Goal: Transaction & Acquisition: Download file/media

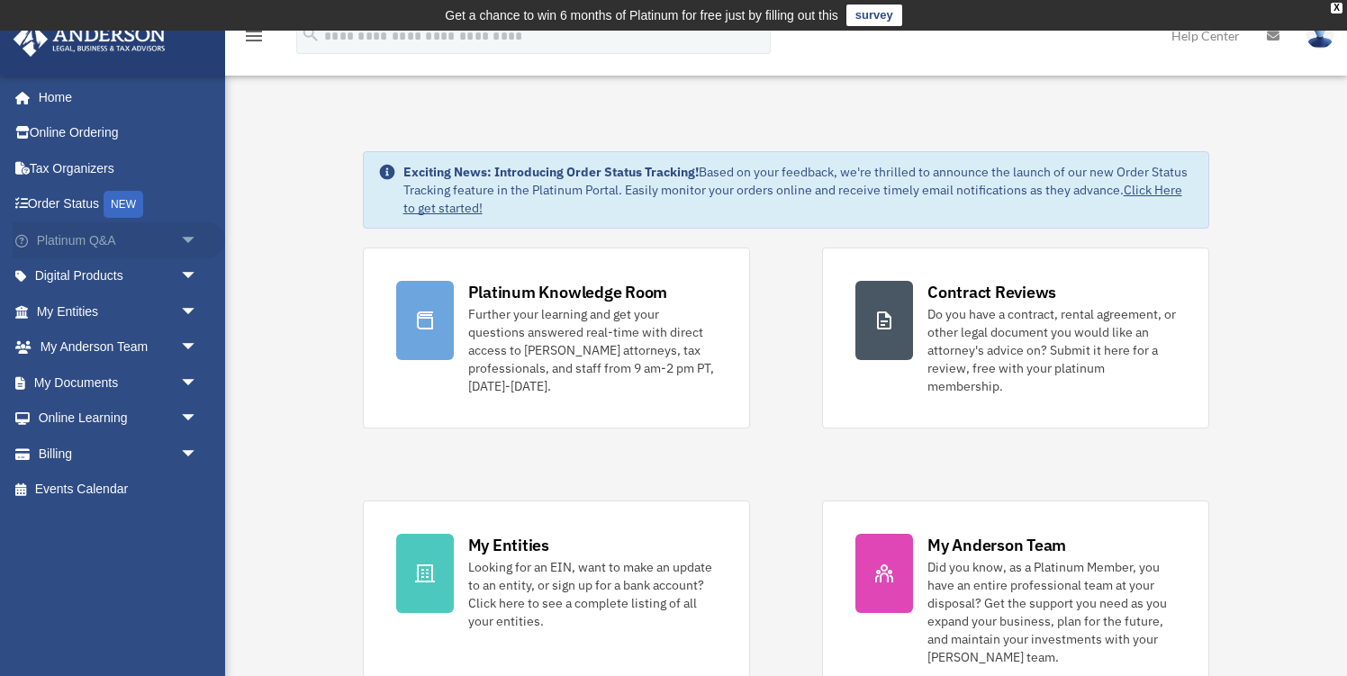
click at [191, 239] on span "arrow_drop_down" at bounding box center [198, 240] width 36 height 37
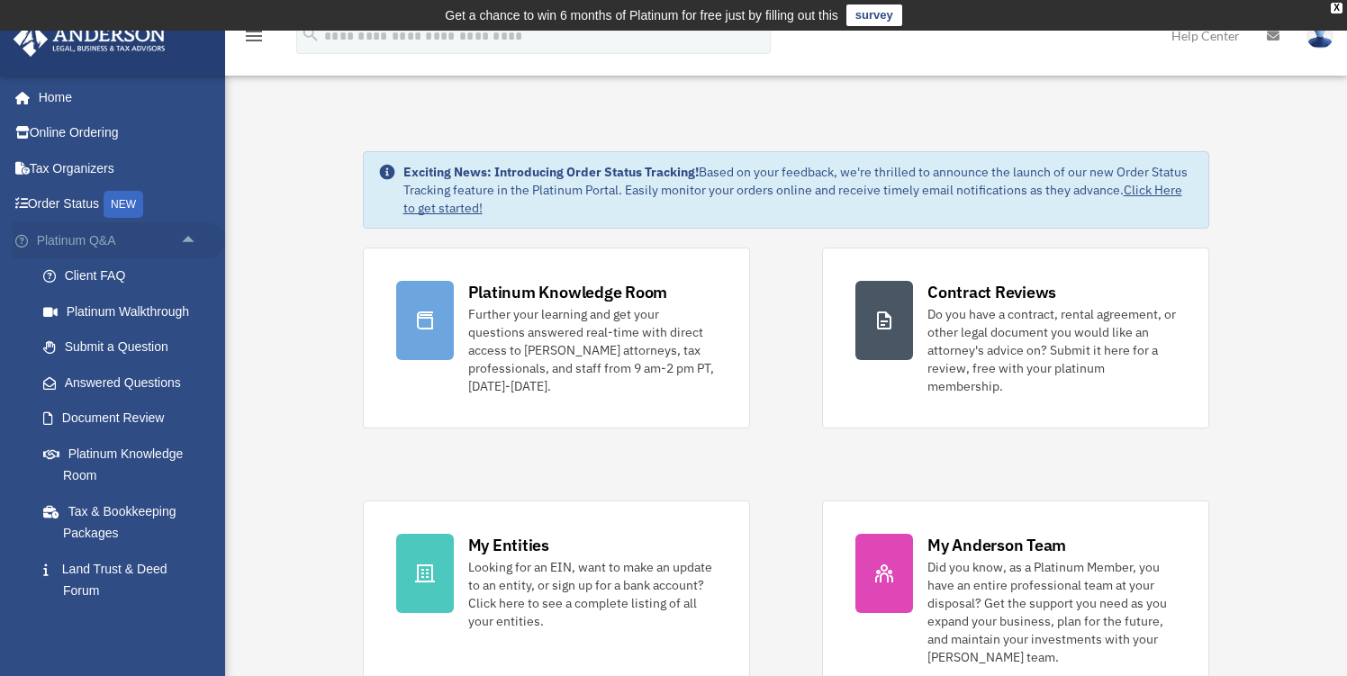
click at [191, 239] on span "arrow_drop_up" at bounding box center [198, 240] width 36 height 37
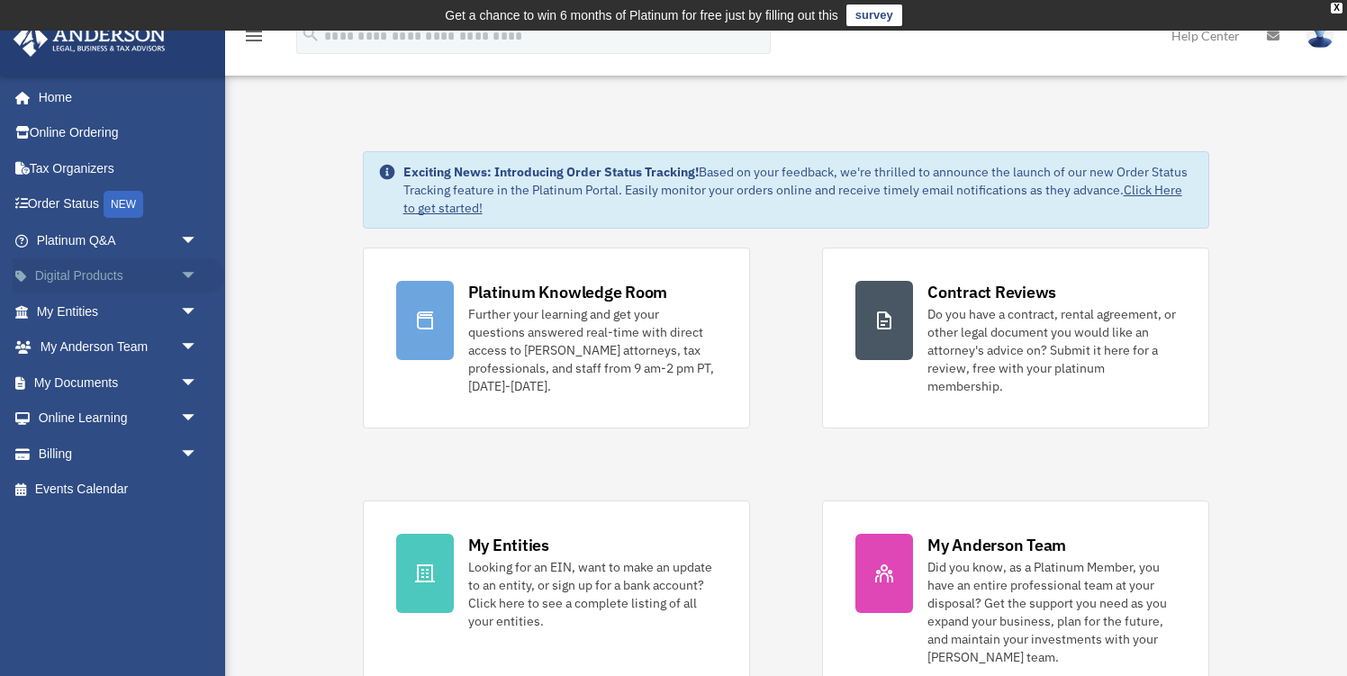
click at [194, 275] on span "arrow_drop_down" at bounding box center [198, 276] width 36 height 37
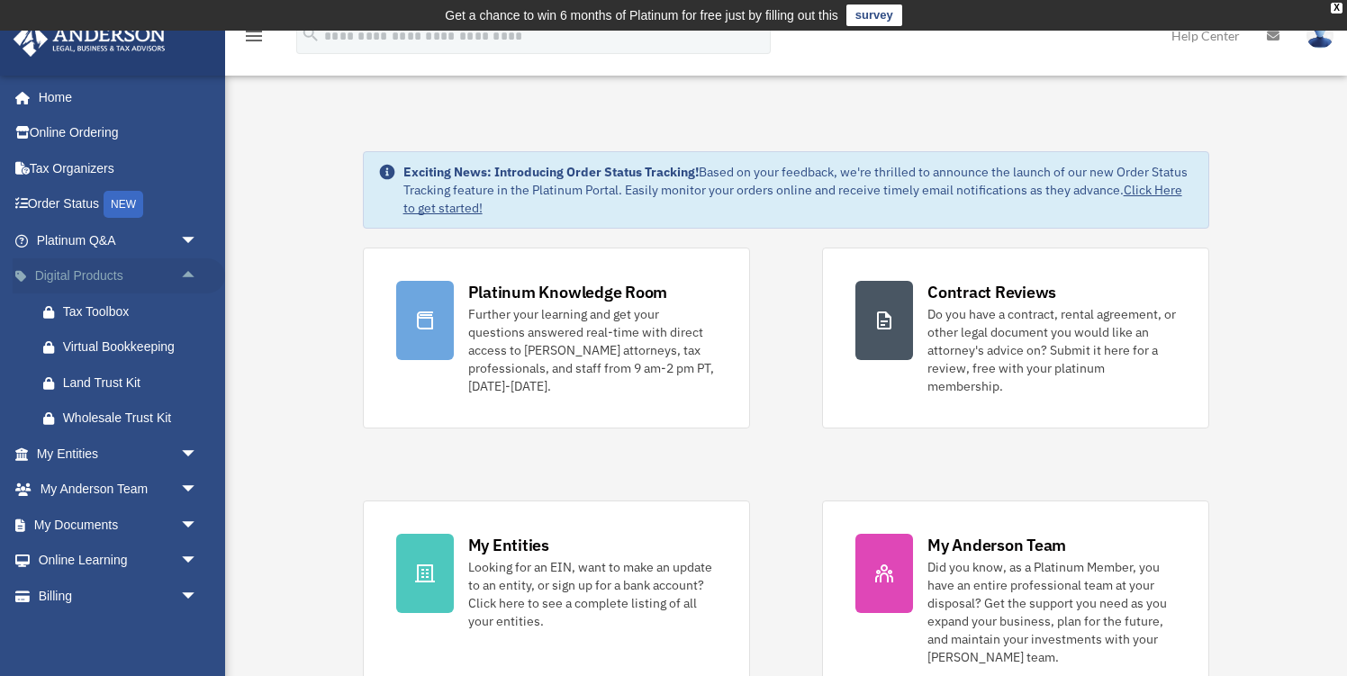
click at [194, 275] on span "arrow_drop_up" at bounding box center [198, 276] width 36 height 37
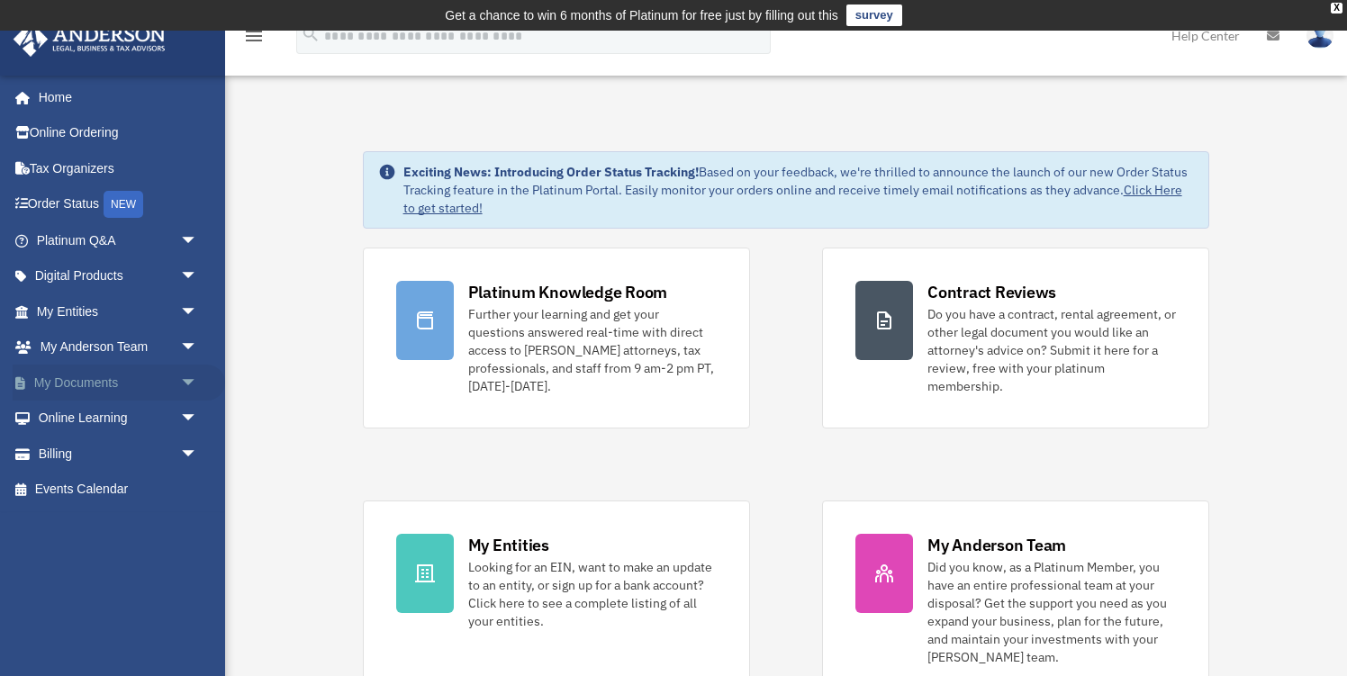
click at [184, 382] on span "arrow_drop_down" at bounding box center [198, 383] width 36 height 37
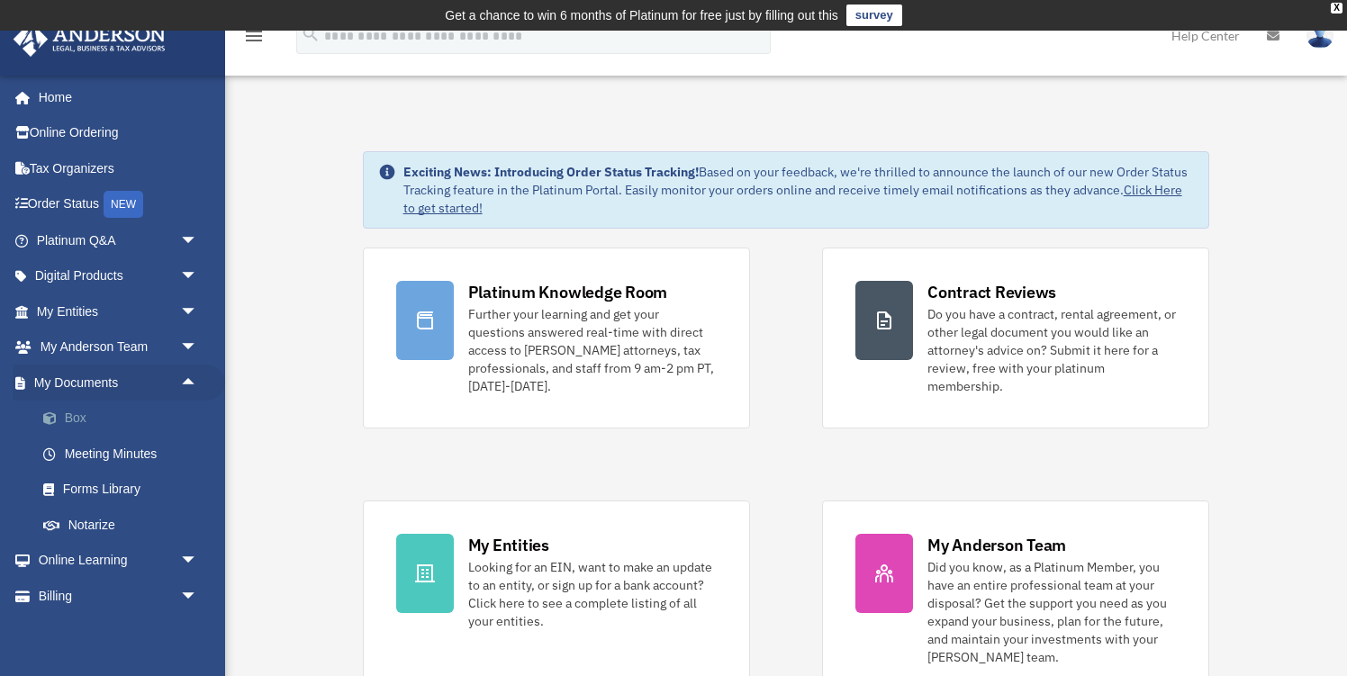
click at [145, 407] on link "Box" at bounding box center [125, 419] width 200 height 36
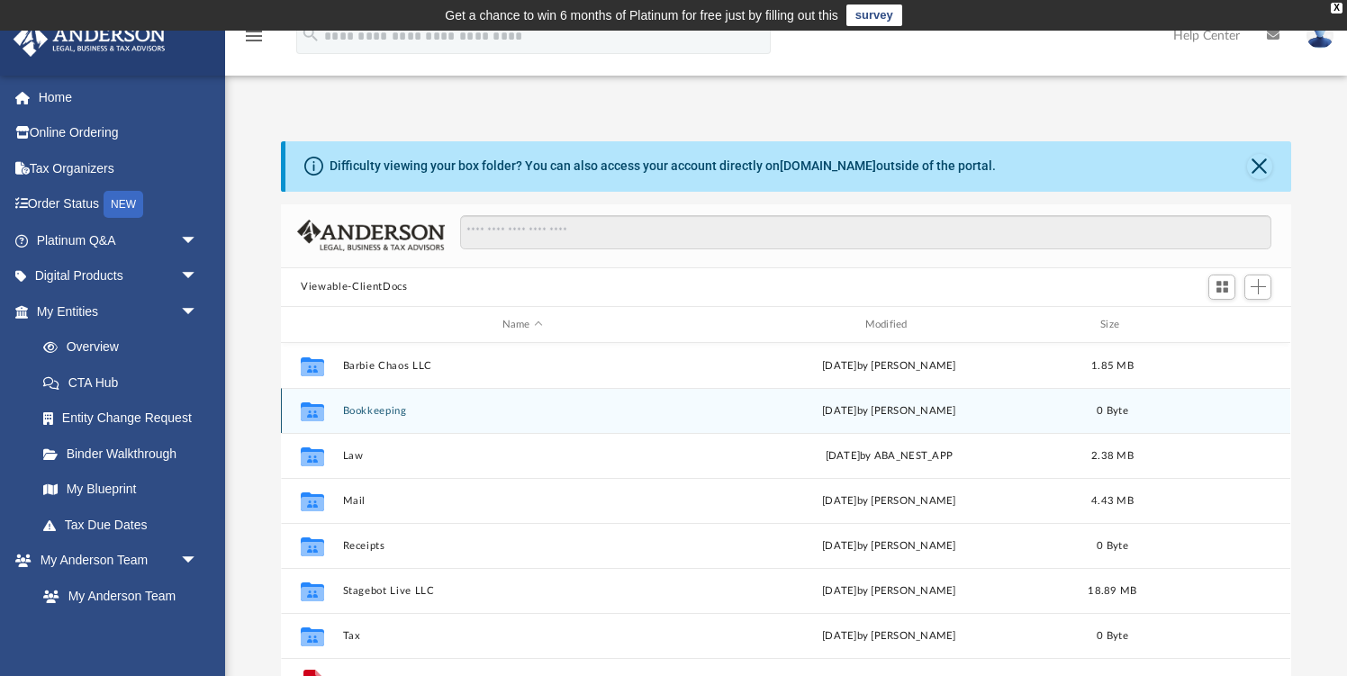
scroll to position [32, 0]
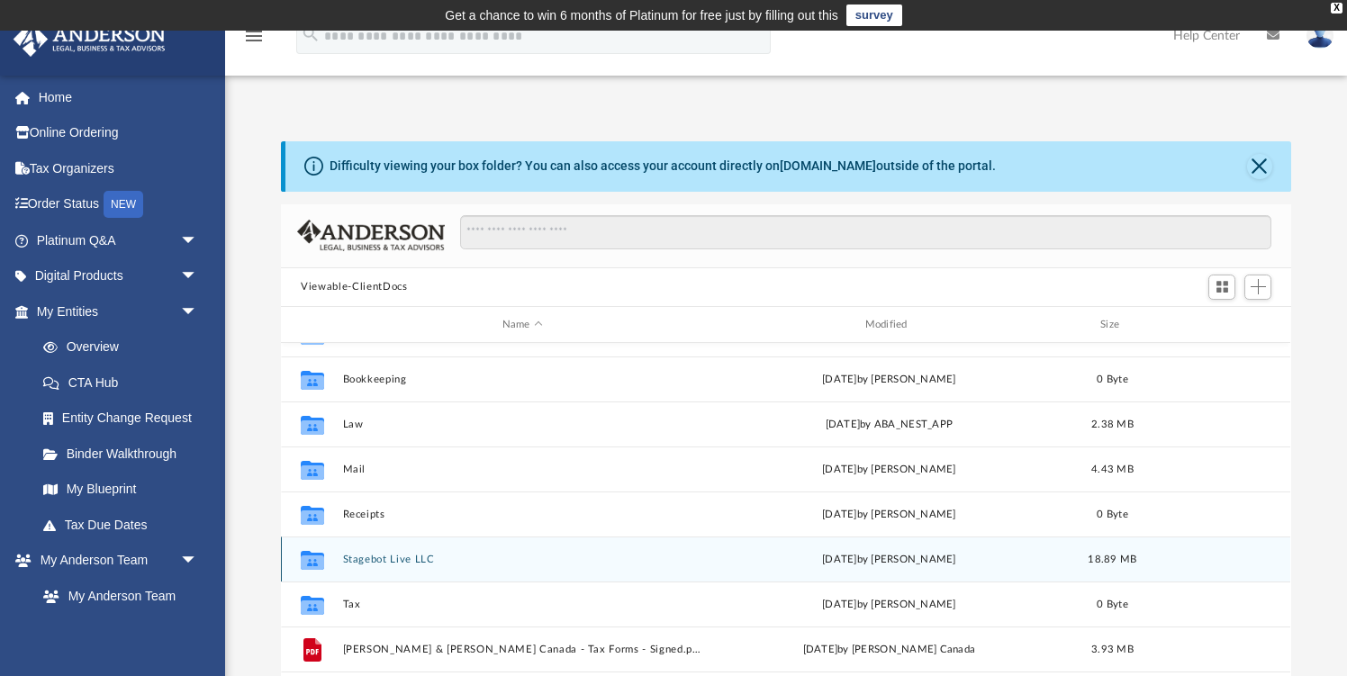
click at [509, 567] on div "Collaborated Folder Stagebot Live LLC Fri Dec 13 2024 by Tomas Diaz-Marin 18.89…" at bounding box center [786, 559] width 1010 height 45
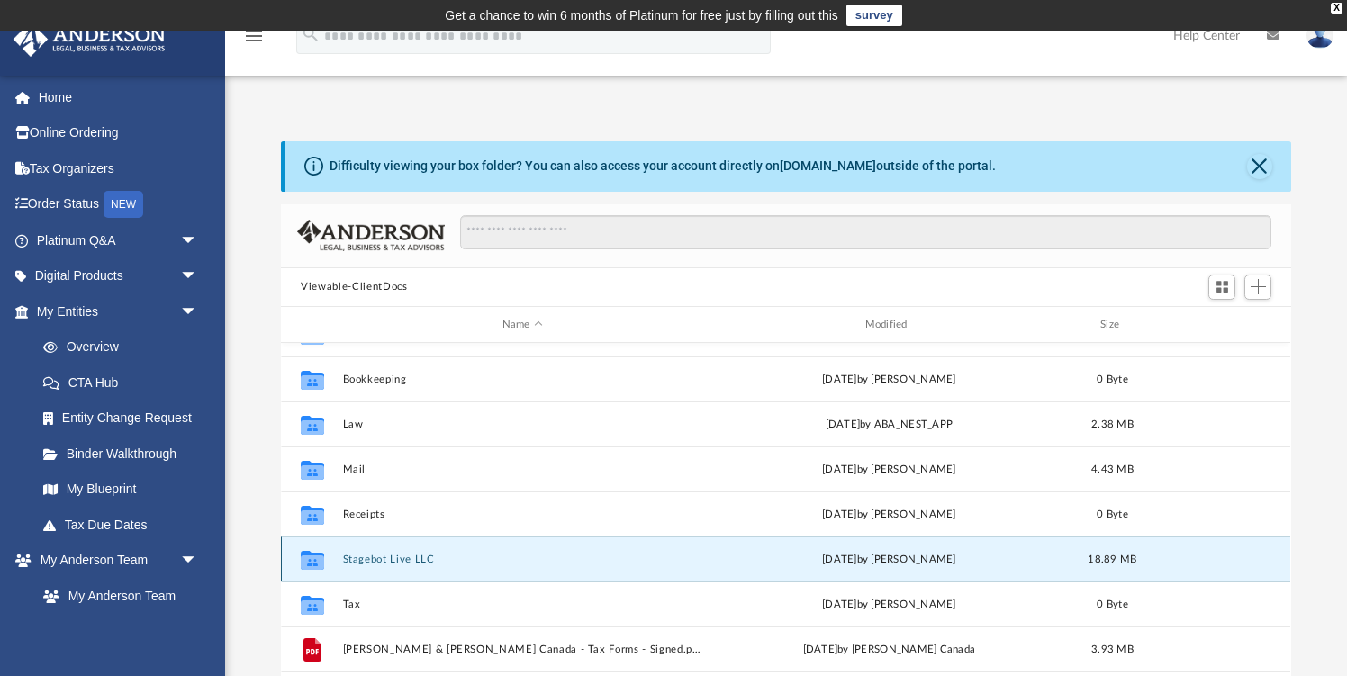
click at [509, 567] on div "Collaborated Folder Stagebot Live LLC [DATE] by [PERSON_NAME] 18.89 MB" at bounding box center [786, 559] width 1010 height 45
click at [379, 554] on button "Stagebot Live LLC" at bounding box center [522, 560] width 359 height 12
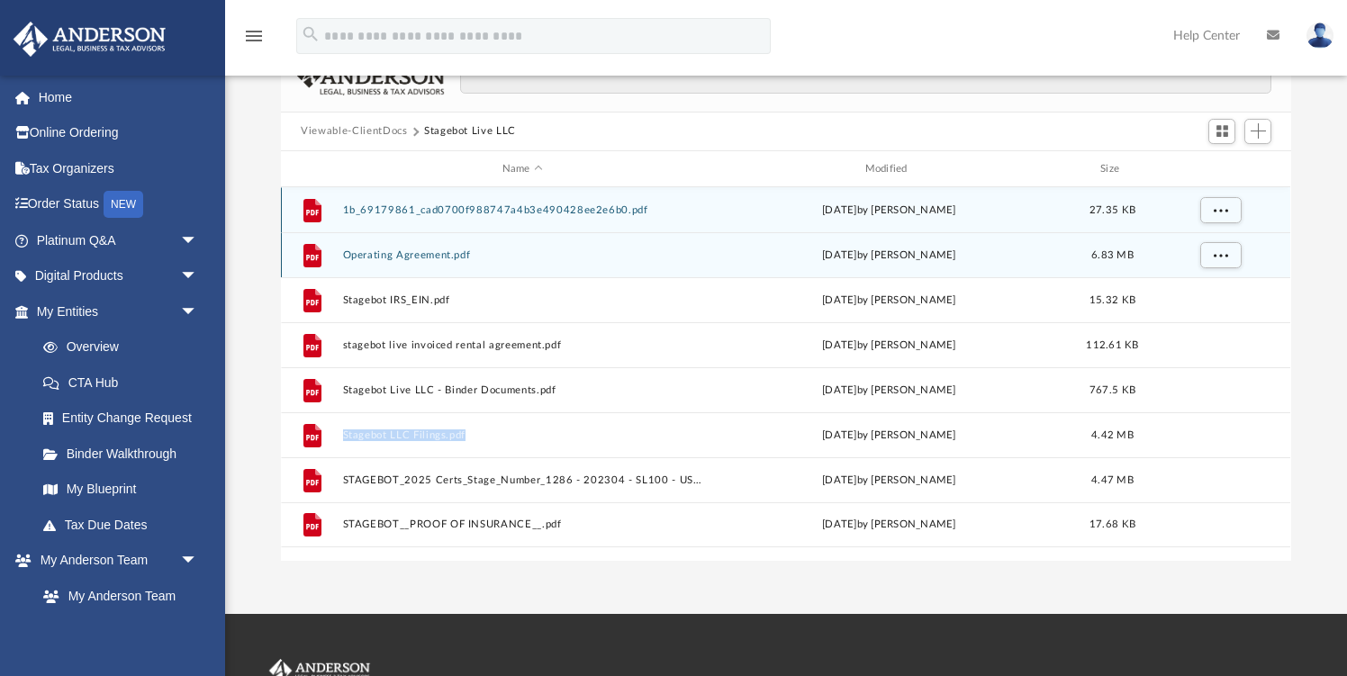
scroll to position [166, 0]
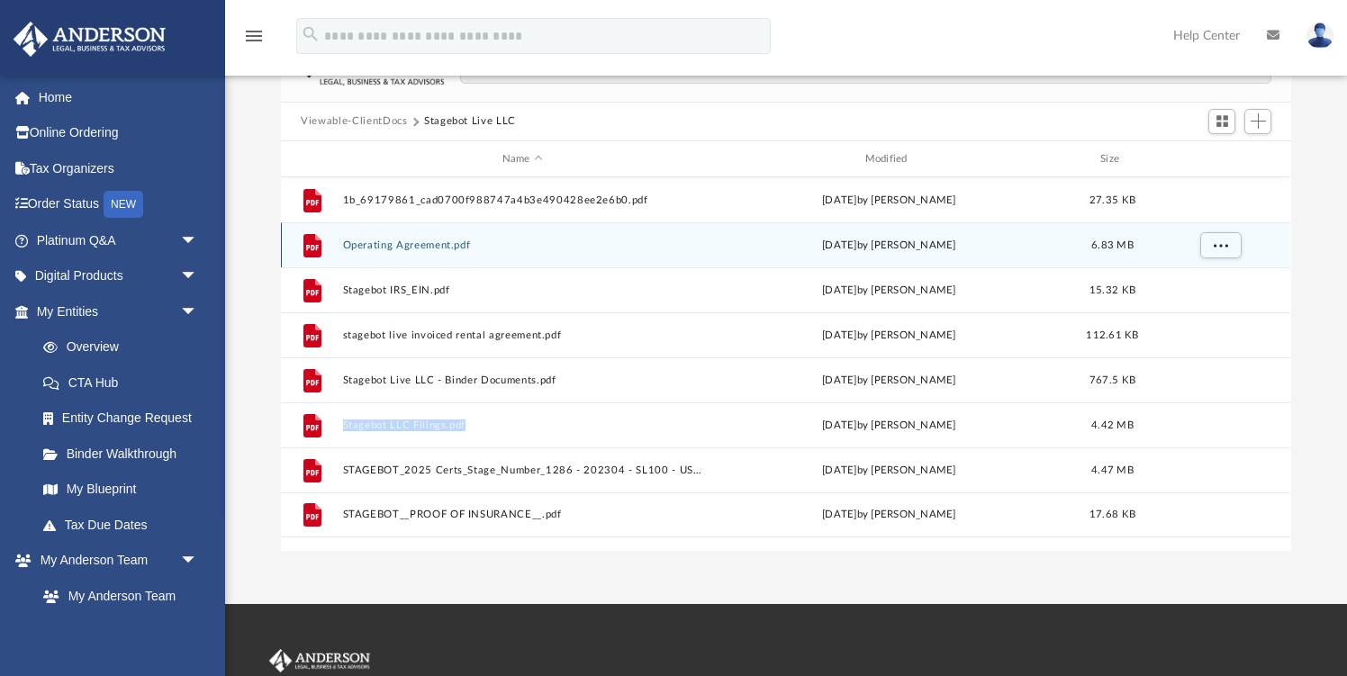
click at [422, 244] on button "Operating Agreement.pdf" at bounding box center [522, 246] width 359 height 12
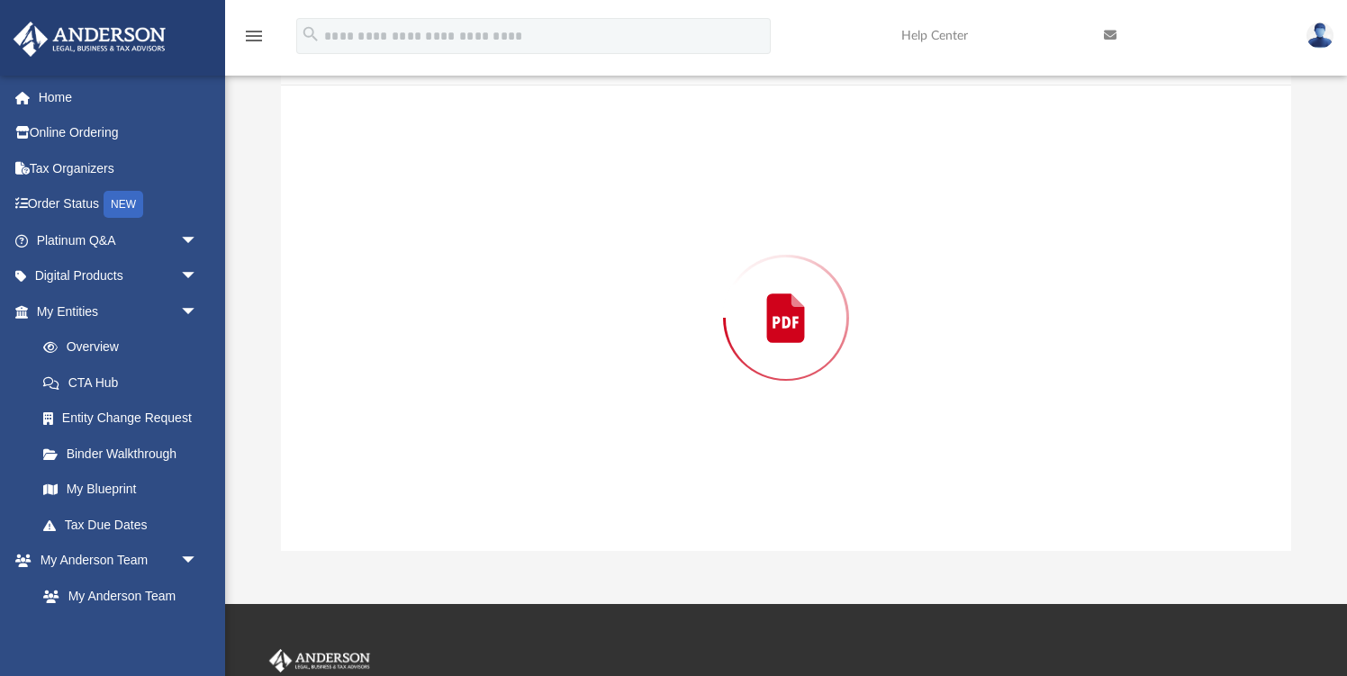
click at [422, 244] on div "Preview" at bounding box center [786, 318] width 1010 height 465
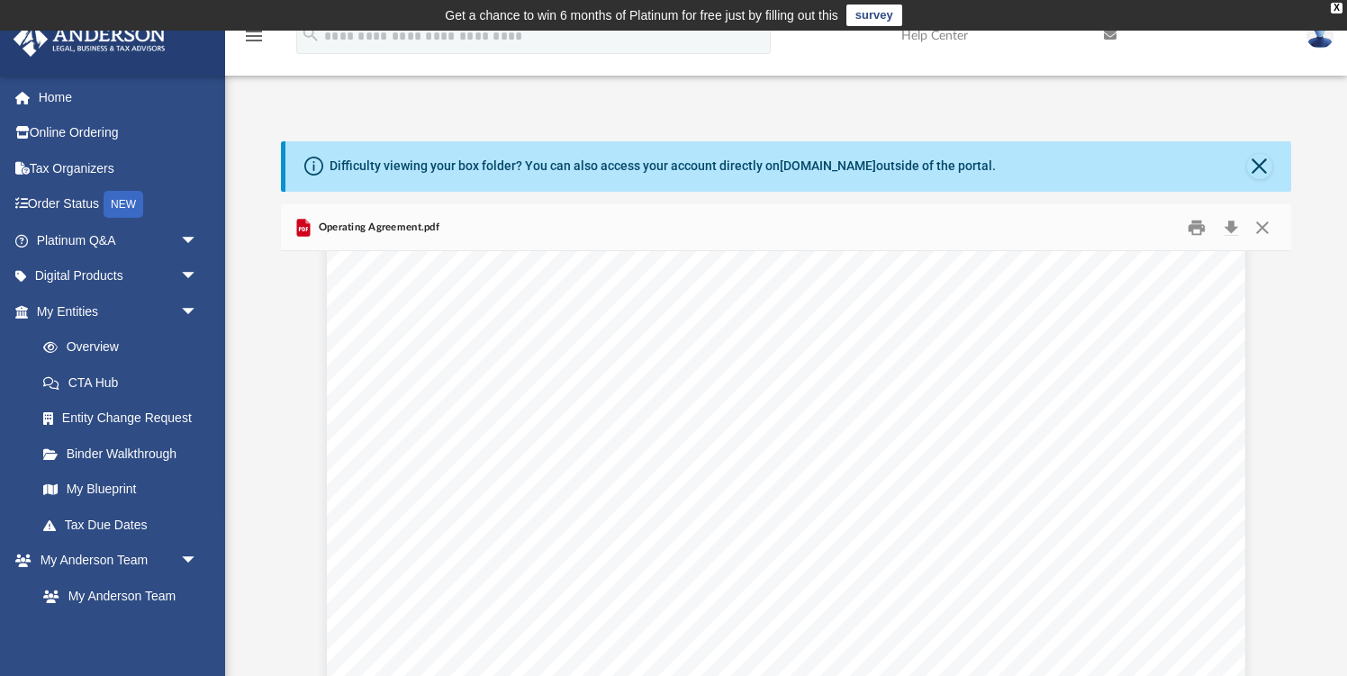
scroll to position [0, 0]
click at [1259, 166] on button "Close" at bounding box center [1259, 166] width 25 height 25
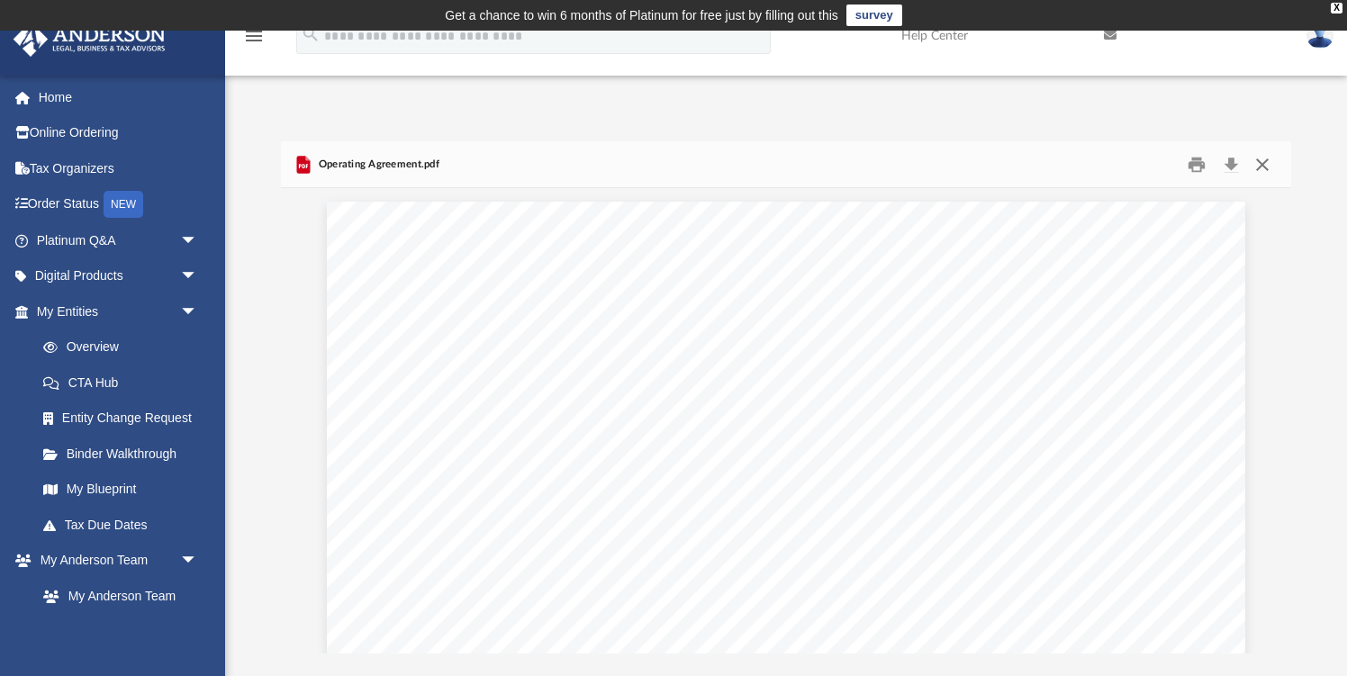
click at [1261, 164] on button "Close" at bounding box center [1263, 164] width 32 height 28
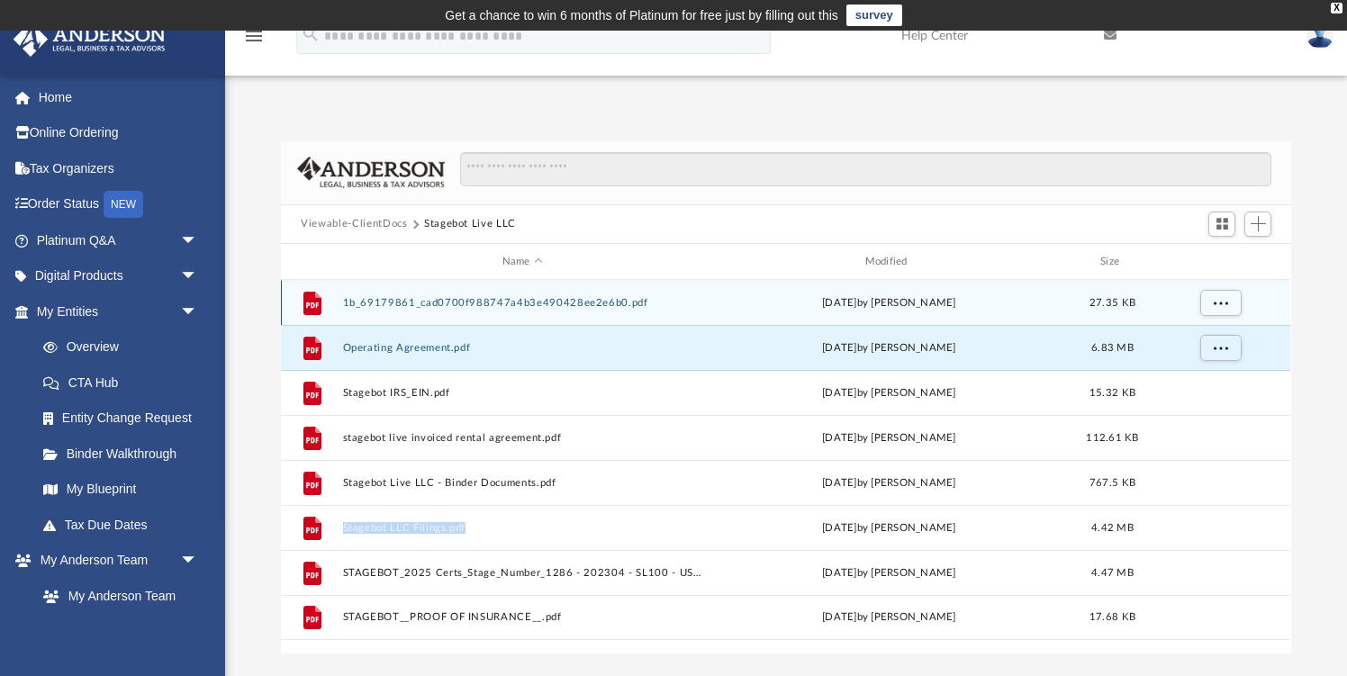
click at [551, 300] on button "1b_69179861_cad0700f988747a4b3e490428ee2e6b0.pdf" at bounding box center [522, 303] width 359 height 12
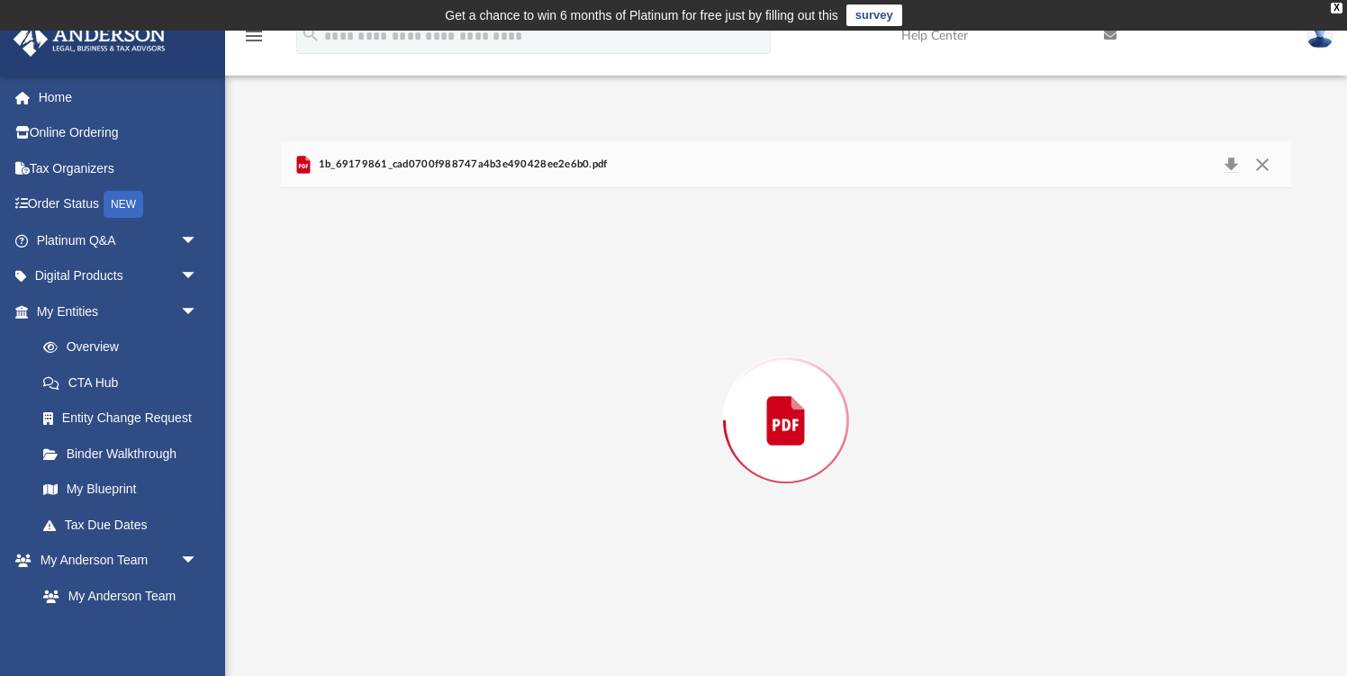
click at [551, 300] on div "Preview" at bounding box center [786, 420] width 1010 height 465
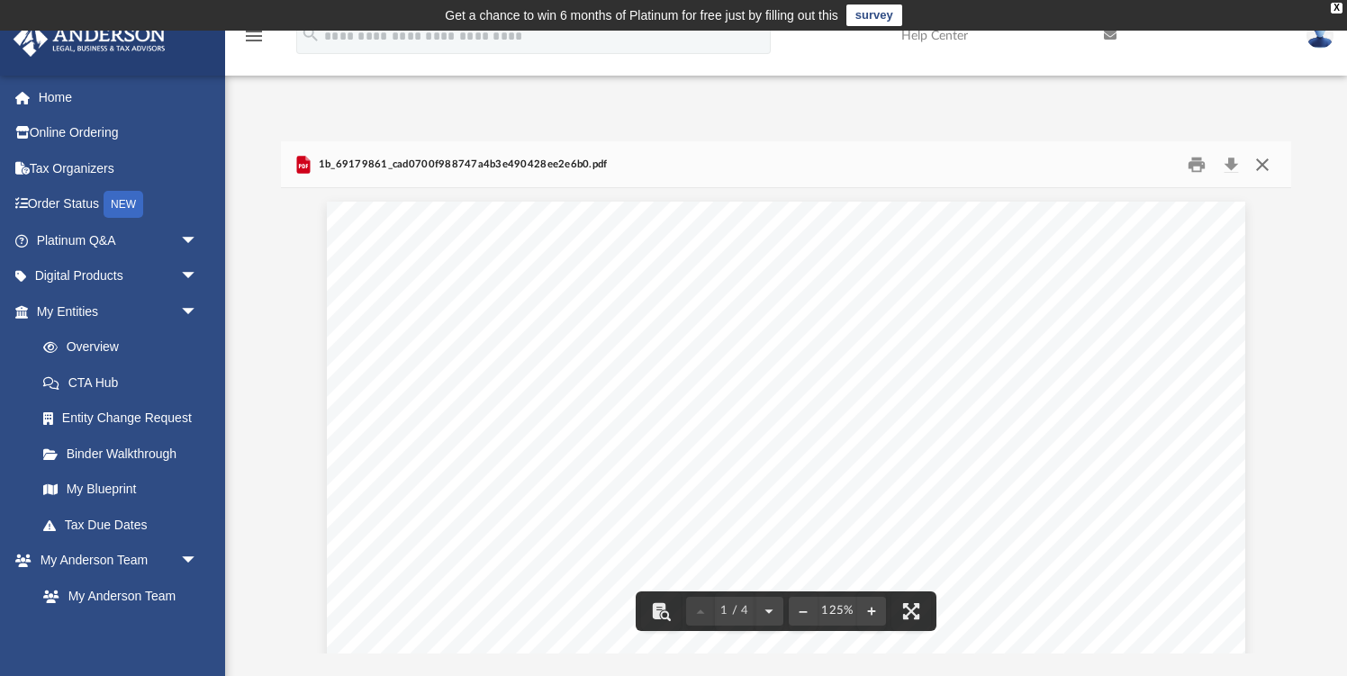
click at [1264, 161] on button "Close" at bounding box center [1263, 164] width 32 height 28
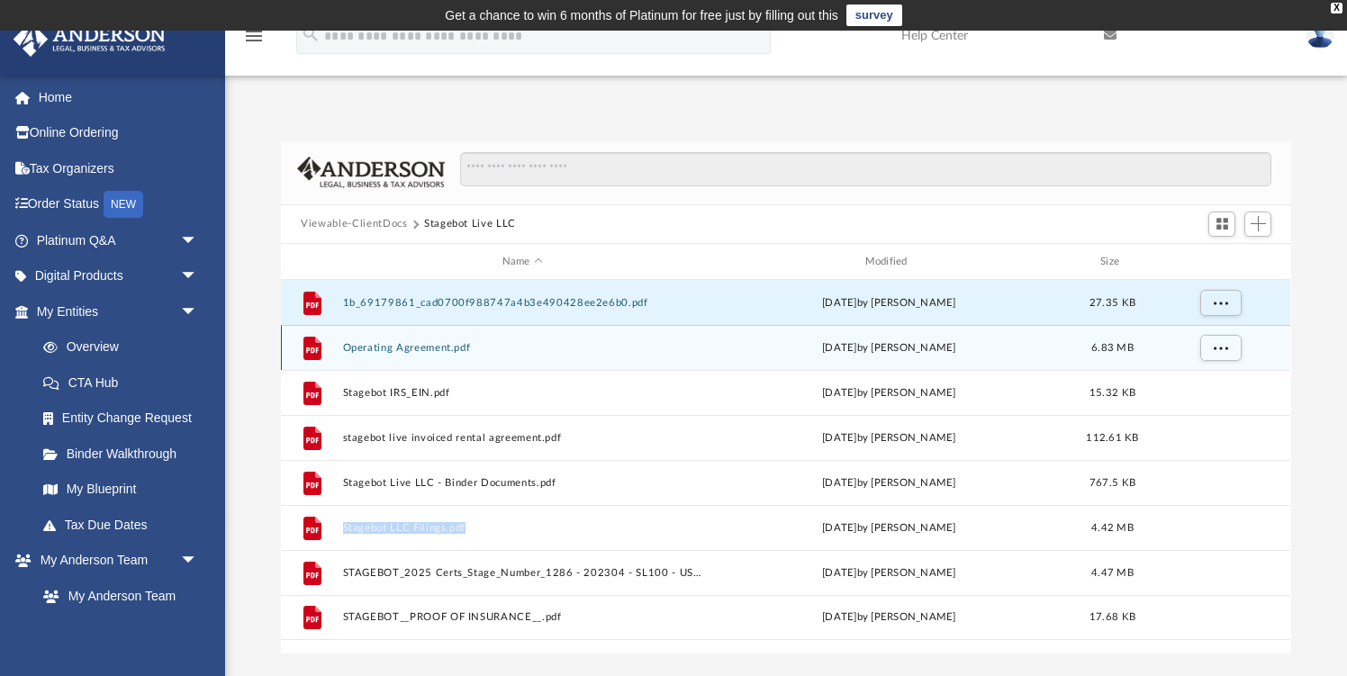
click at [429, 346] on button "Operating Agreement.pdf" at bounding box center [522, 348] width 359 height 12
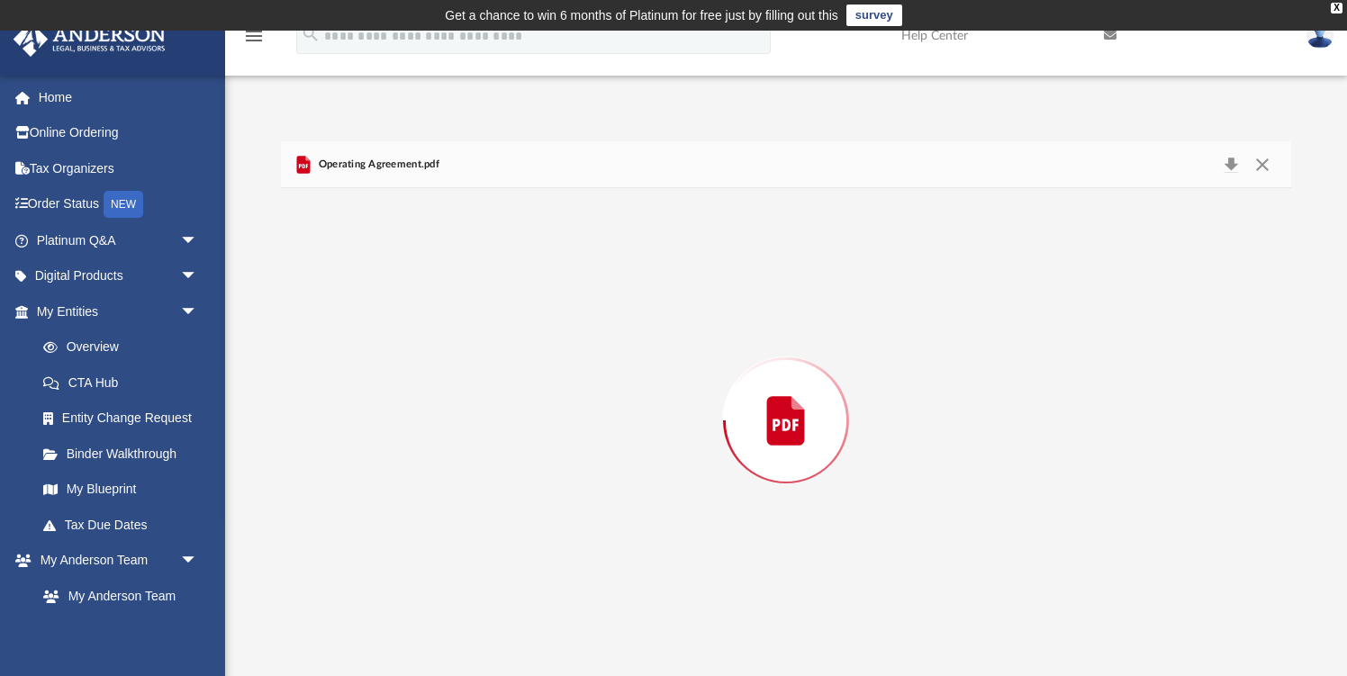
click at [429, 346] on div "Preview" at bounding box center [786, 420] width 1010 height 465
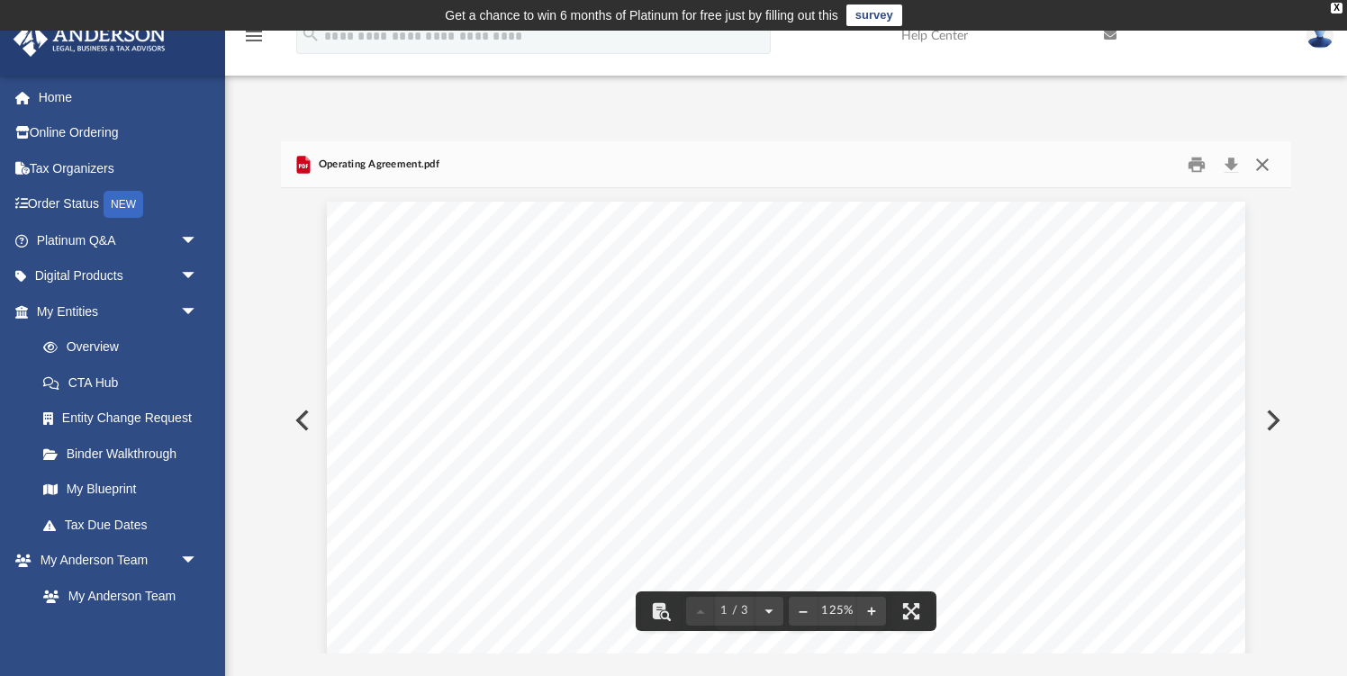
click at [1264, 150] on button "Close" at bounding box center [1263, 164] width 32 height 28
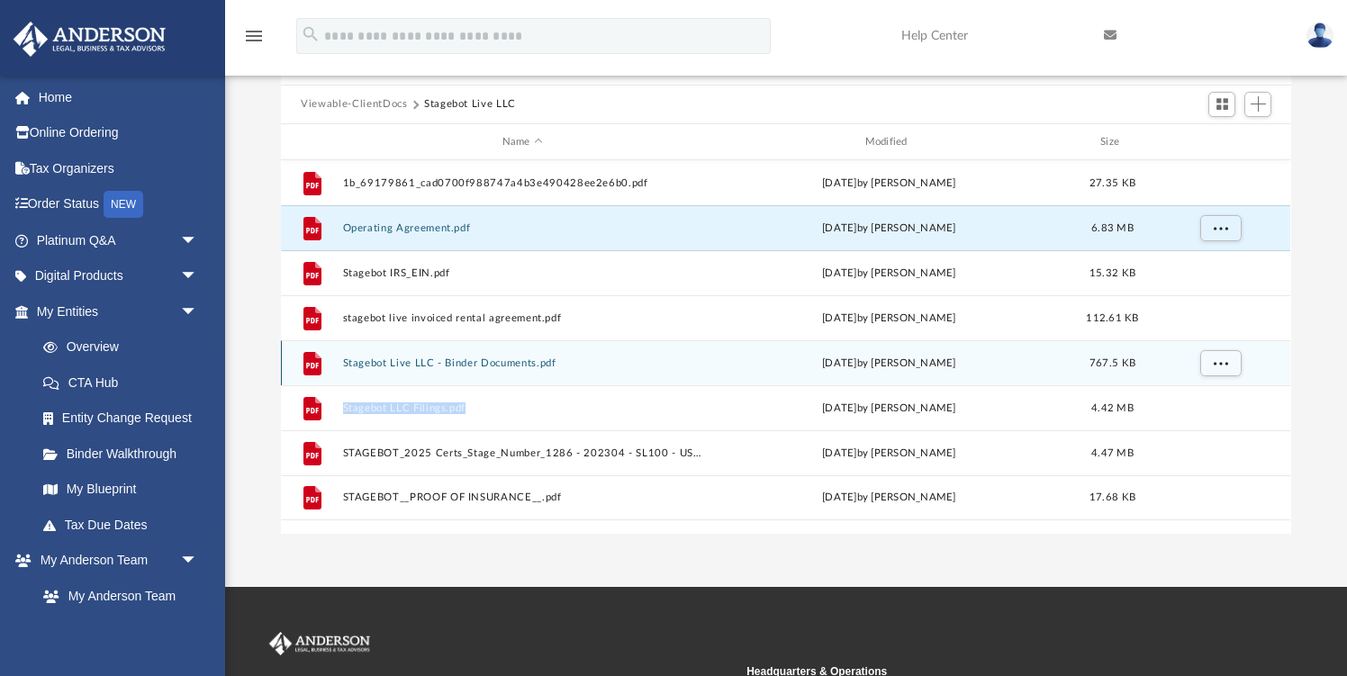
scroll to position [121, 0]
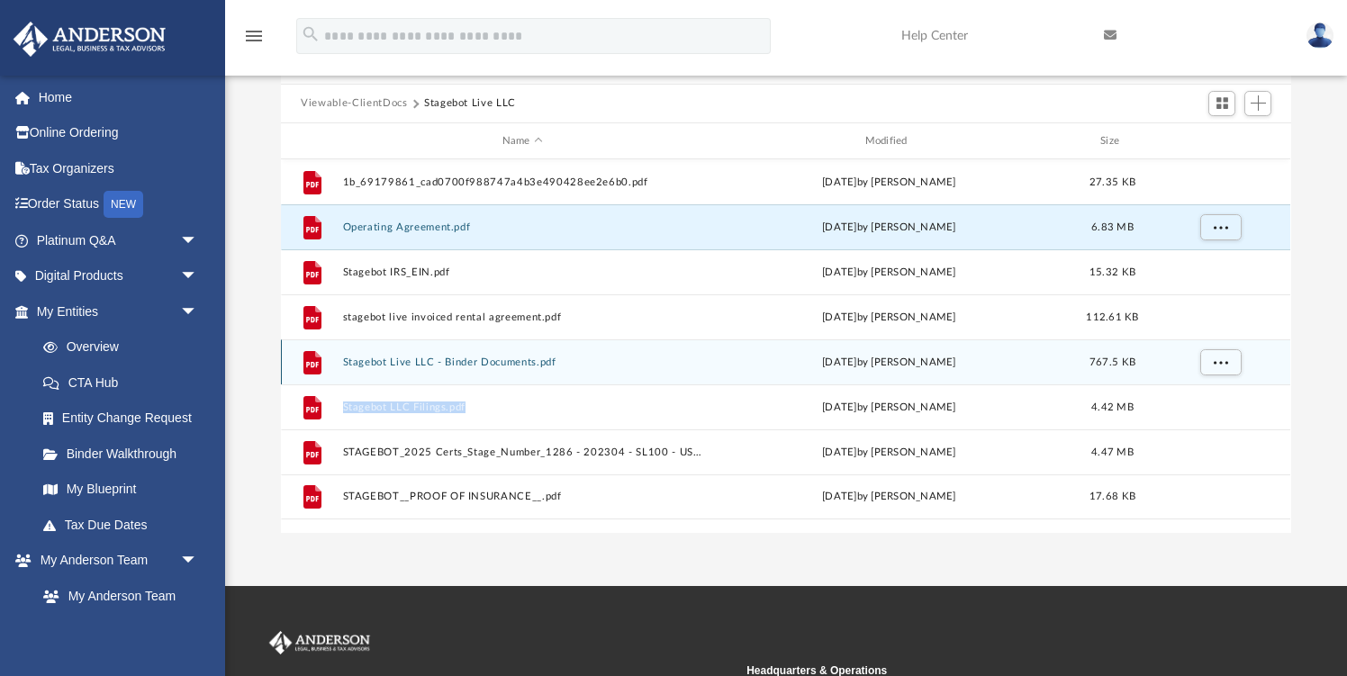
click at [499, 360] on button "Stagebot Live LLC - Binder Documents.pdf" at bounding box center [522, 363] width 359 height 12
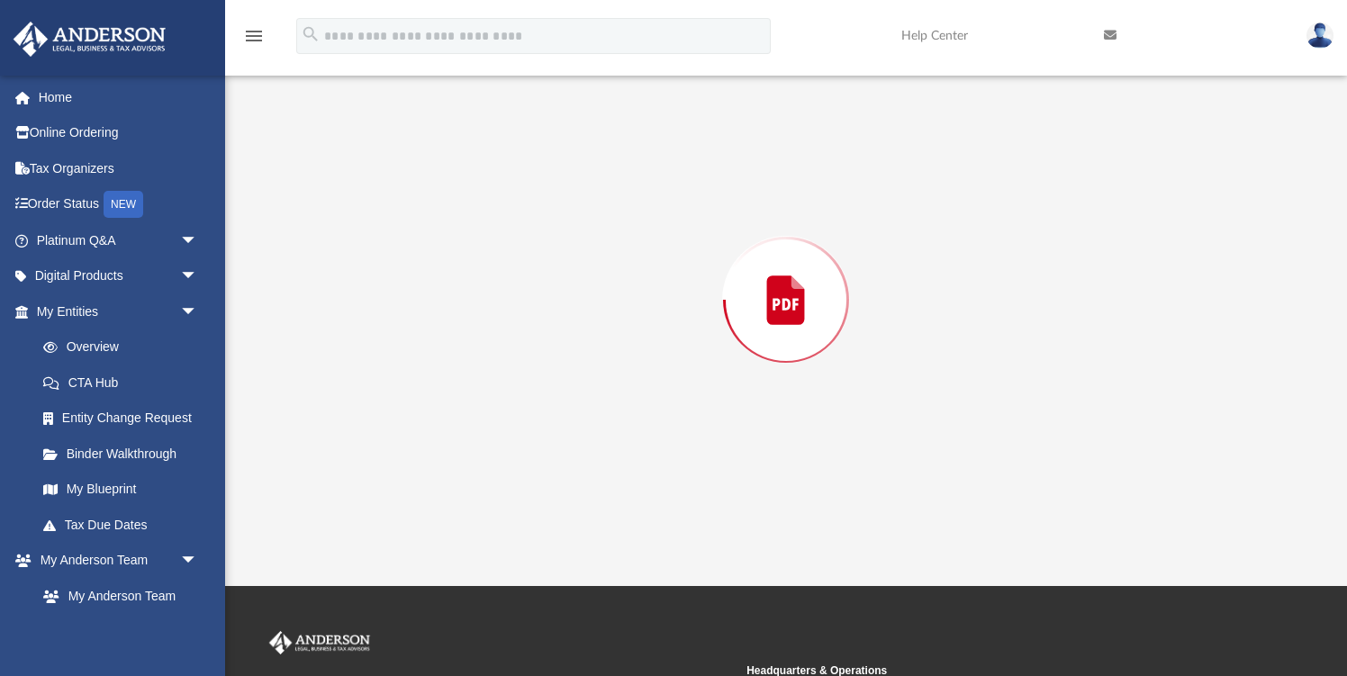
click at [499, 360] on div "Preview" at bounding box center [786, 300] width 1010 height 465
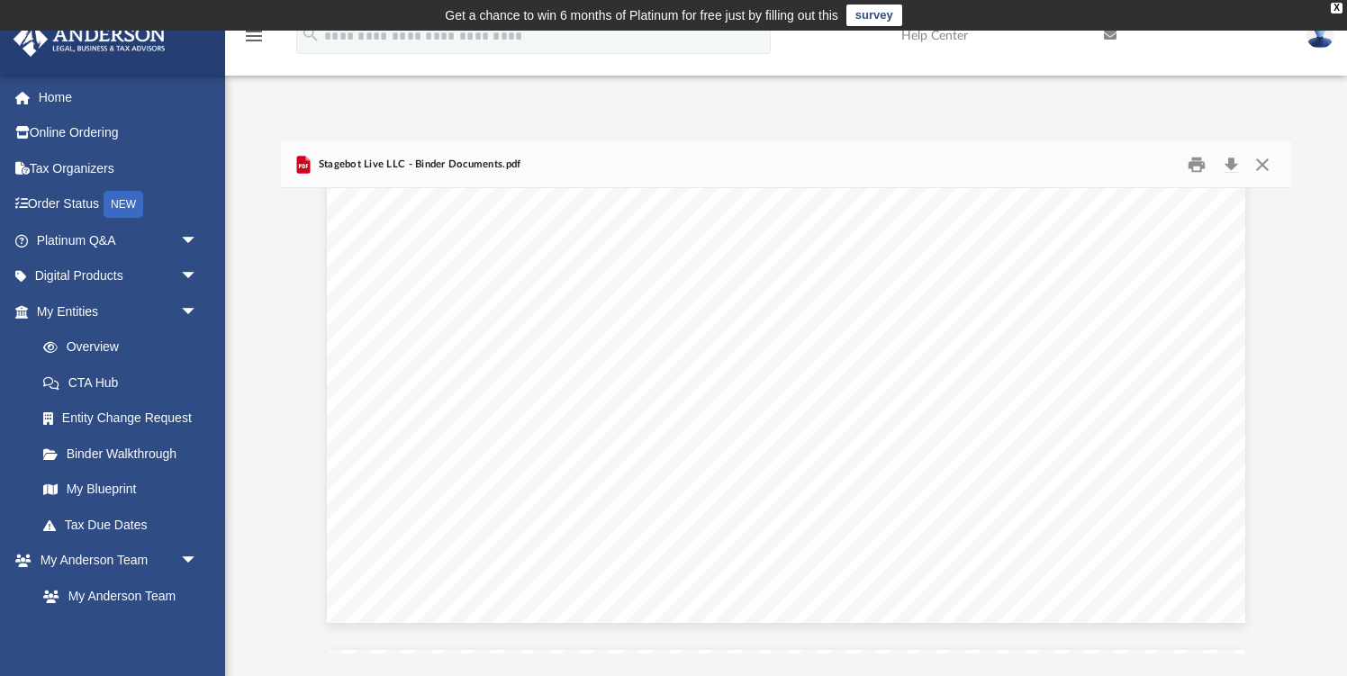
scroll to position [0, 0]
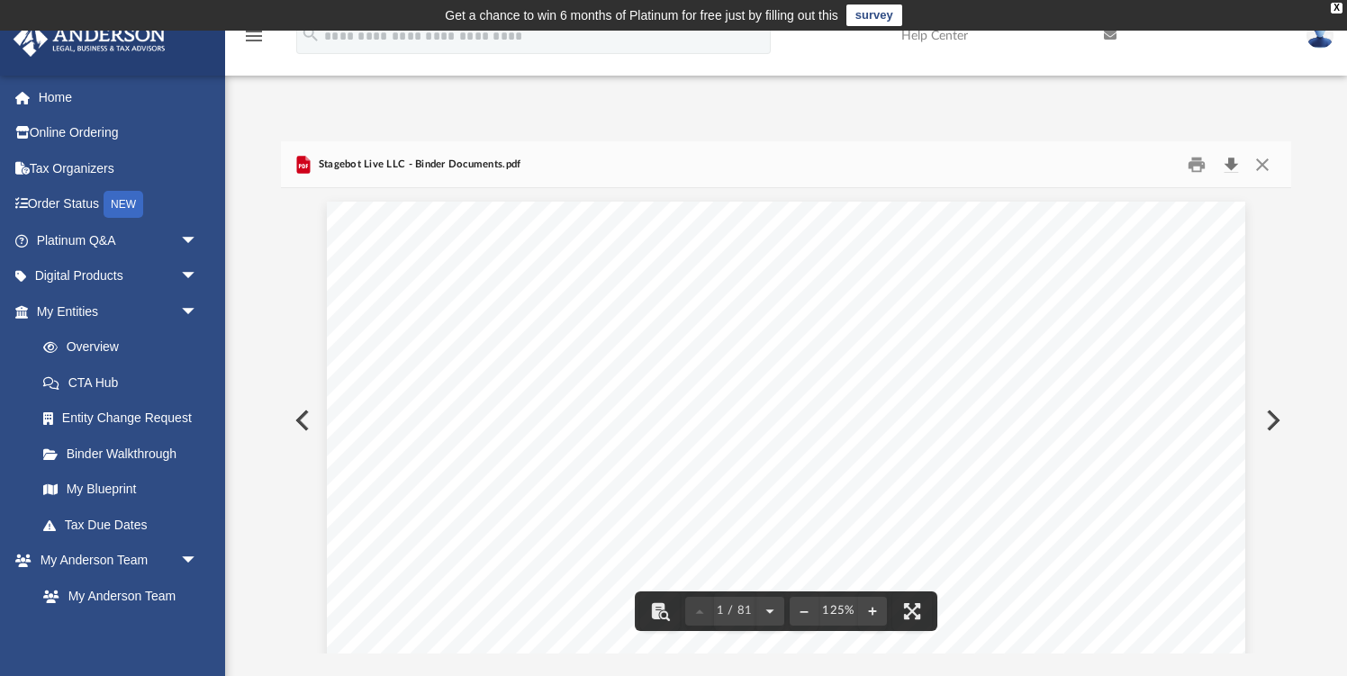
click at [1230, 151] on button "Download" at bounding box center [1231, 164] width 32 height 28
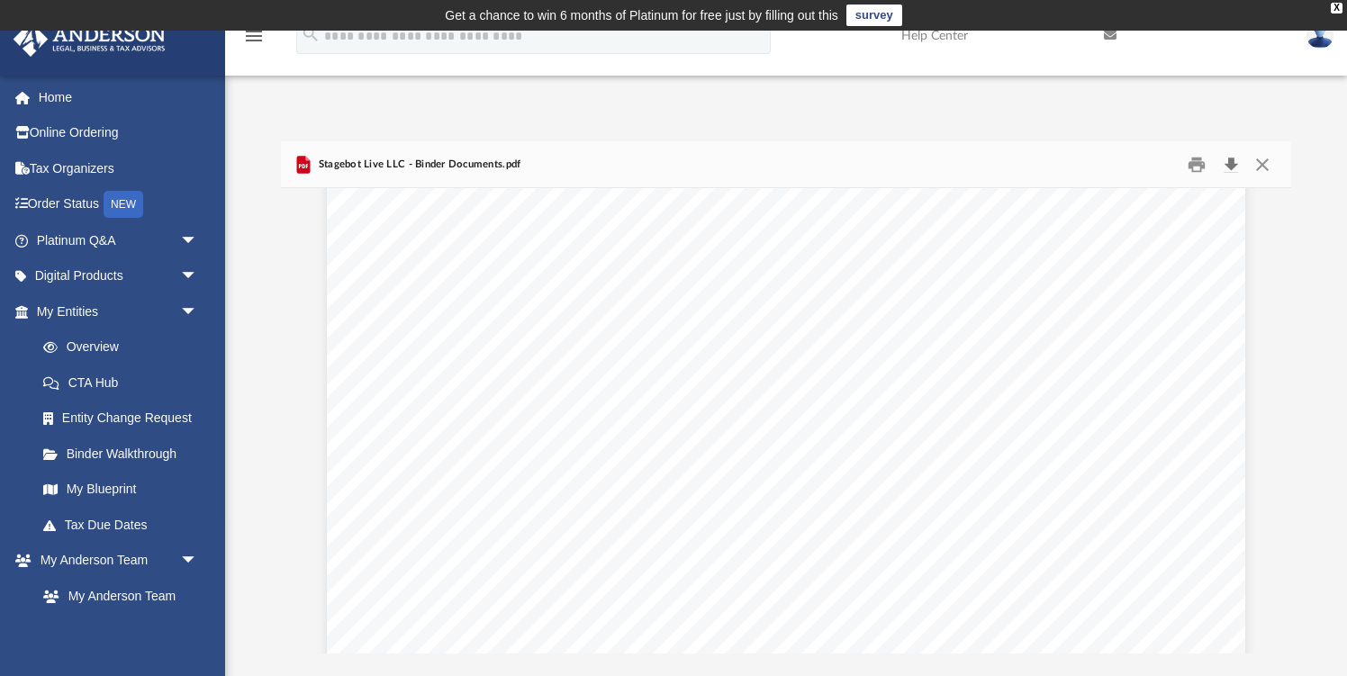
scroll to position [100, 0]
click at [174, 452] on link "Binder Walkthrough" at bounding box center [125, 454] width 200 height 36
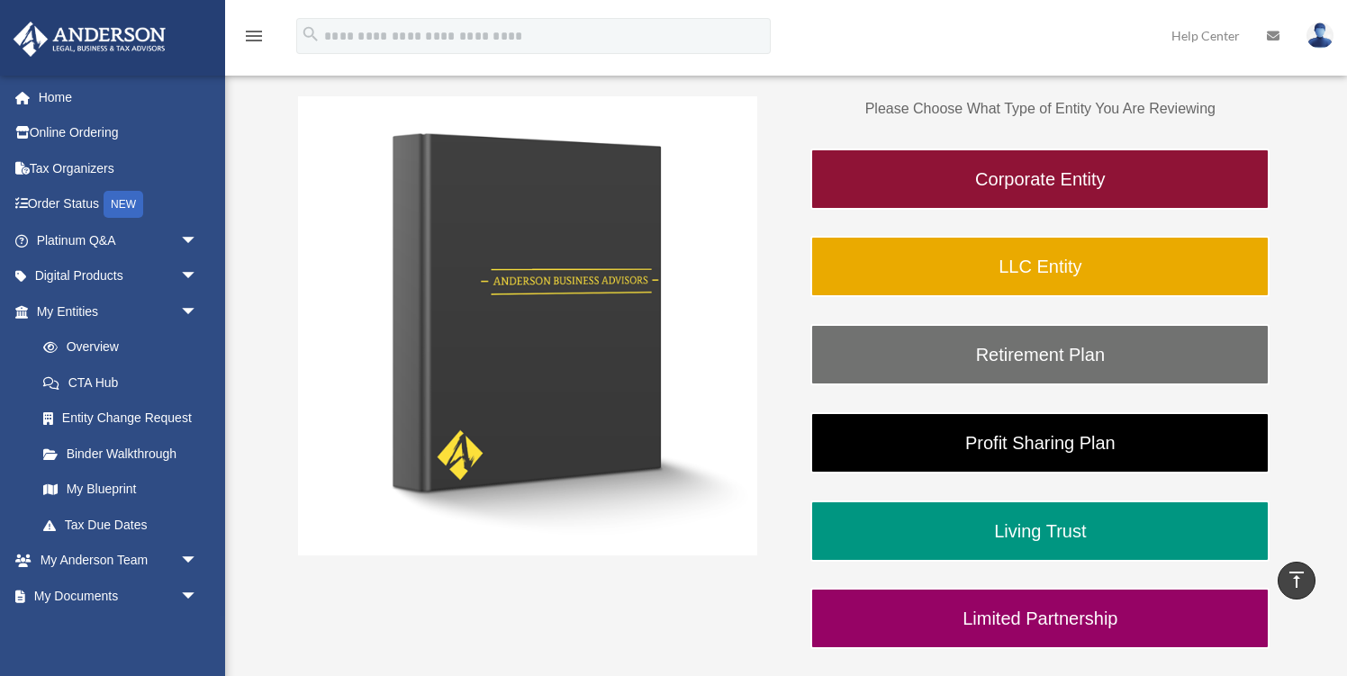
scroll to position [300, 0]
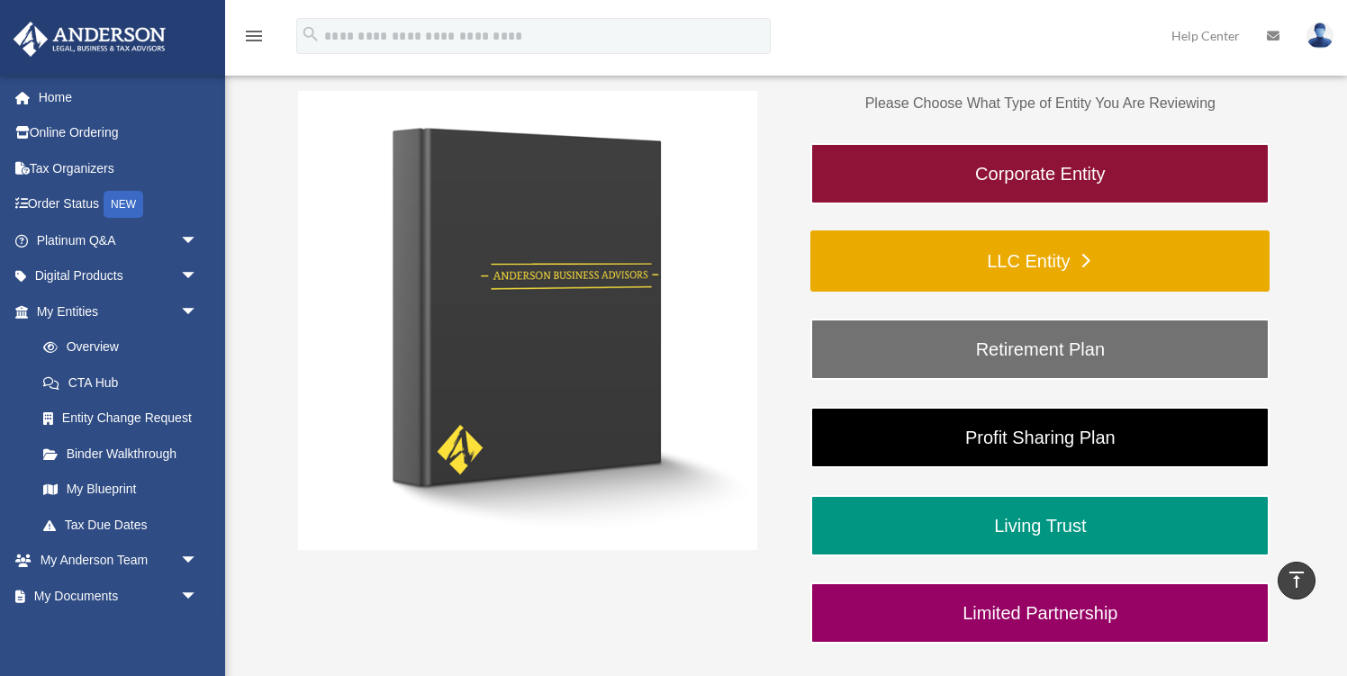
click at [926, 248] on link "LLC Entity" at bounding box center [1040, 261] width 459 height 61
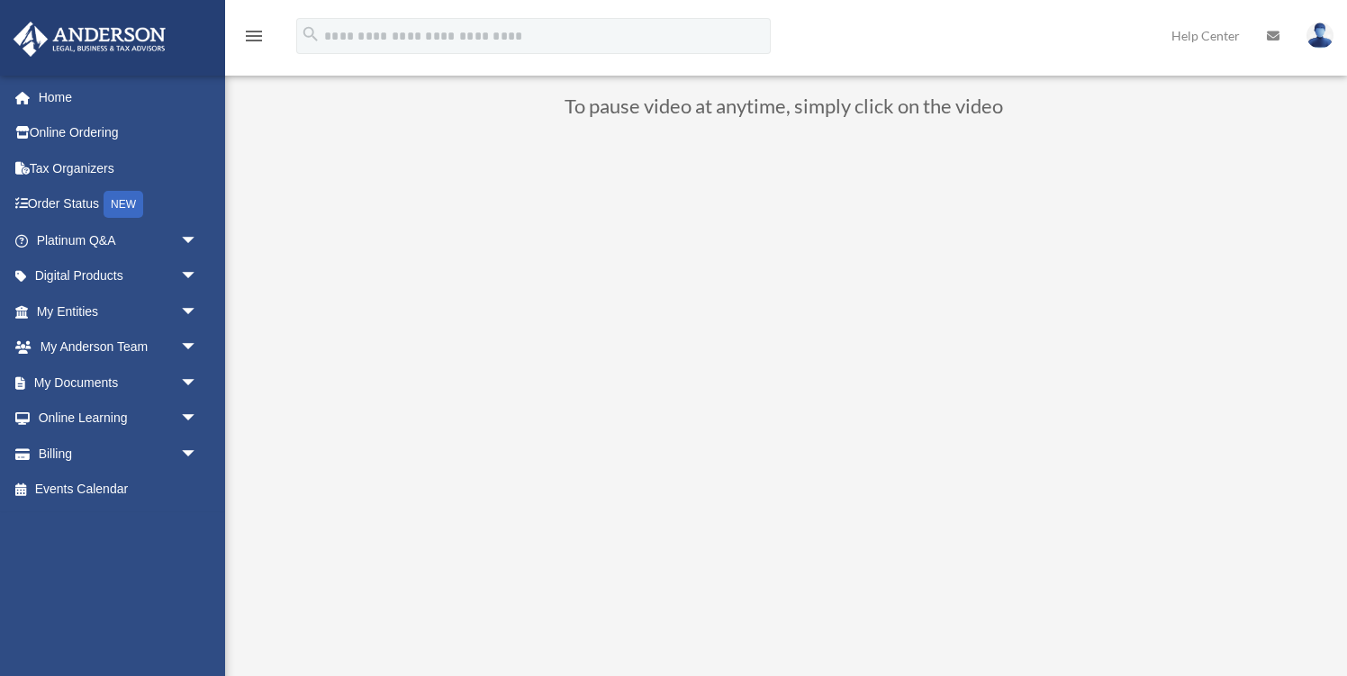
scroll to position [167, 0]
click at [155, 278] on link "Digital Products arrow_drop_down" at bounding box center [119, 276] width 213 height 36
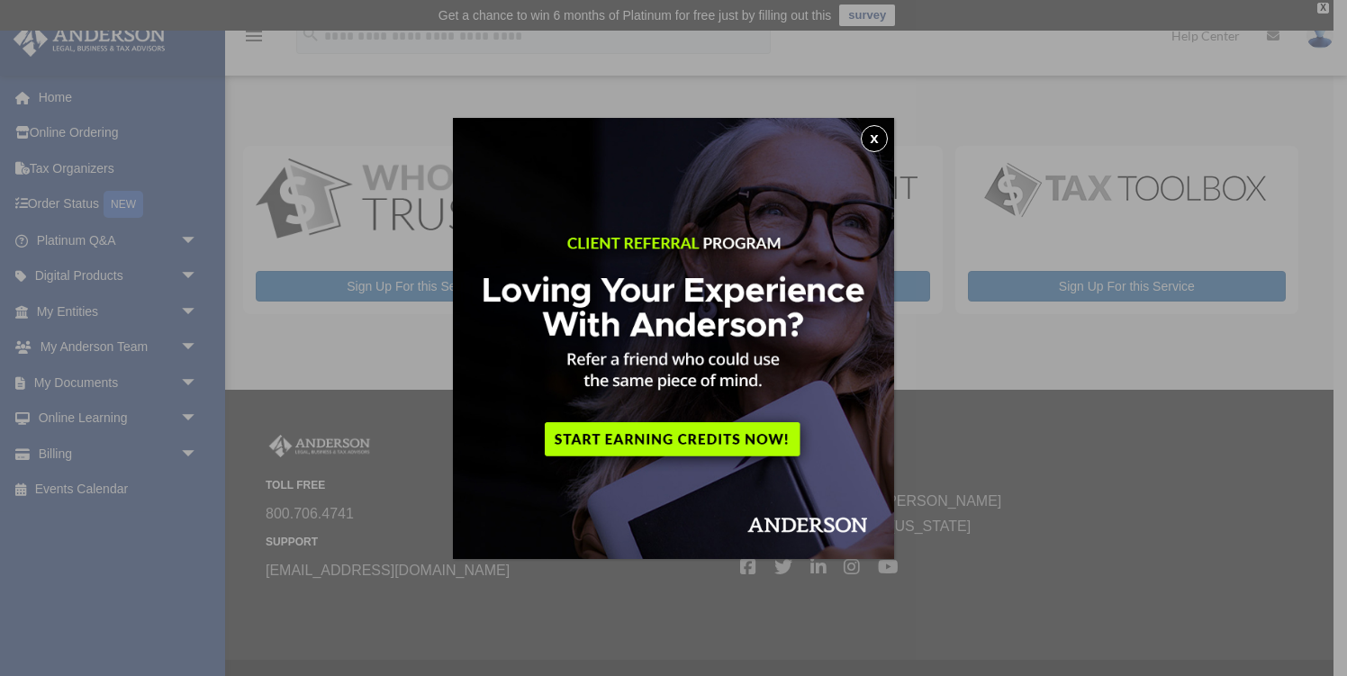
click at [880, 128] on button "x" at bounding box center [874, 138] width 27 height 27
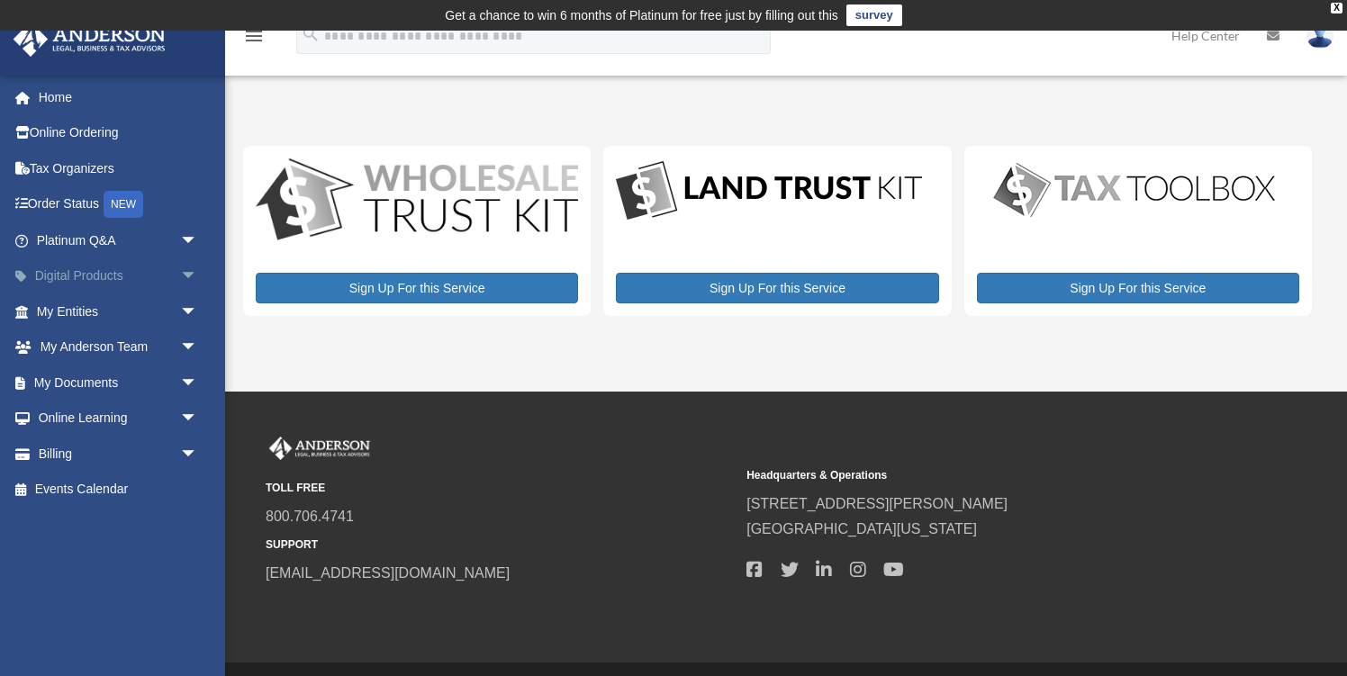
click at [186, 280] on span "arrow_drop_down" at bounding box center [198, 276] width 36 height 37
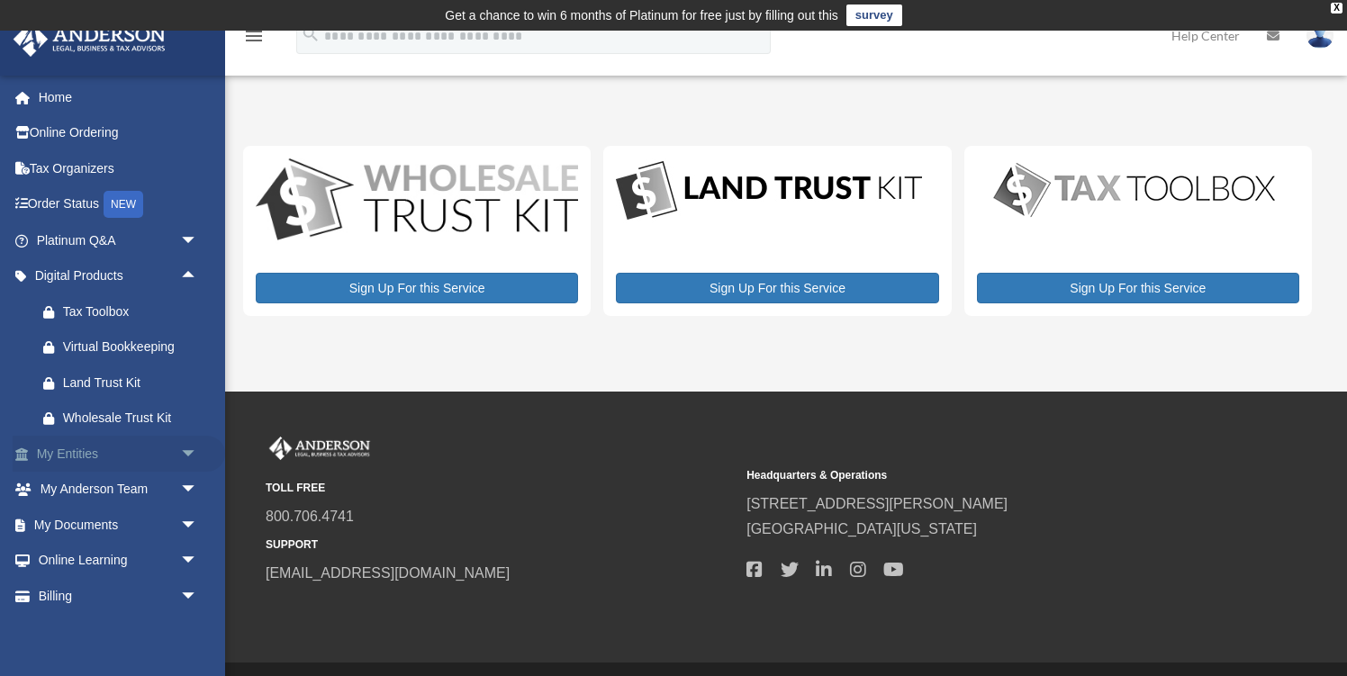
click at [197, 446] on span "arrow_drop_down" at bounding box center [198, 454] width 36 height 37
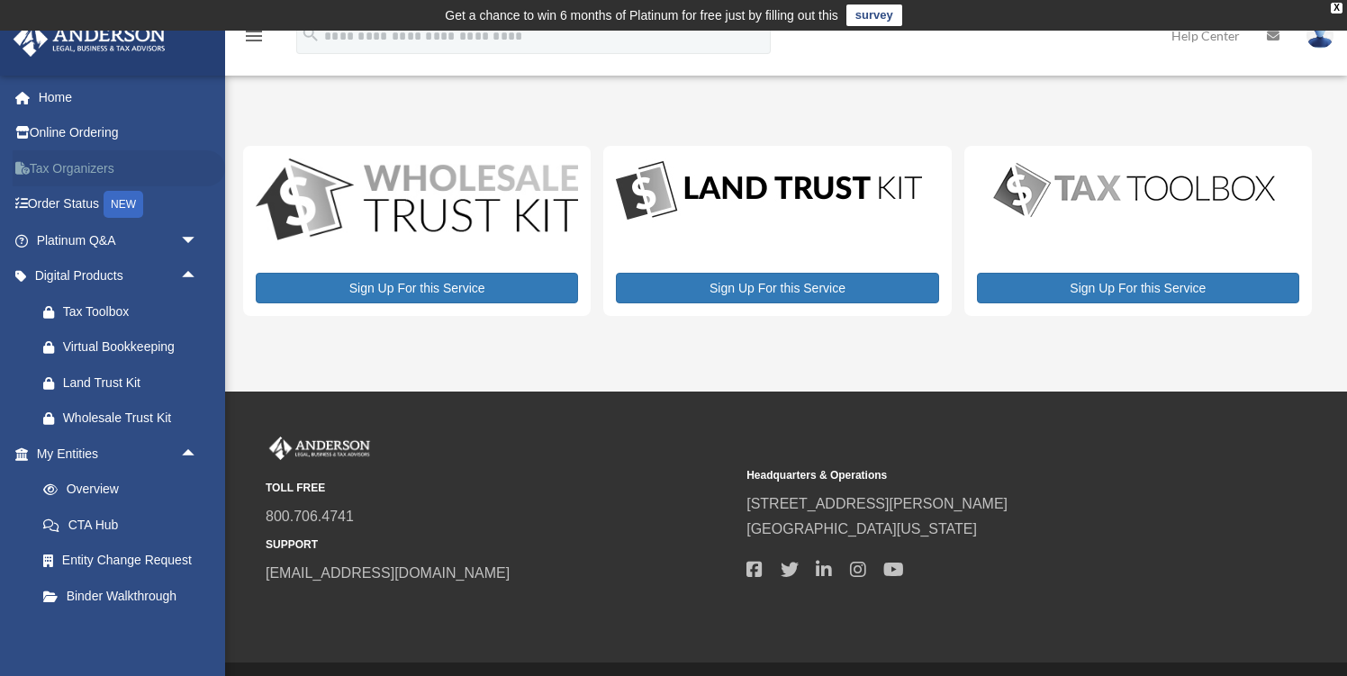
click at [141, 168] on link "Tax Organizers" at bounding box center [119, 168] width 213 height 36
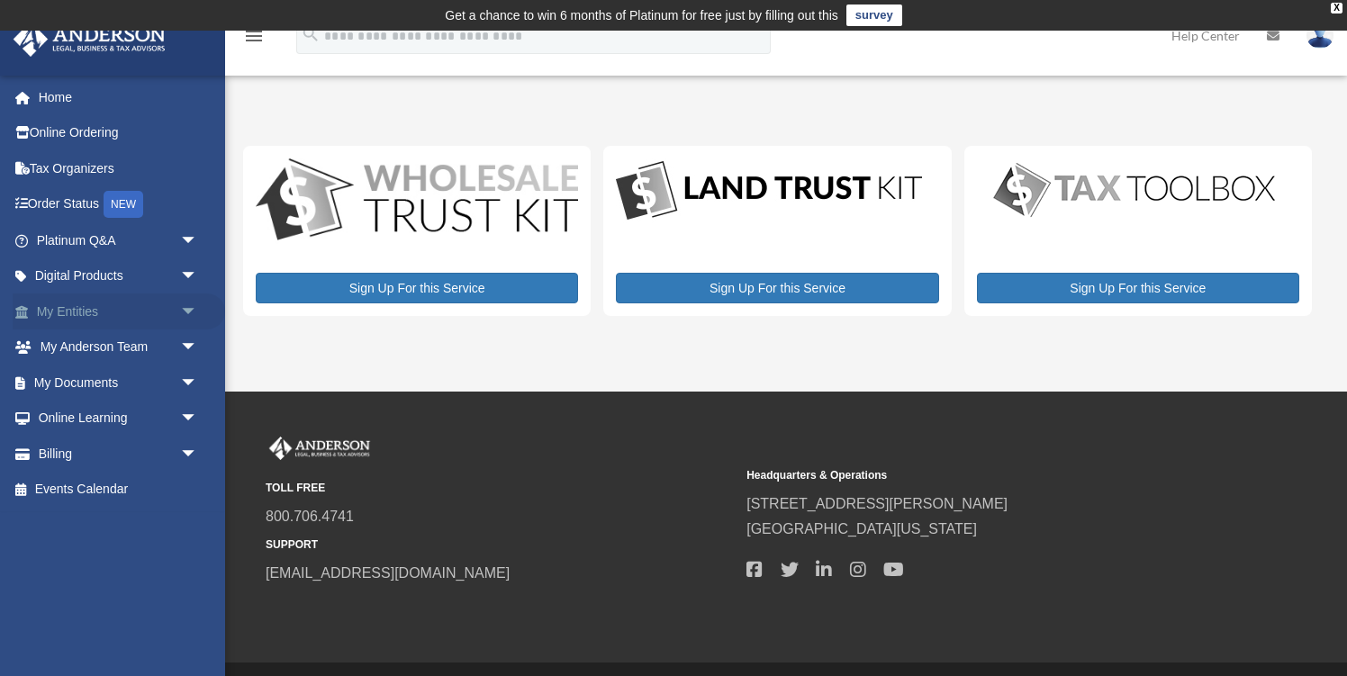
click at [188, 304] on span "arrow_drop_down" at bounding box center [198, 312] width 36 height 37
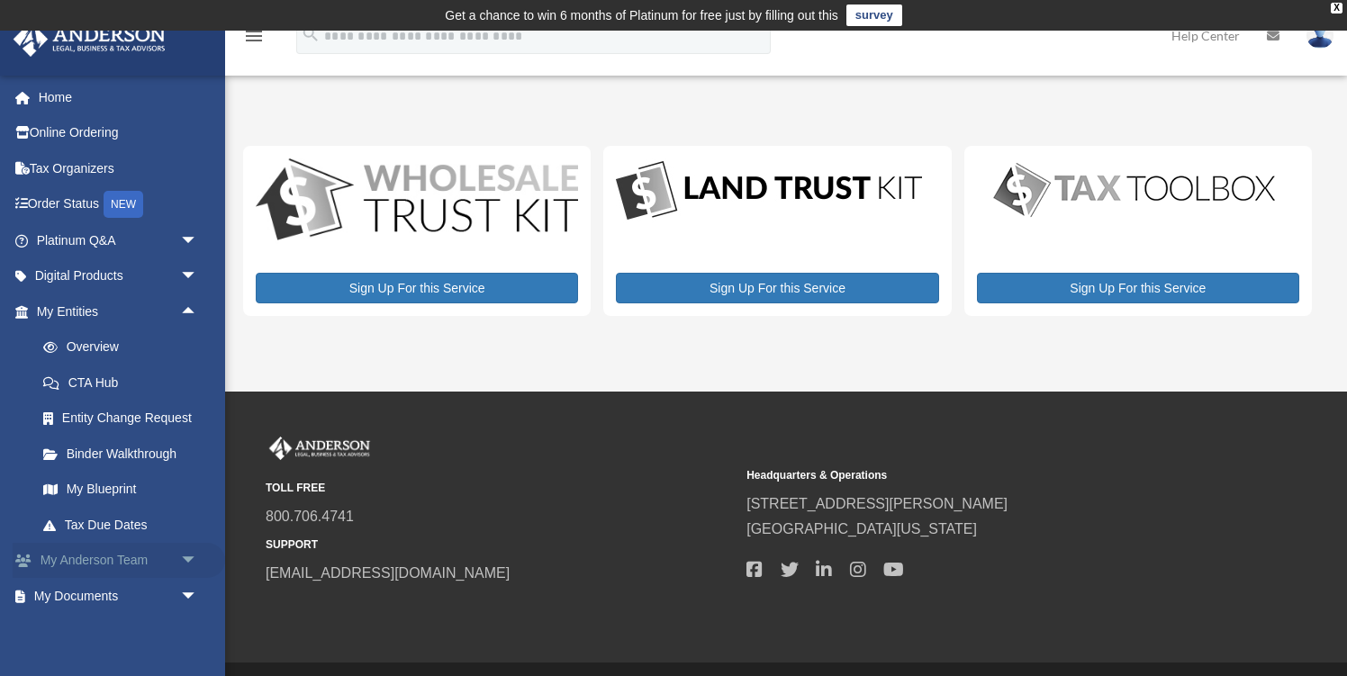
click at [190, 556] on span "arrow_drop_down" at bounding box center [198, 561] width 36 height 37
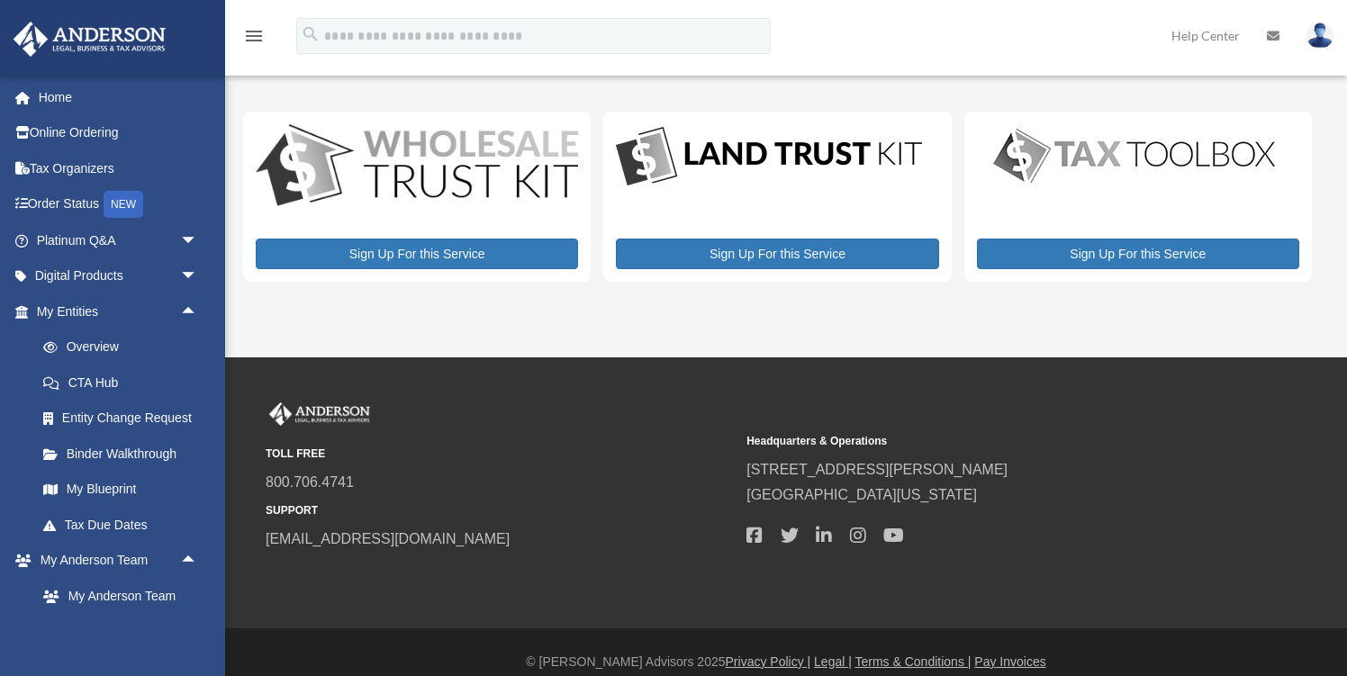
scroll to position [53, 0]
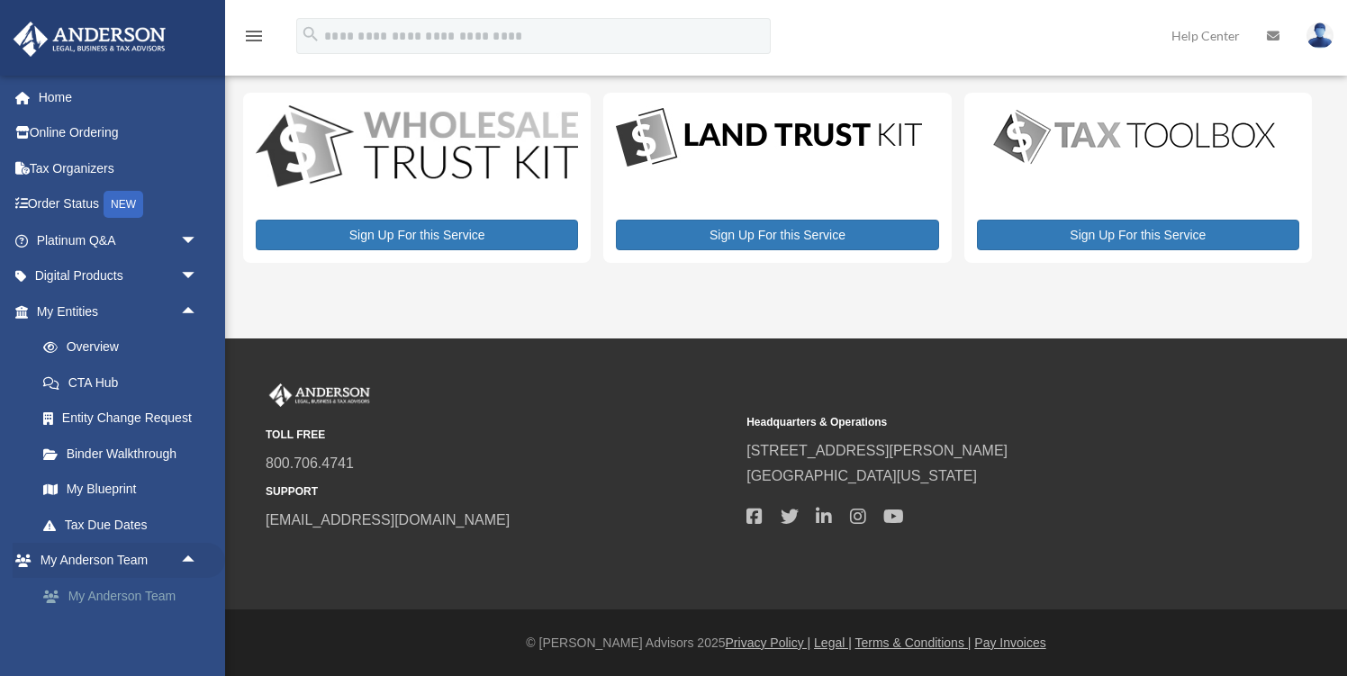
click at [168, 594] on link "My Anderson Team" at bounding box center [125, 596] width 200 height 36
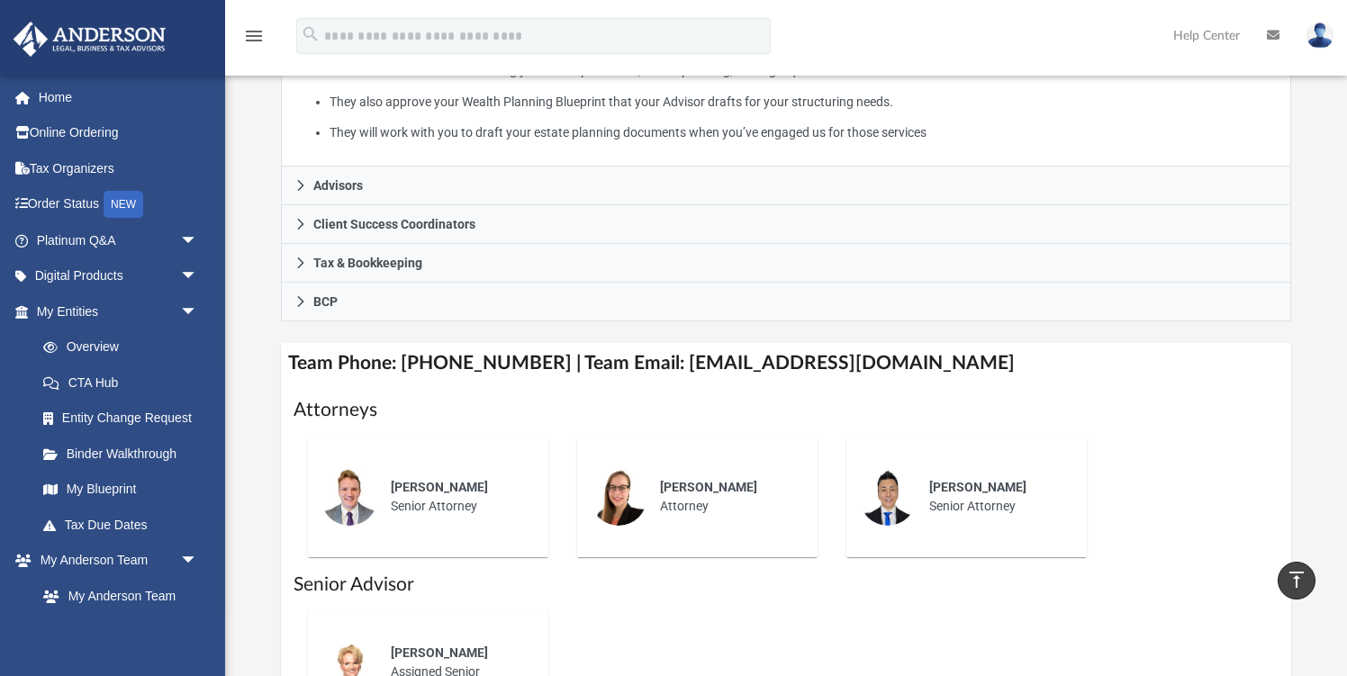
scroll to position [472, 0]
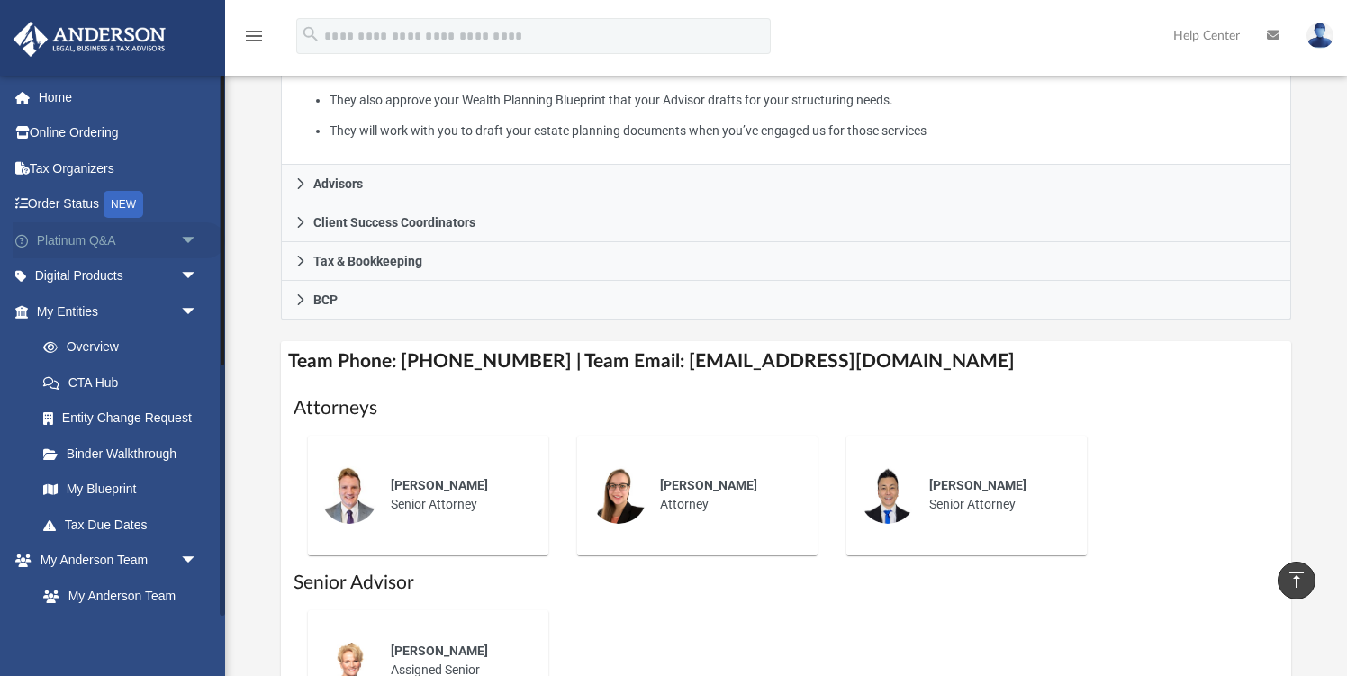
click at [191, 240] on span "arrow_drop_down" at bounding box center [198, 240] width 36 height 37
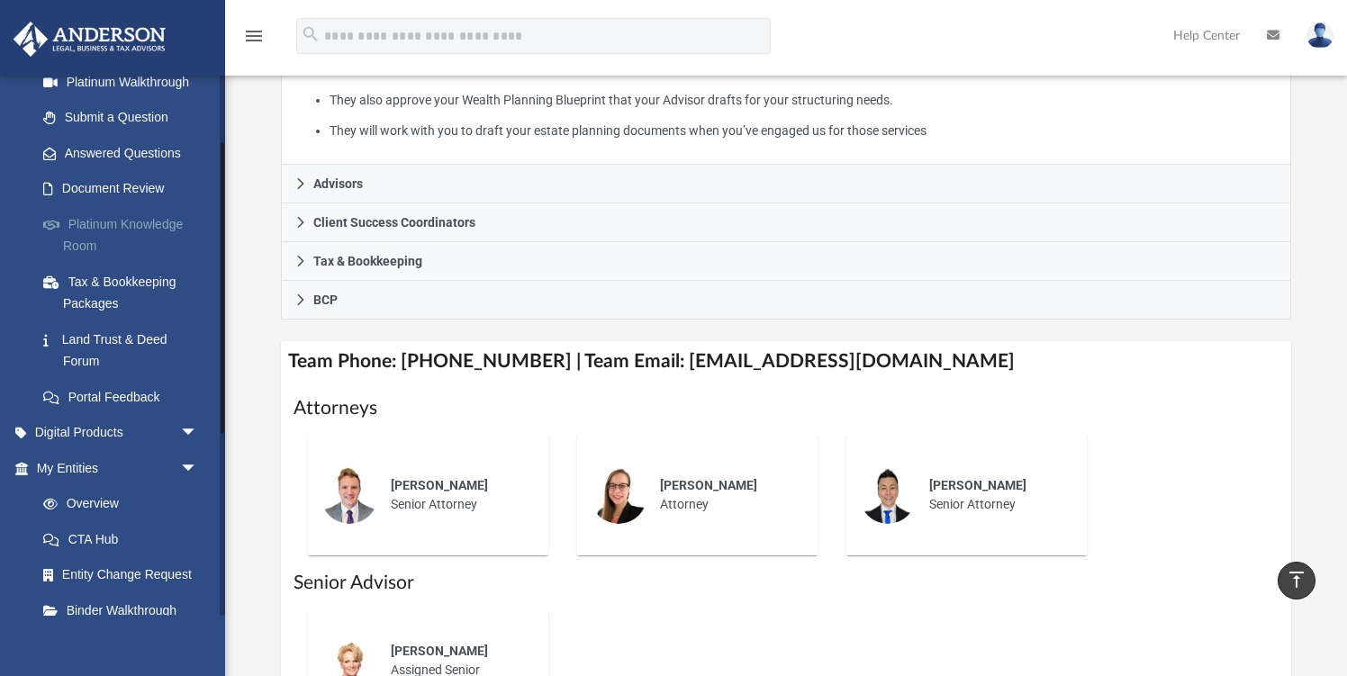
scroll to position [232, 0]
click at [188, 425] on span "arrow_drop_down" at bounding box center [198, 431] width 36 height 37
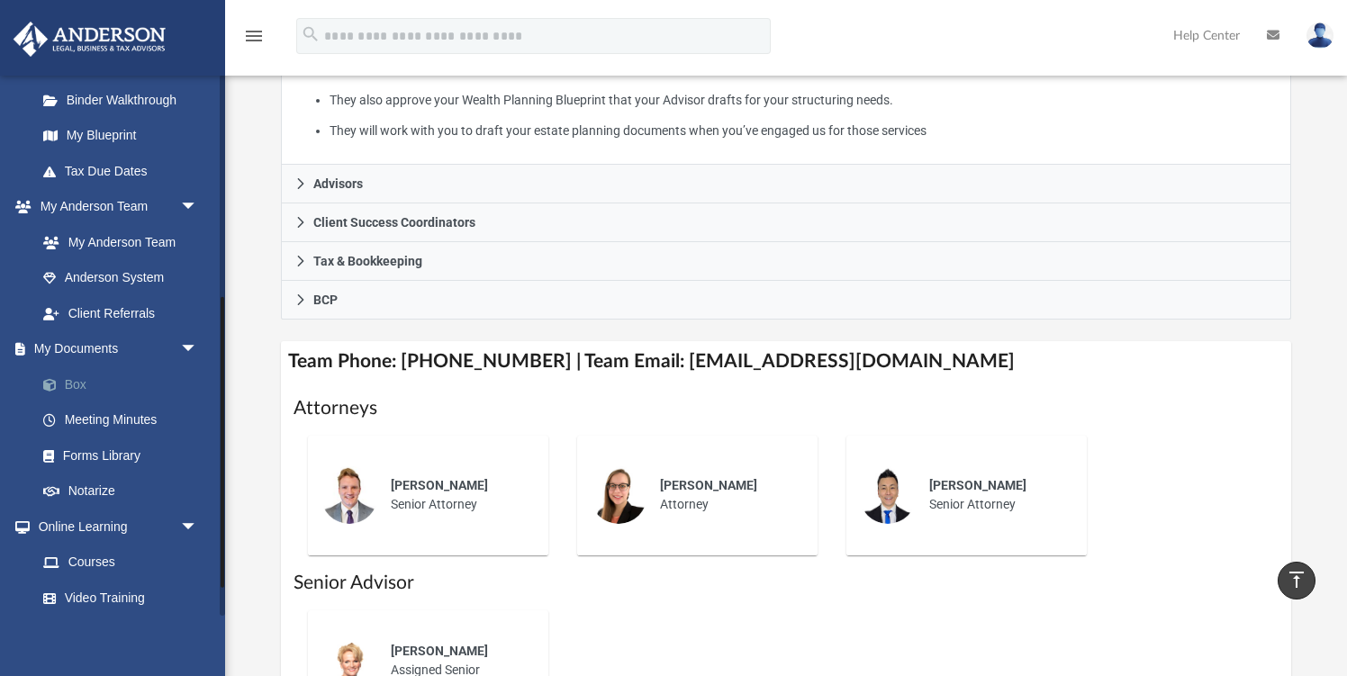
scroll to position [884, 0]
click at [143, 458] on link "Forms Library" at bounding box center [125, 454] width 200 height 36
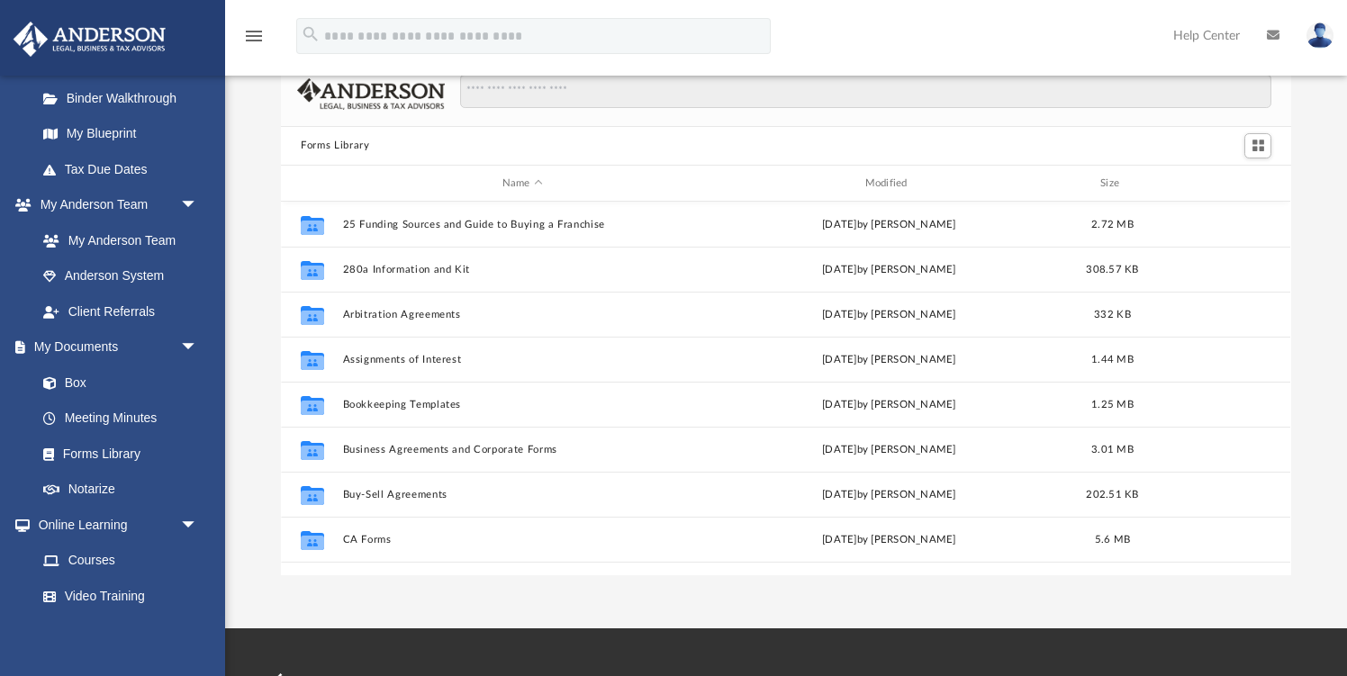
scroll to position [79, 0]
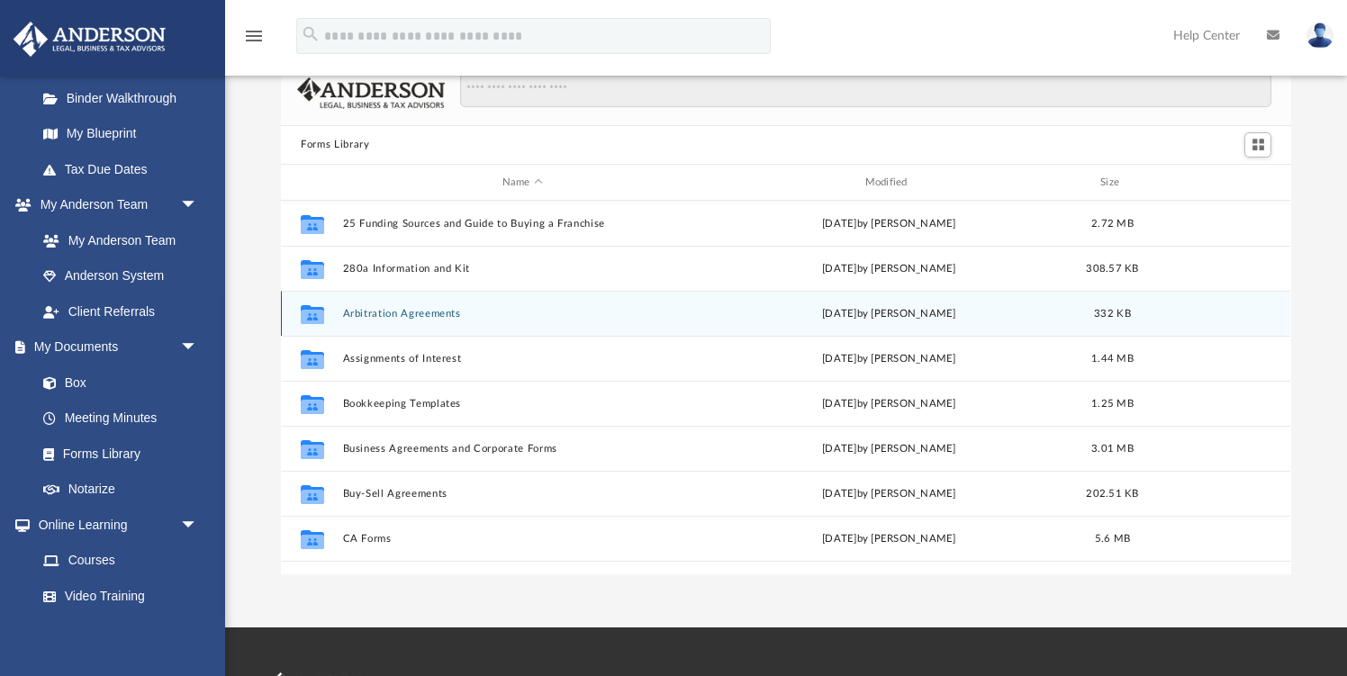
click at [482, 313] on button "Arbitration Agreements" at bounding box center [522, 314] width 359 height 12
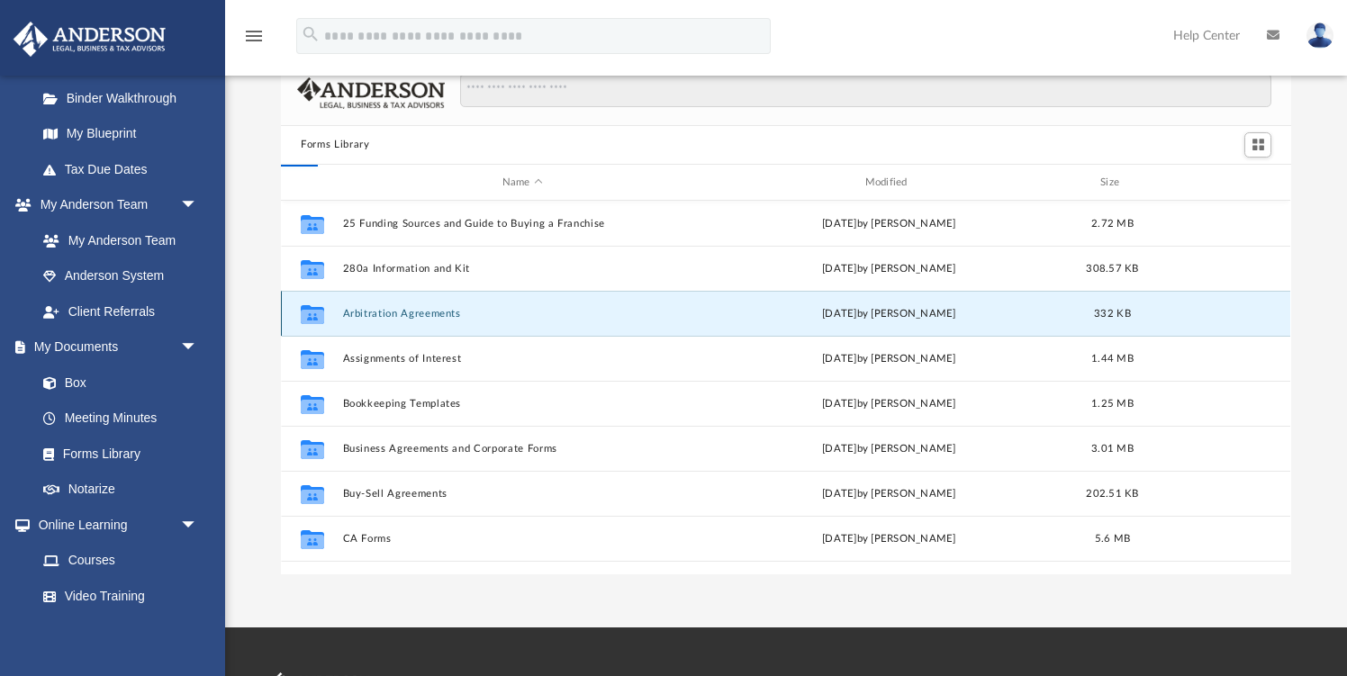
click at [482, 313] on button "Arbitration Agreements" at bounding box center [522, 314] width 359 height 12
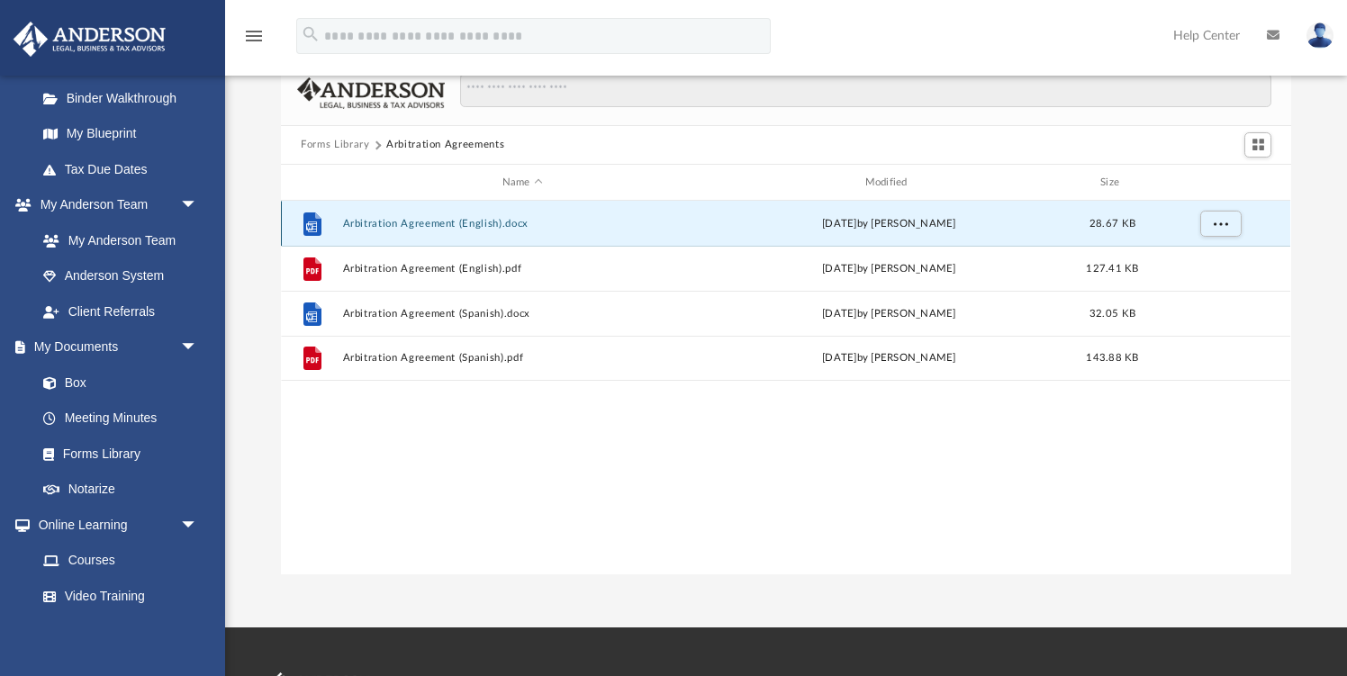
click at [445, 222] on button "Arbitration Agreement (English).docx" at bounding box center [522, 224] width 359 height 12
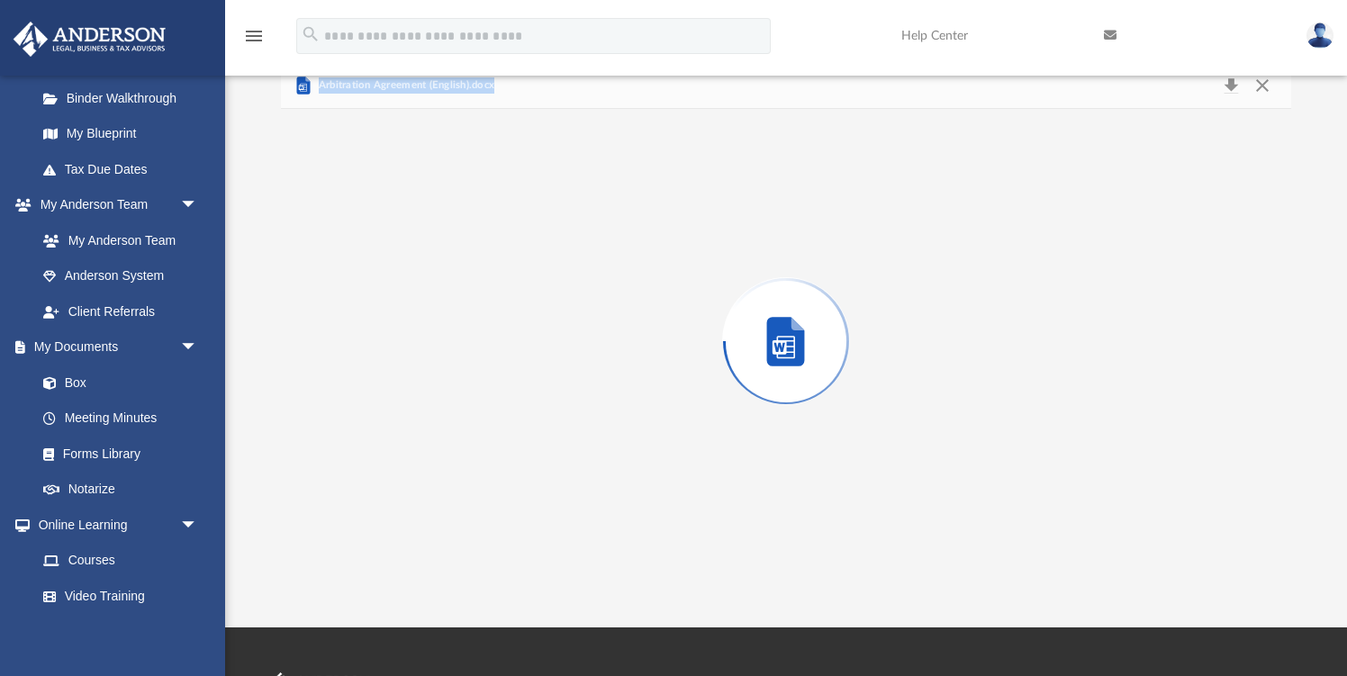
click at [445, 222] on div "Preview" at bounding box center [786, 341] width 1010 height 465
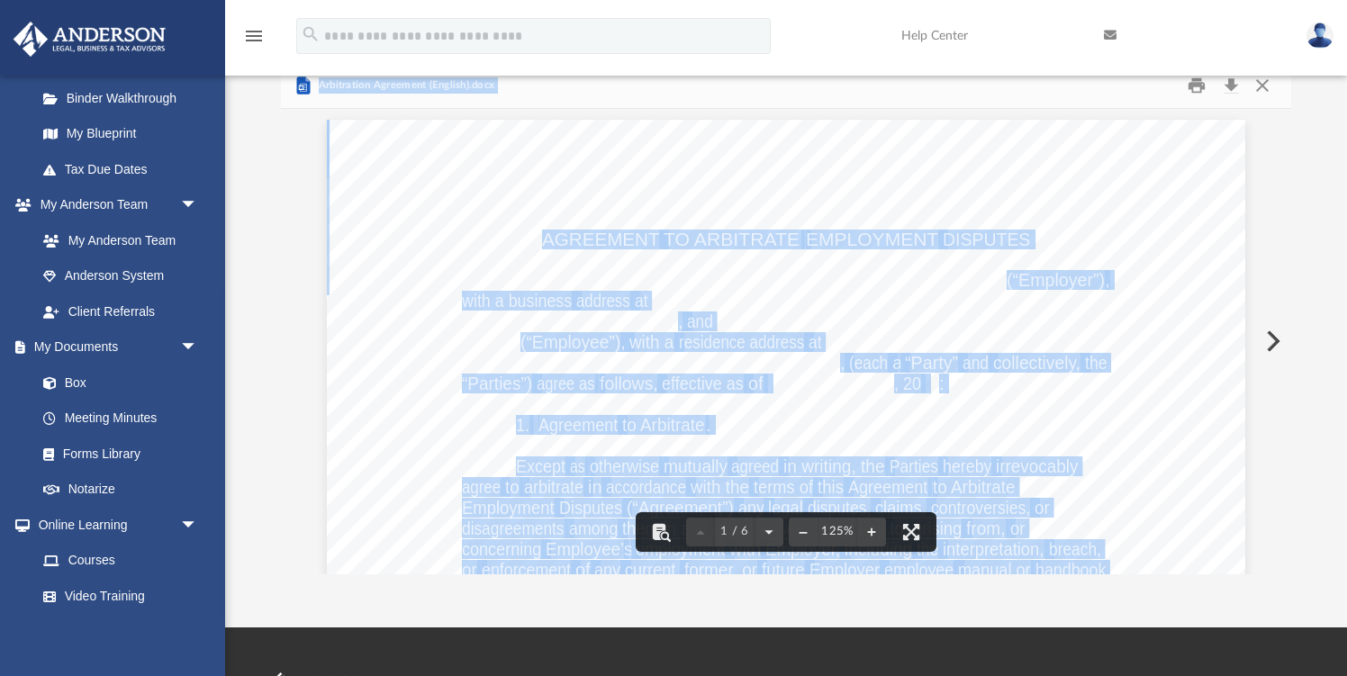
scroll to position [0, 0]
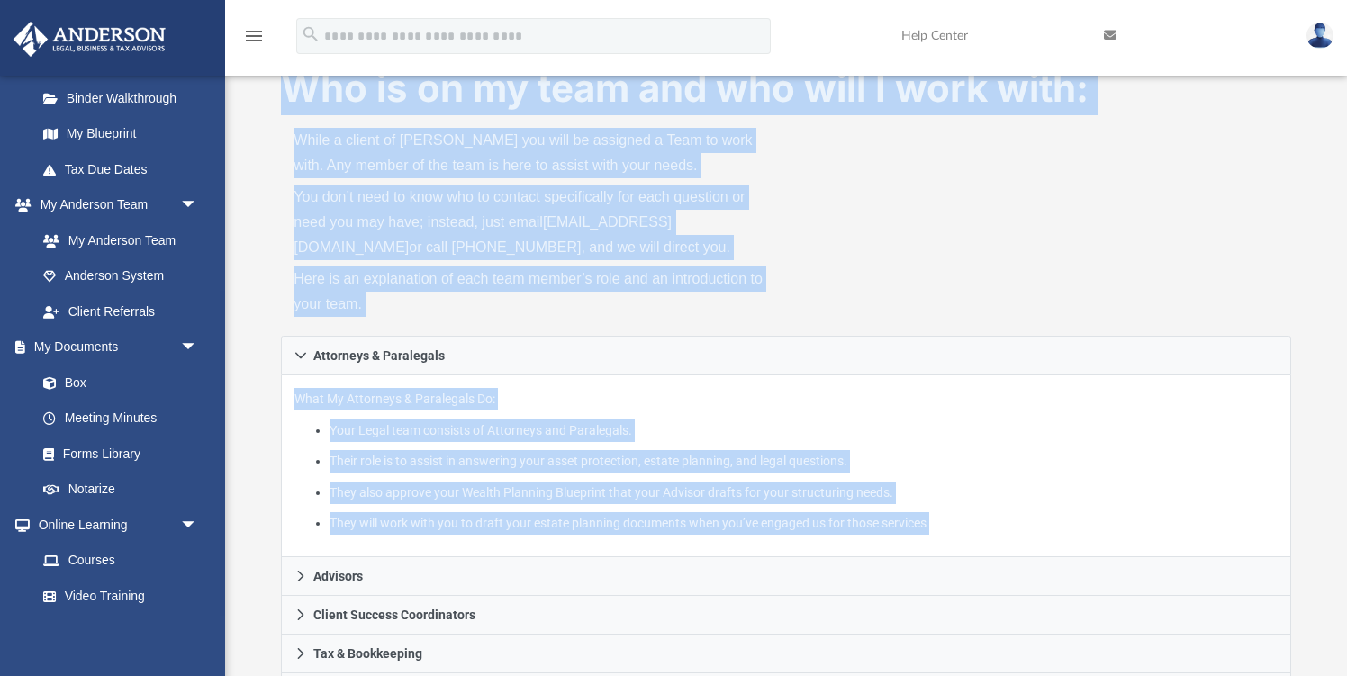
scroll to position [472, 0]
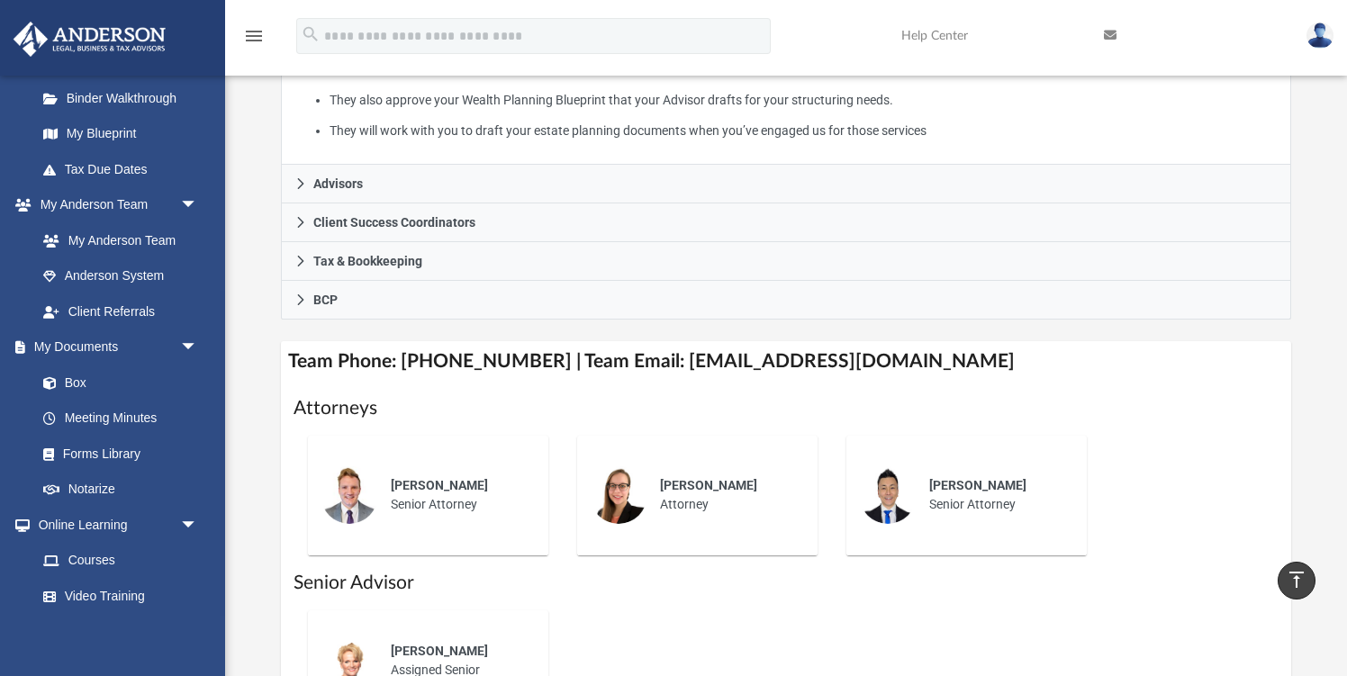
click at [469, 403] on h1 "Attorneys" at bounding box center [786, 408] width 984 height 26
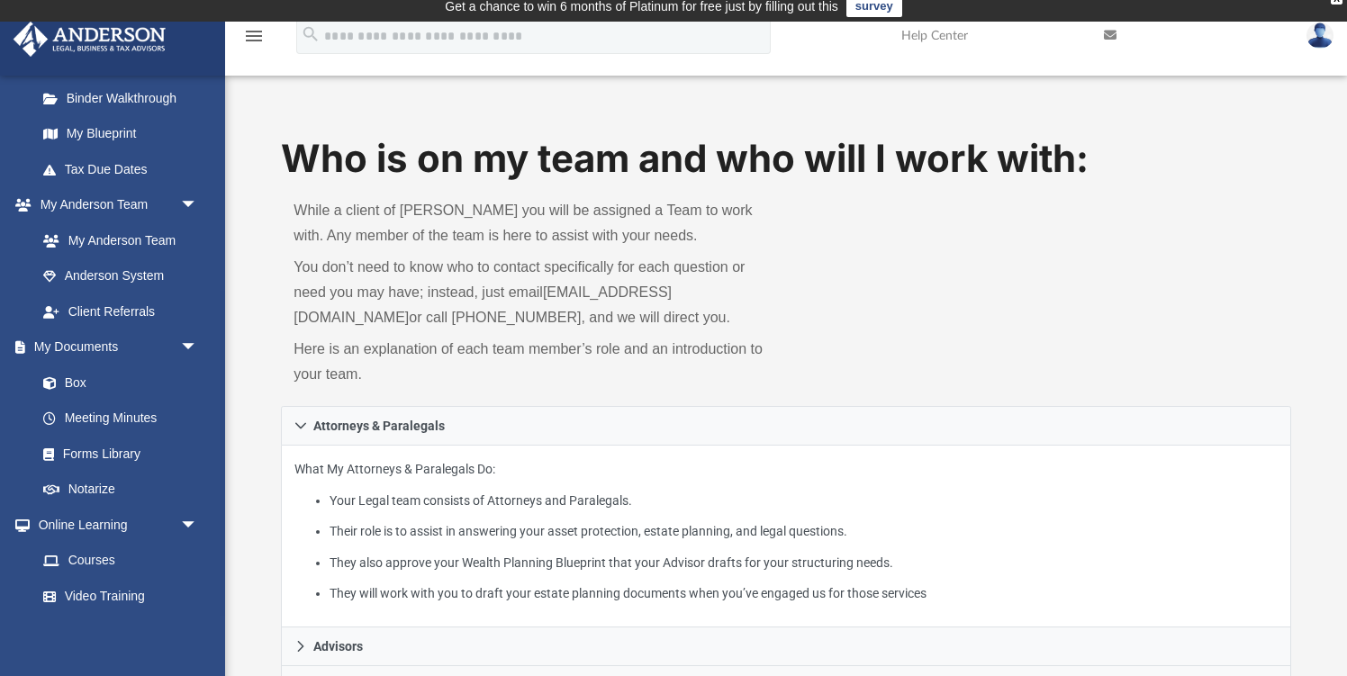
scroll to position [0, 0]
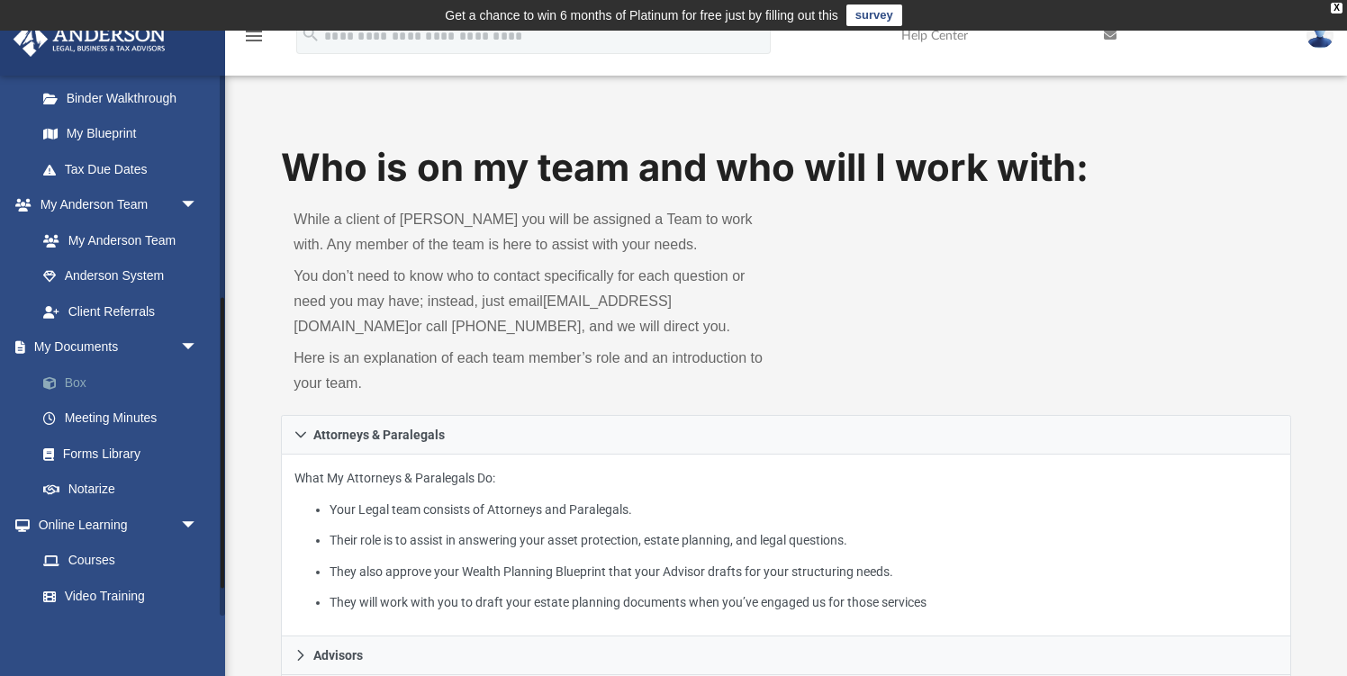
click at [168, 373] on link "Box" at bounding box center [125, 383] width 200 height 36
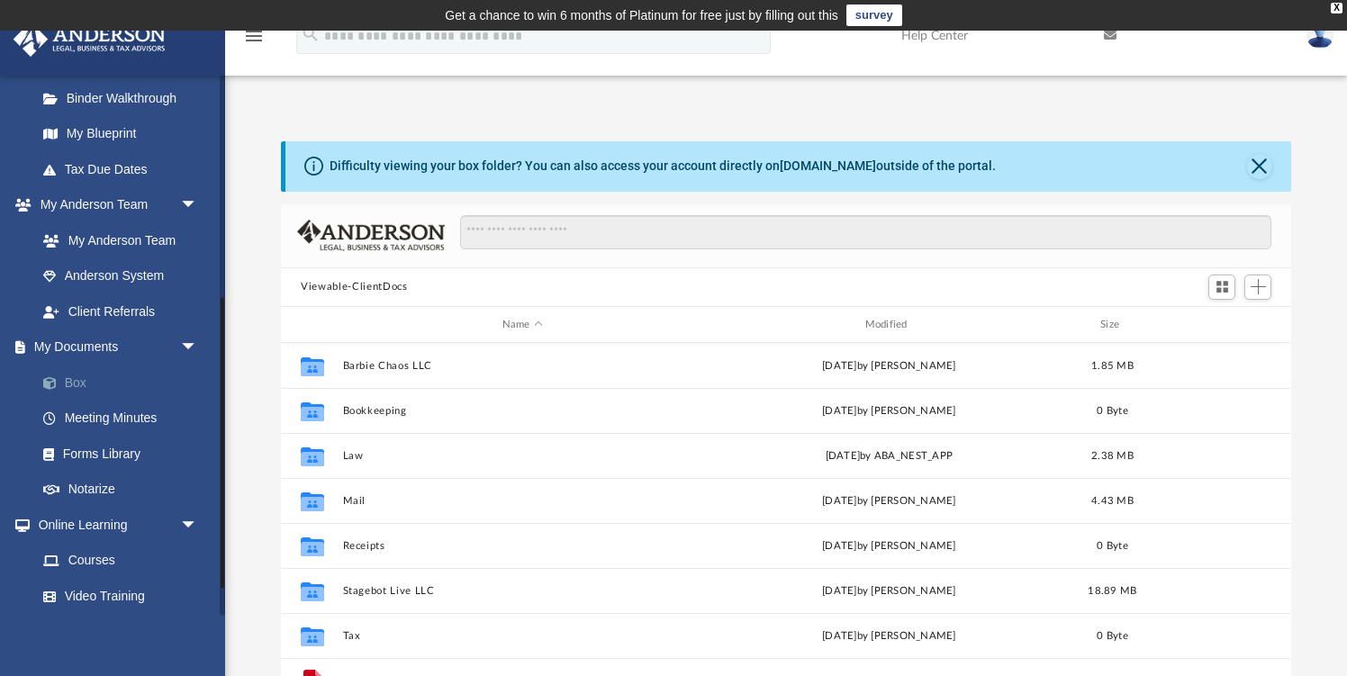
scroll to position [409, 1010]
click at [153, 452] on link "Forms Library" at bounding box center [125, 454] width 200 height 36
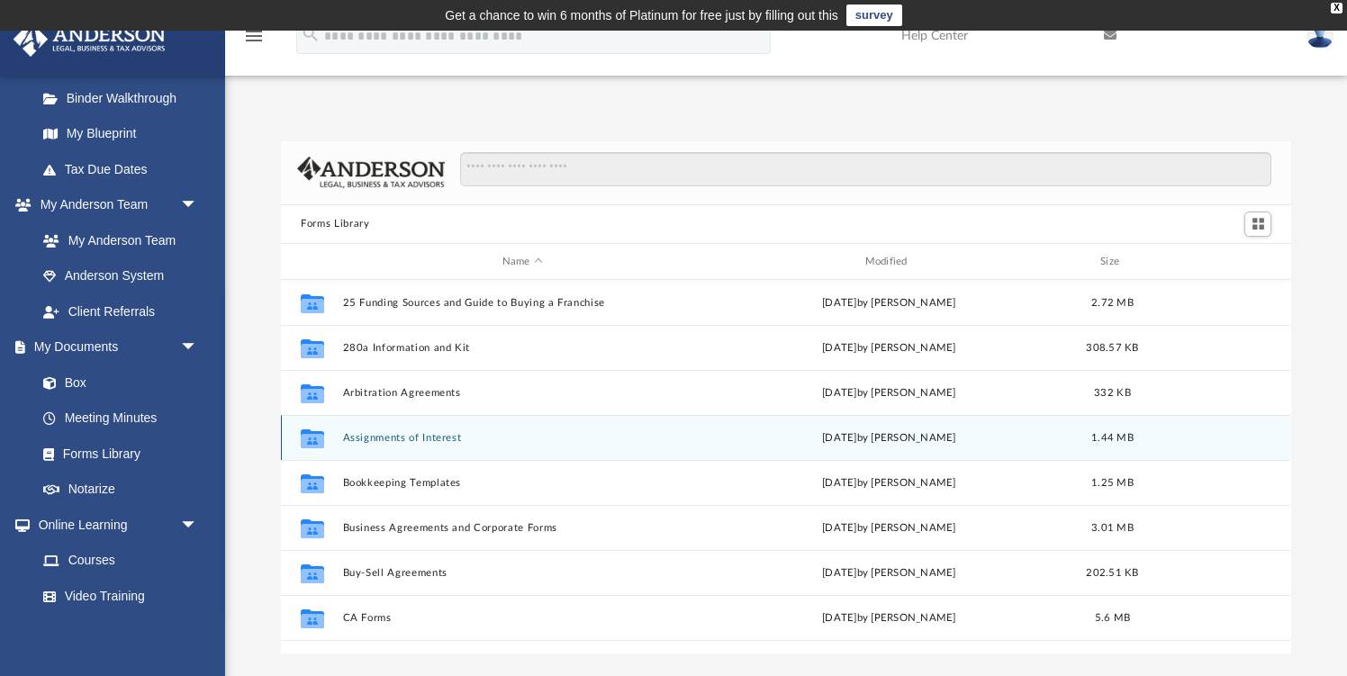
scroll to position [409, 1010]
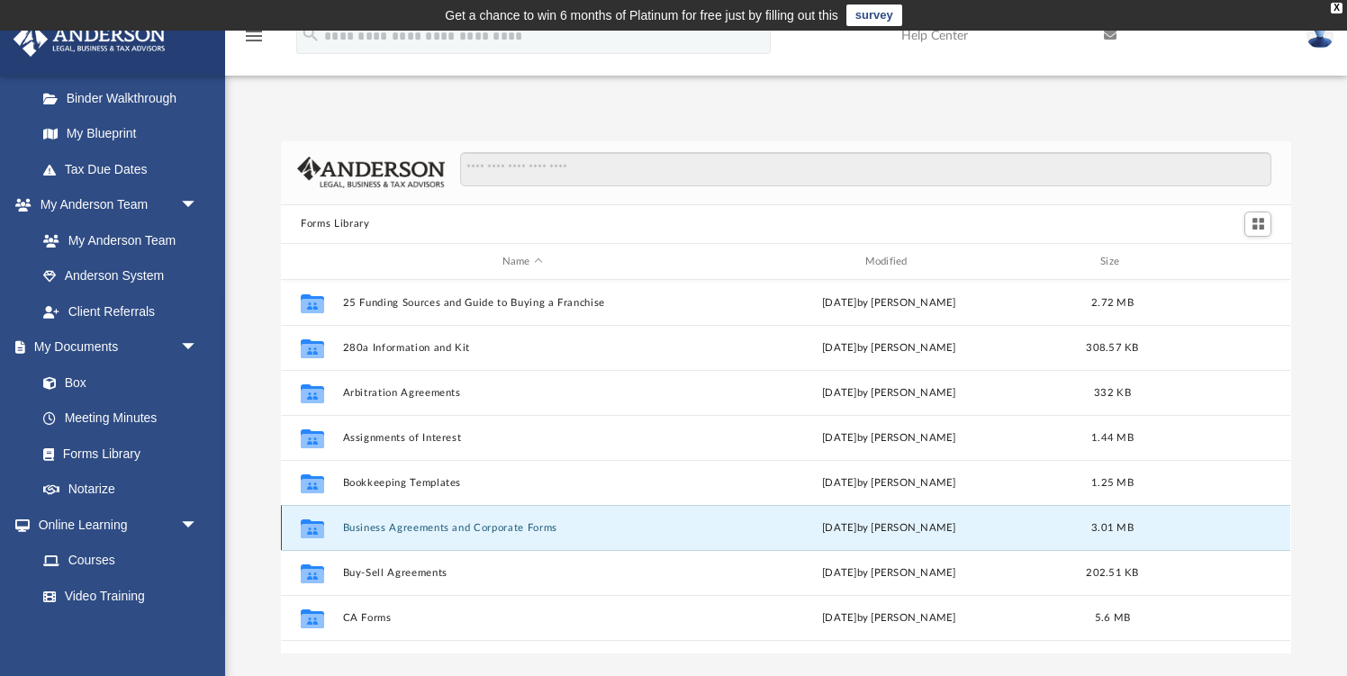
click at [501, 531] on button "Business Agreements and Corporate Forms" at bounding box center [522, 528] width 359 height 12
click at [313, 526] on icon "grid" at bounding box center [312, 531] width 23 height 14
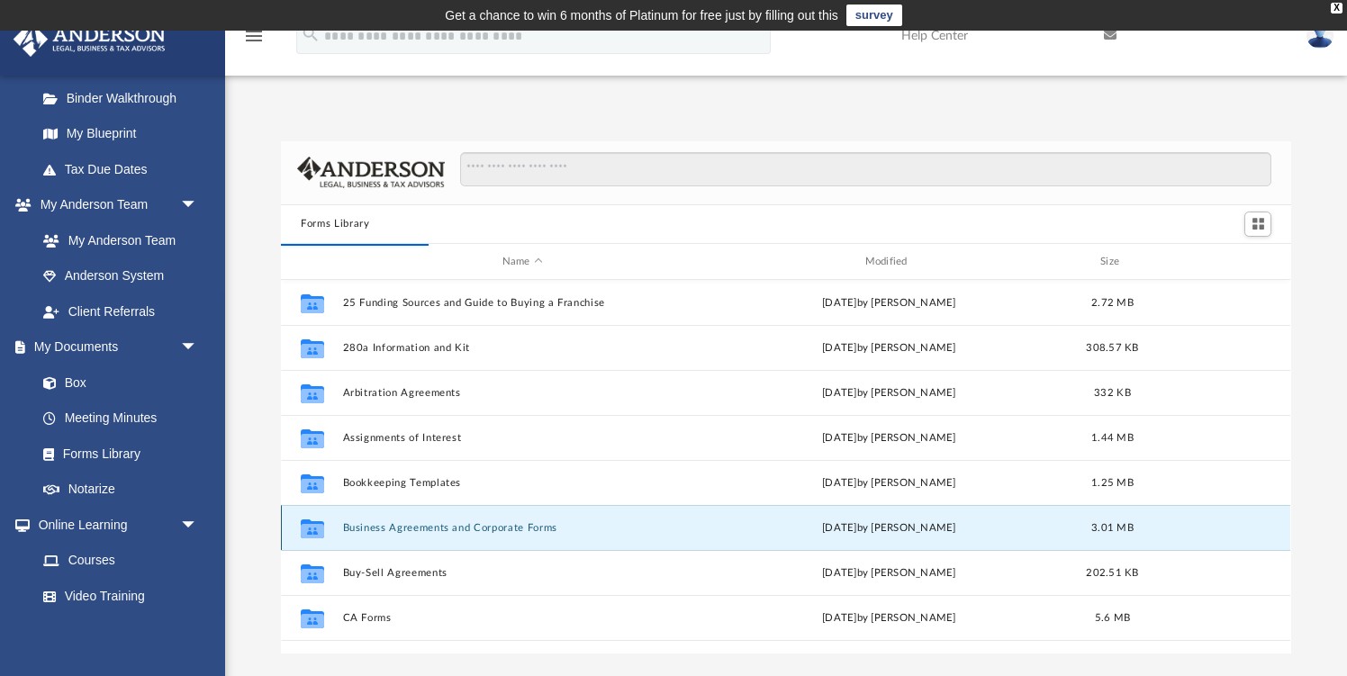
click at [313, 526] on icon "grid" at bounding box center [312, 531] width 23 height 14
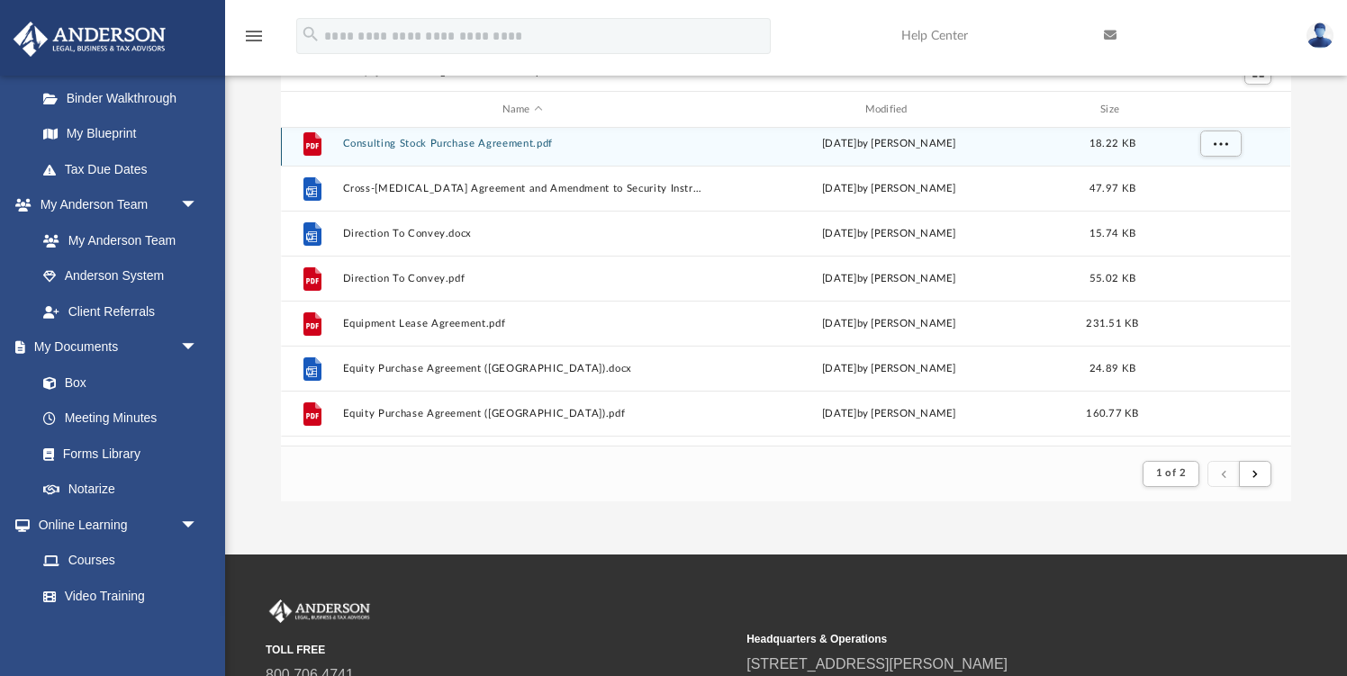
scroll to position [913, 0]
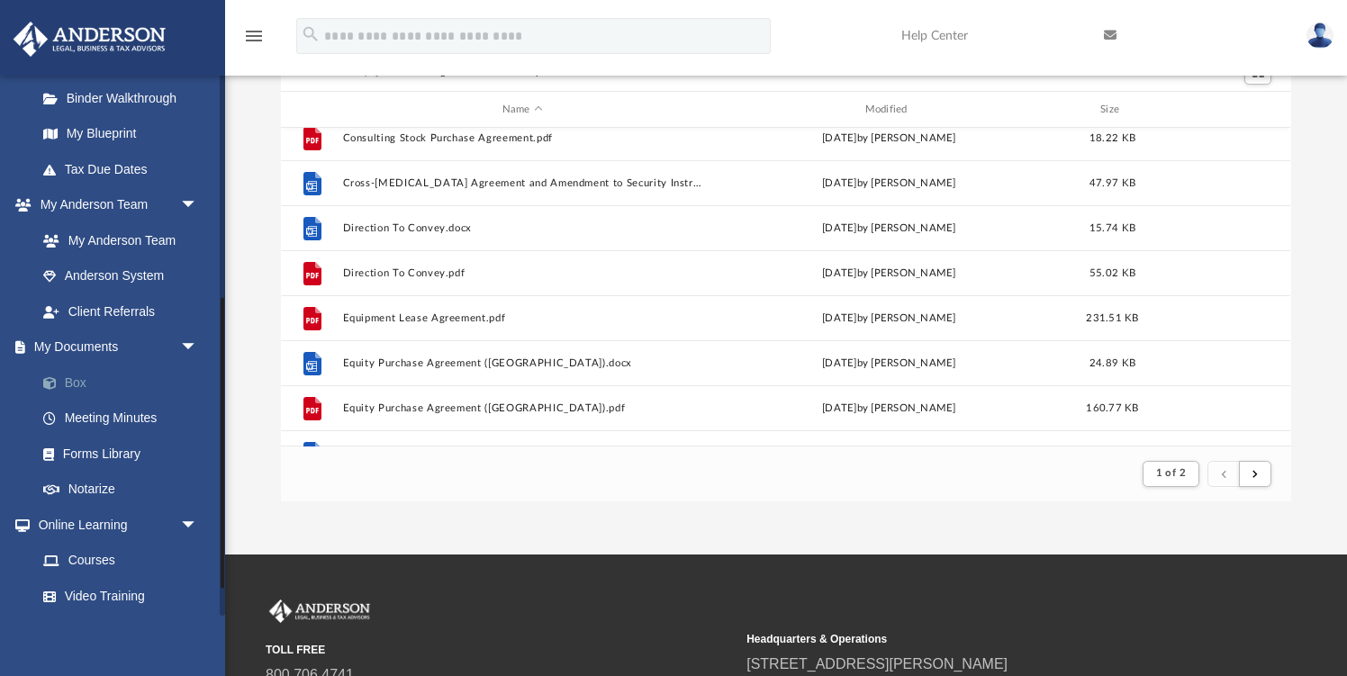
click at [96, 383] on link "Box" at bounding box center [125, 383] width 200 height 36
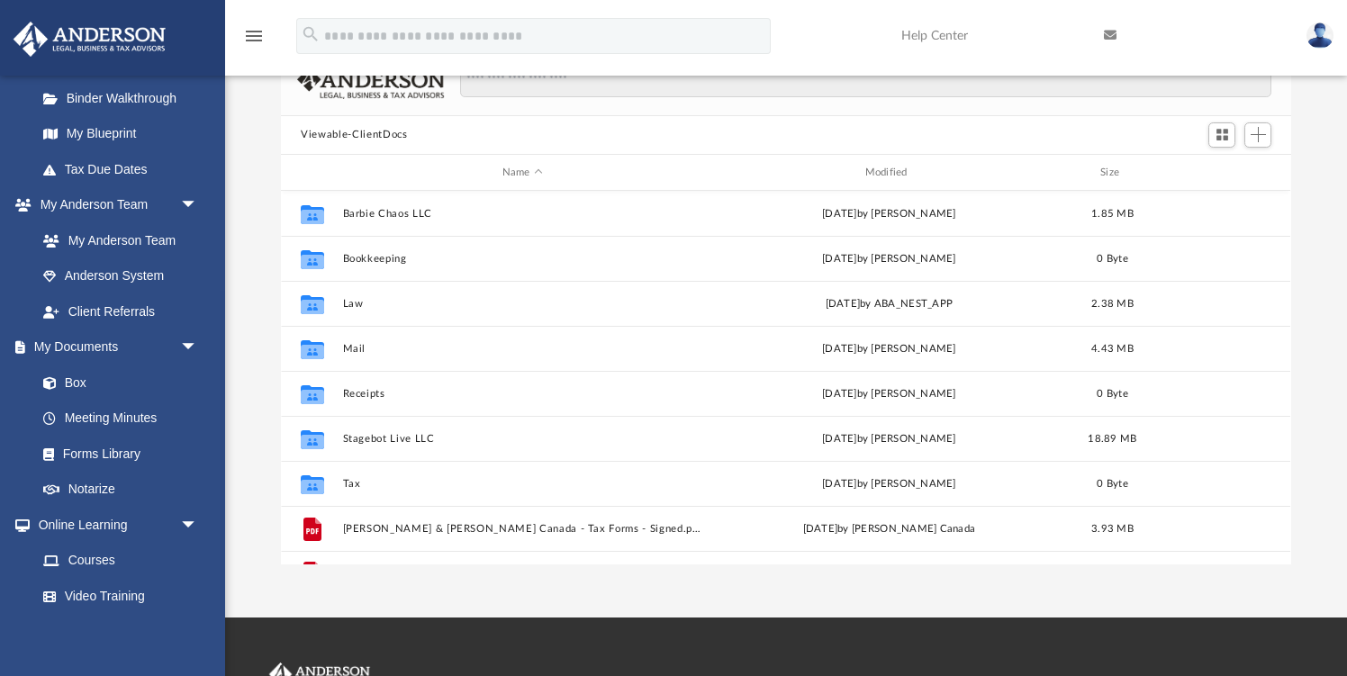
scroll to position [409, 1010]
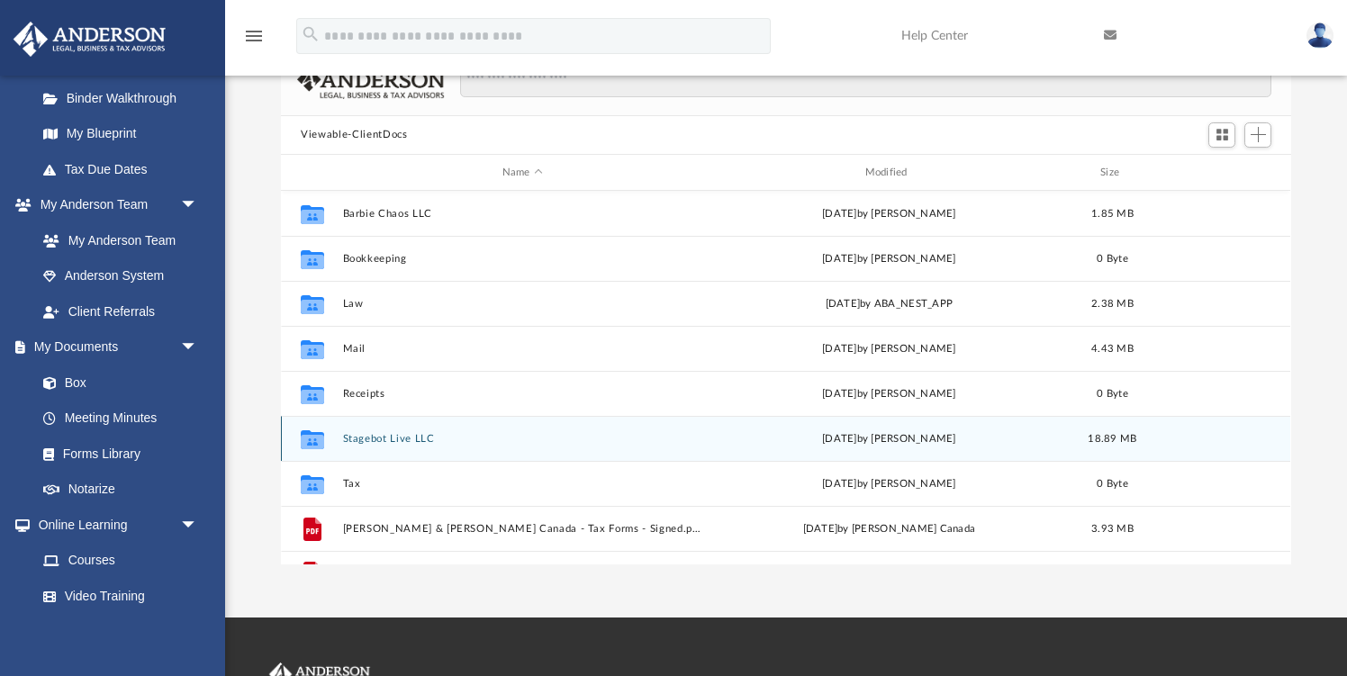
click at [449, 449] on div "Collaborated Folder Stagebot Live LLC [DATE] by [PERSON_NAME] 18.89 MB" at bounding box center [786, 438] width 1010 height 45
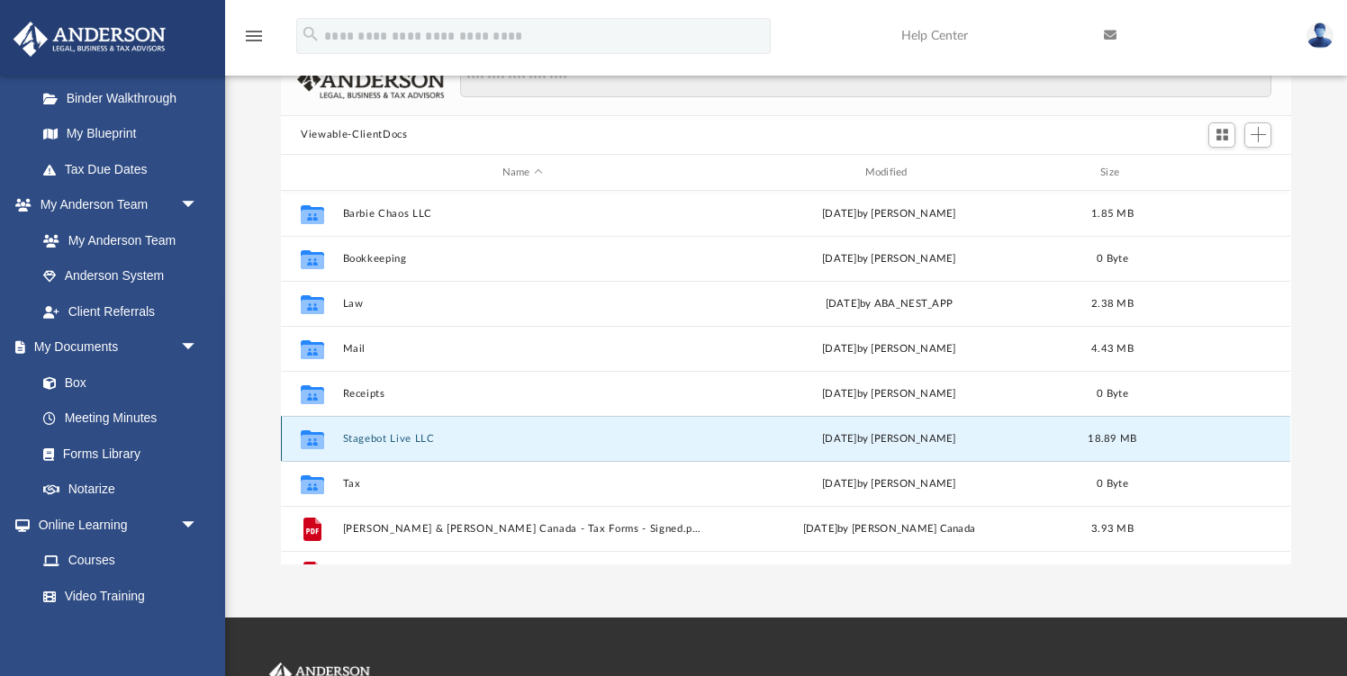
click at [449, 449] on div "Collaborated Folder Stagebot Live LLC [DATE] by [PERSON_NAME] 18.89 MB" at bounding box center [786, 438] width 1010 height 45
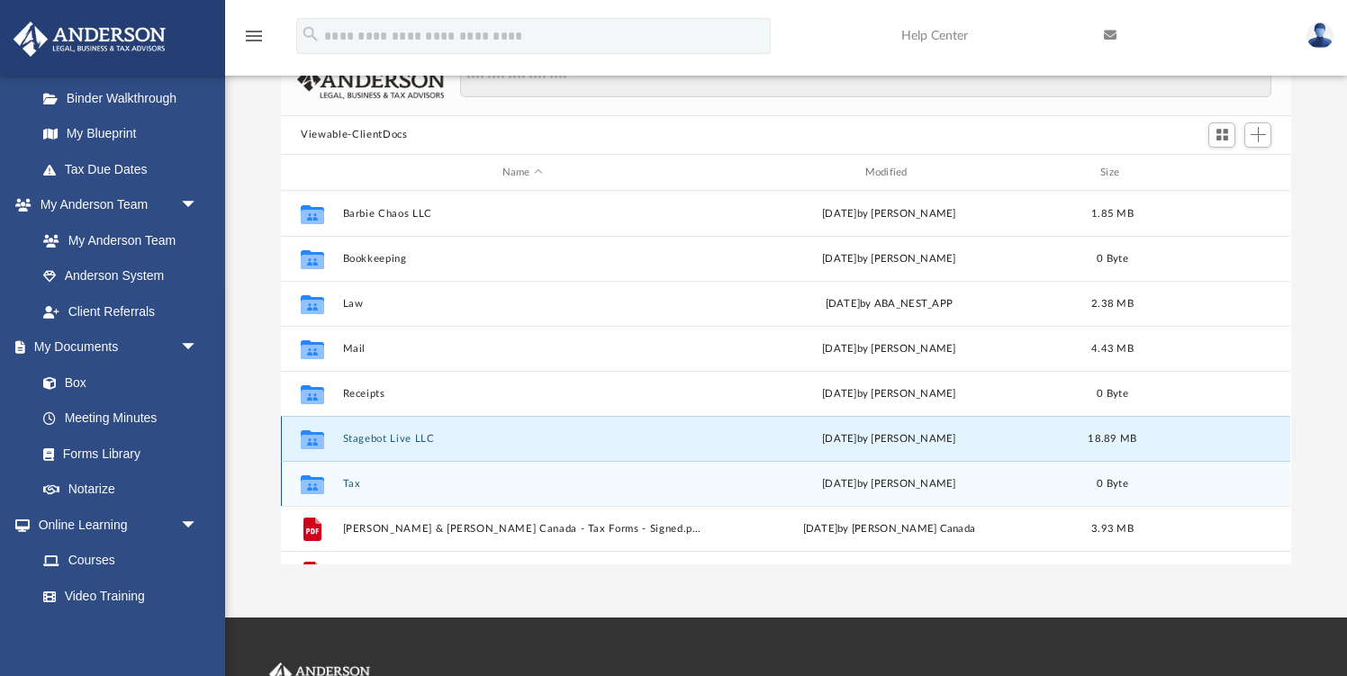
scroll to position [32, 0]
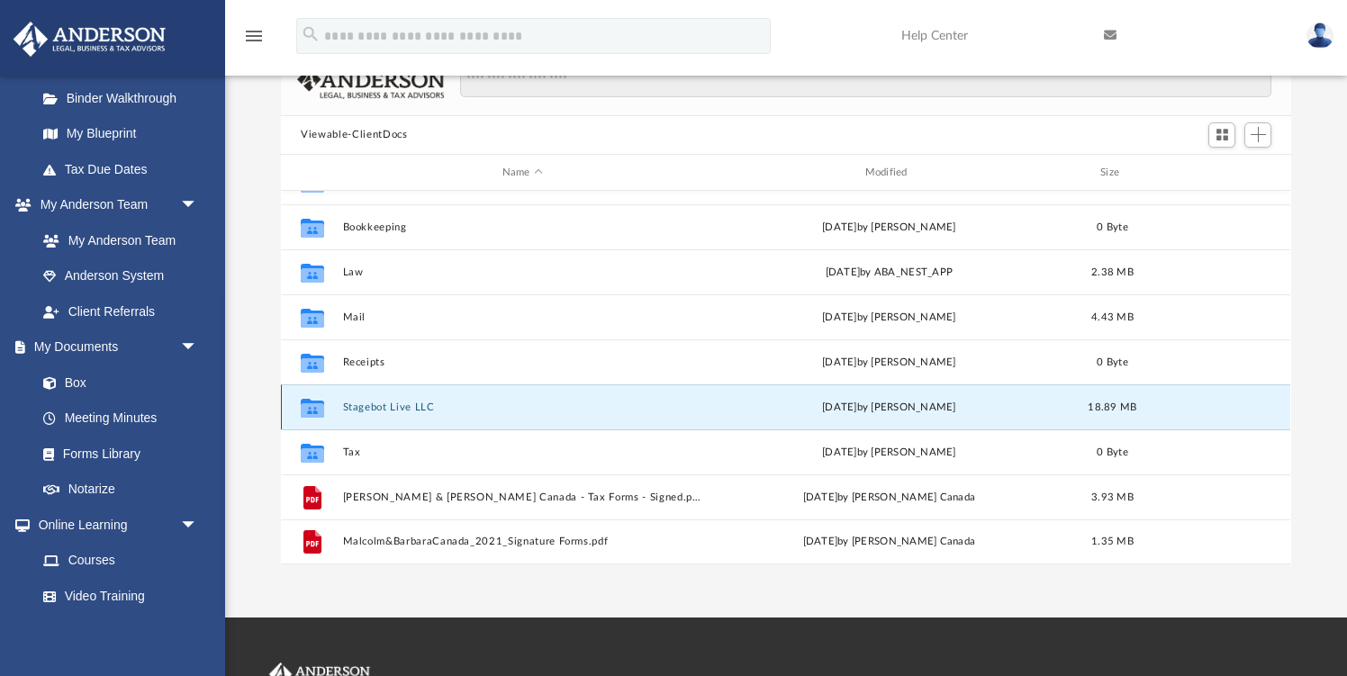
click at [416, 405] on button "Stagebot Live LLC" at bounding box center [522, 408] width 359 height 12
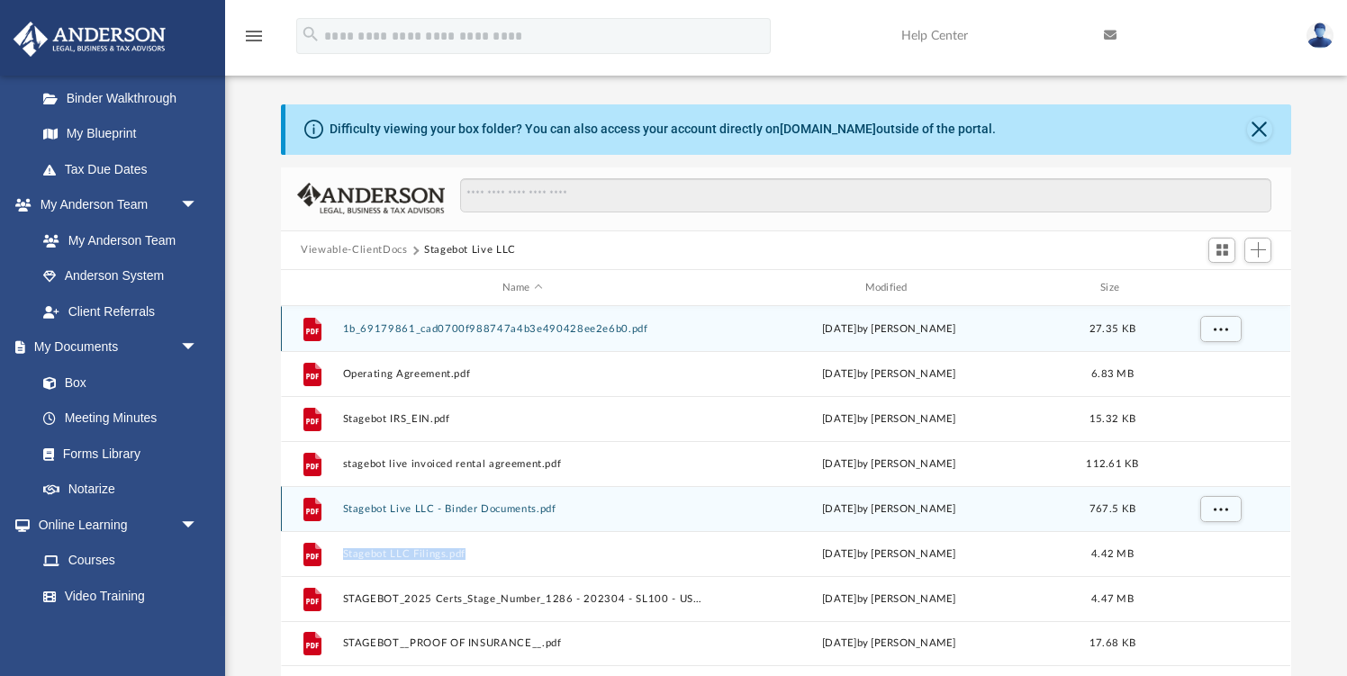
scroll to position [32, 0]
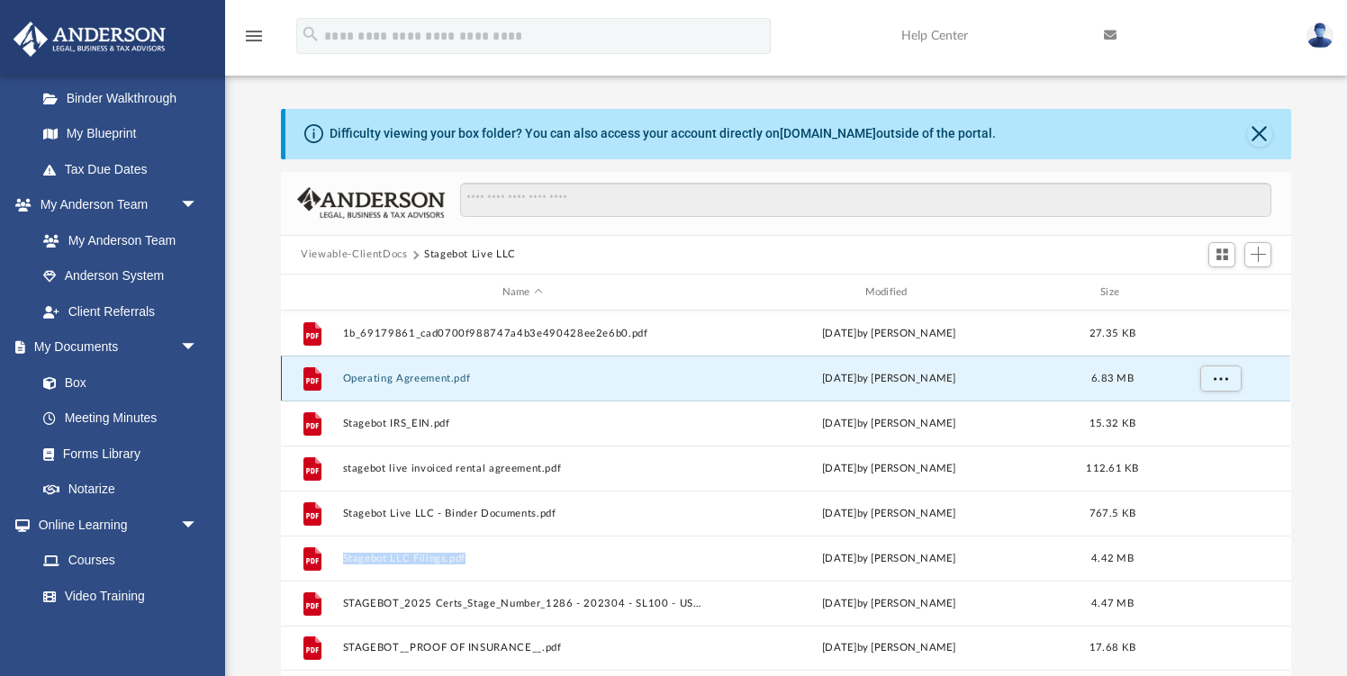
click at [440, 376] on button "Operating Agreement.pdf" at bounding box center [522, 379] width 359 height 12
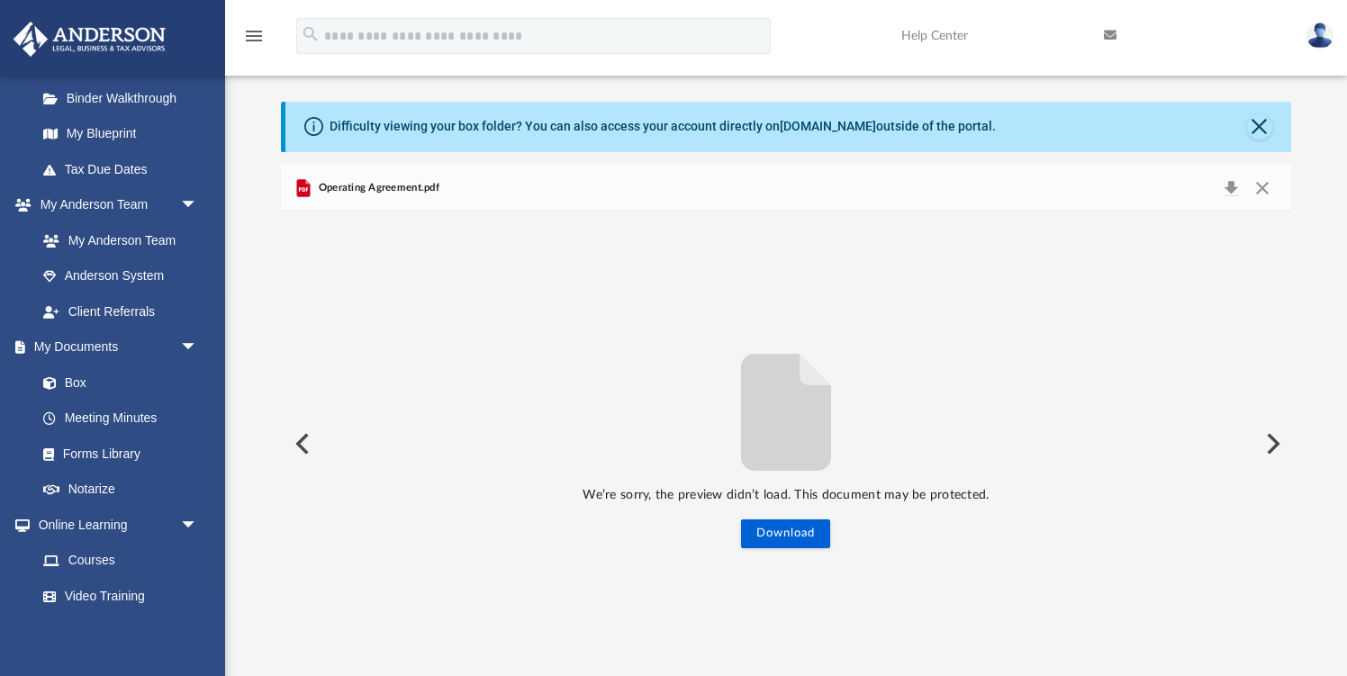
click at [415, 190] on span "Operating Agreement.pdf" at bounding box center [376, 188] width 124 height 16
click at [305, 464] on button "Preview" at bounding box center [301, 444] width 40 height 50
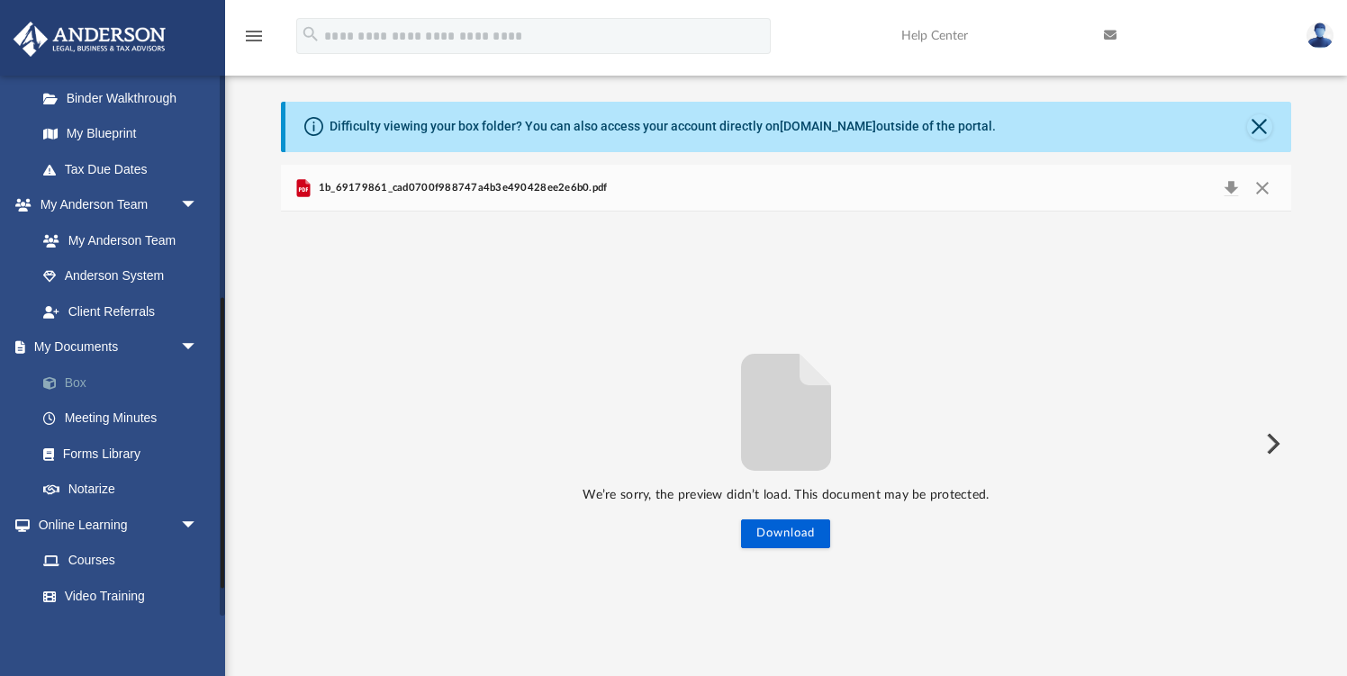
click at [104, 381] on link "Box" at bounding box center [125, 383] width 200 height 36
click at [81, 382] on link "Box" at bounding box center [125, 383] width 200 height 36
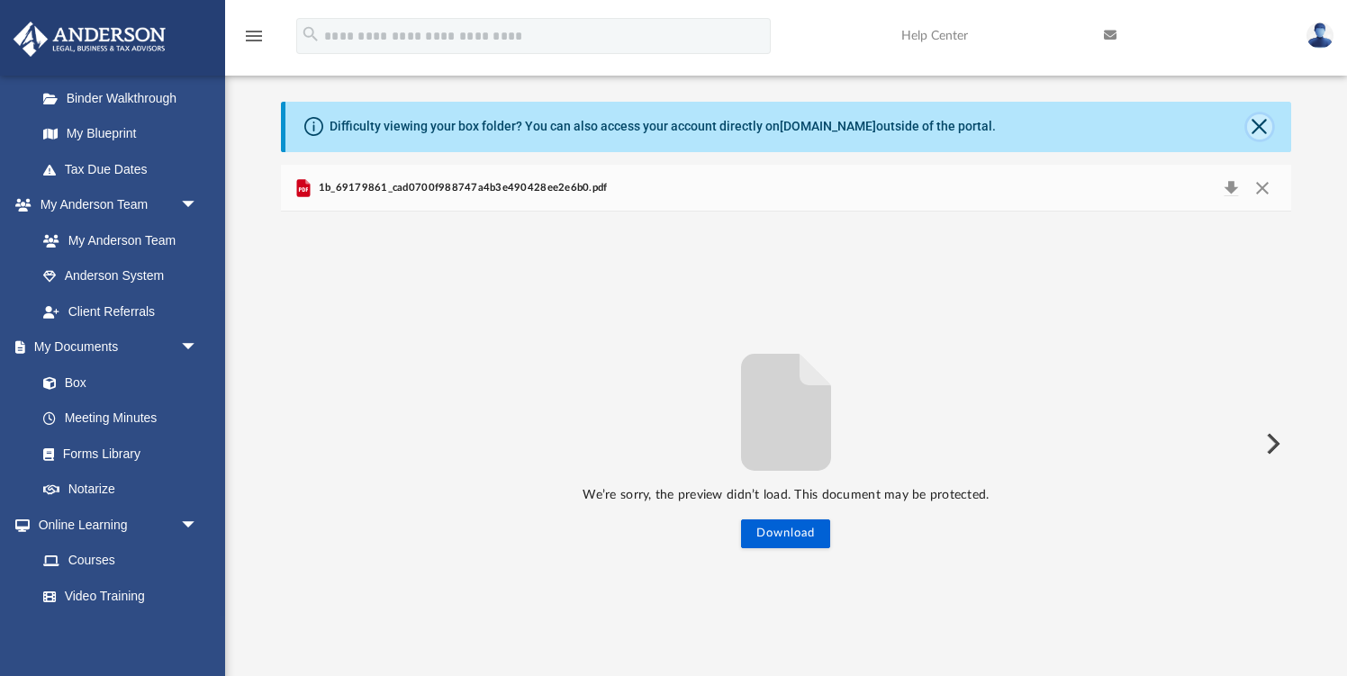
click at [1256, 125] on button "Close" at bounding box center [1259, 126] width 25 height 25
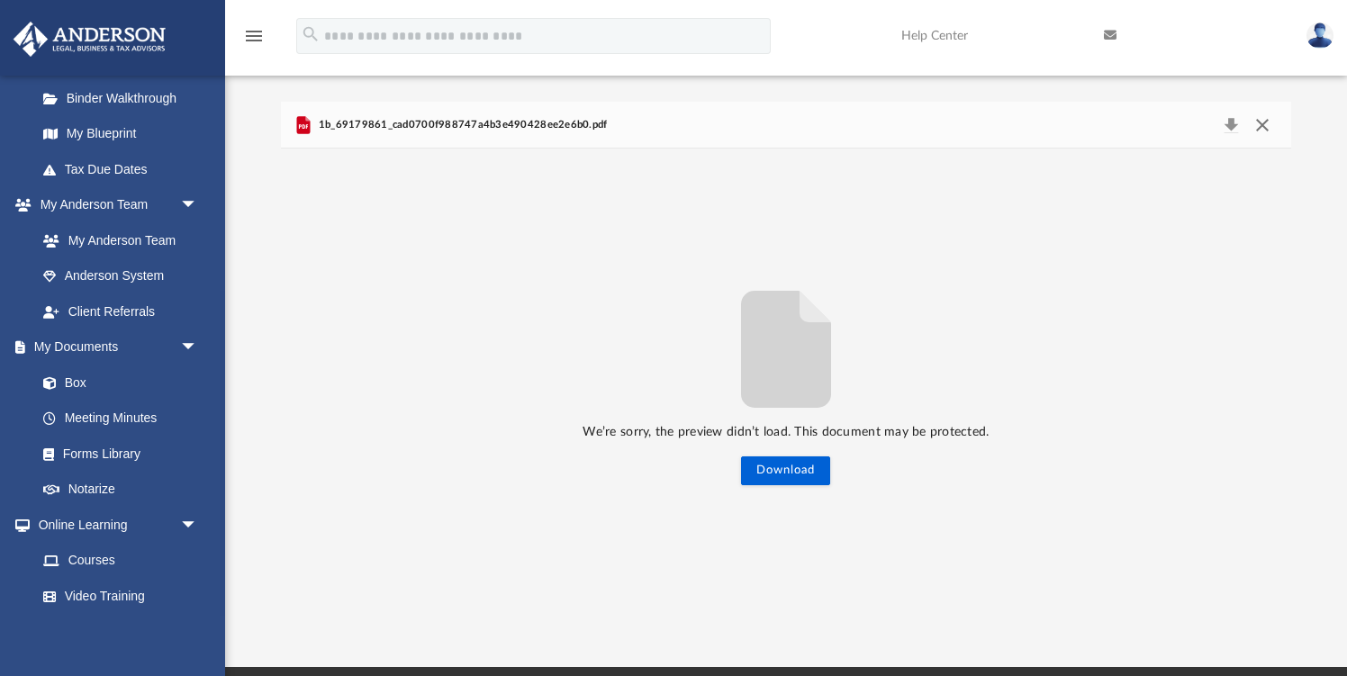
click at [1261, 122] on button "Close" at bounding box center [1263, 125] width 32 height 25
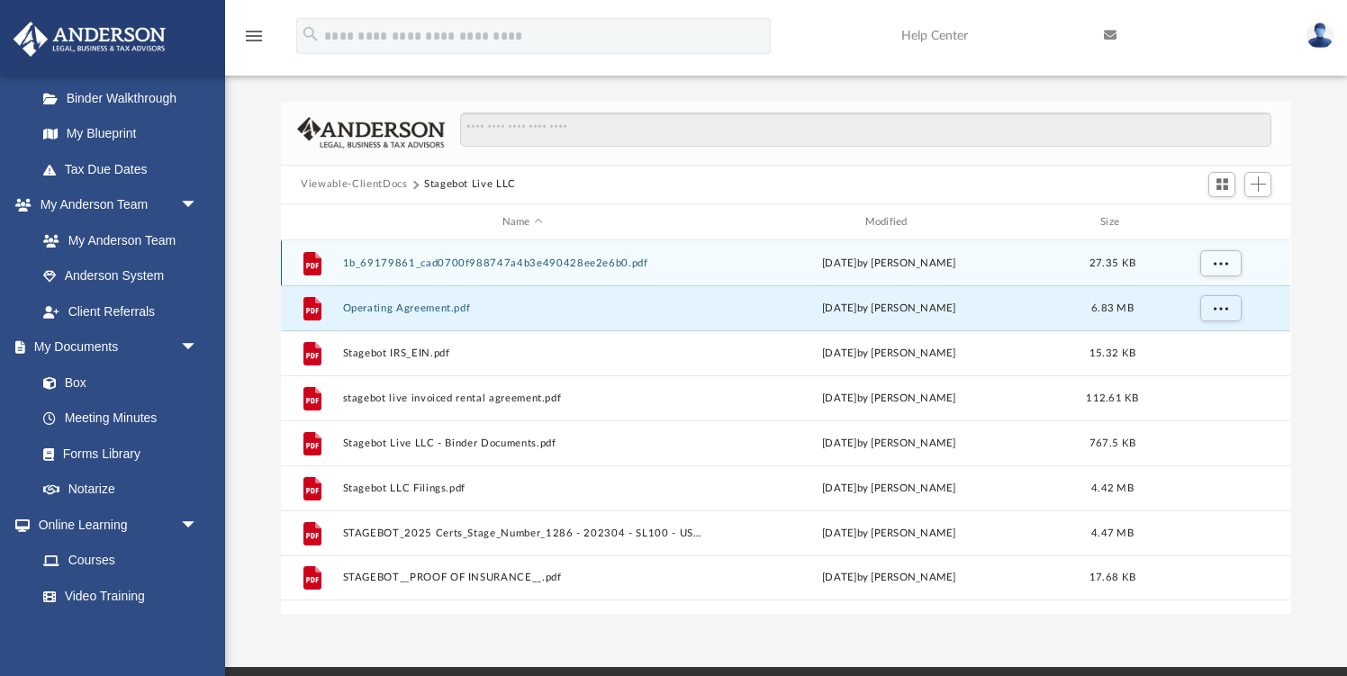
click at [694, 259] on button "1b_69179861_cad0700f988747a4b3e490428ee2e6b0.pdf" at bounding box center [522, 264] width 359 height 12
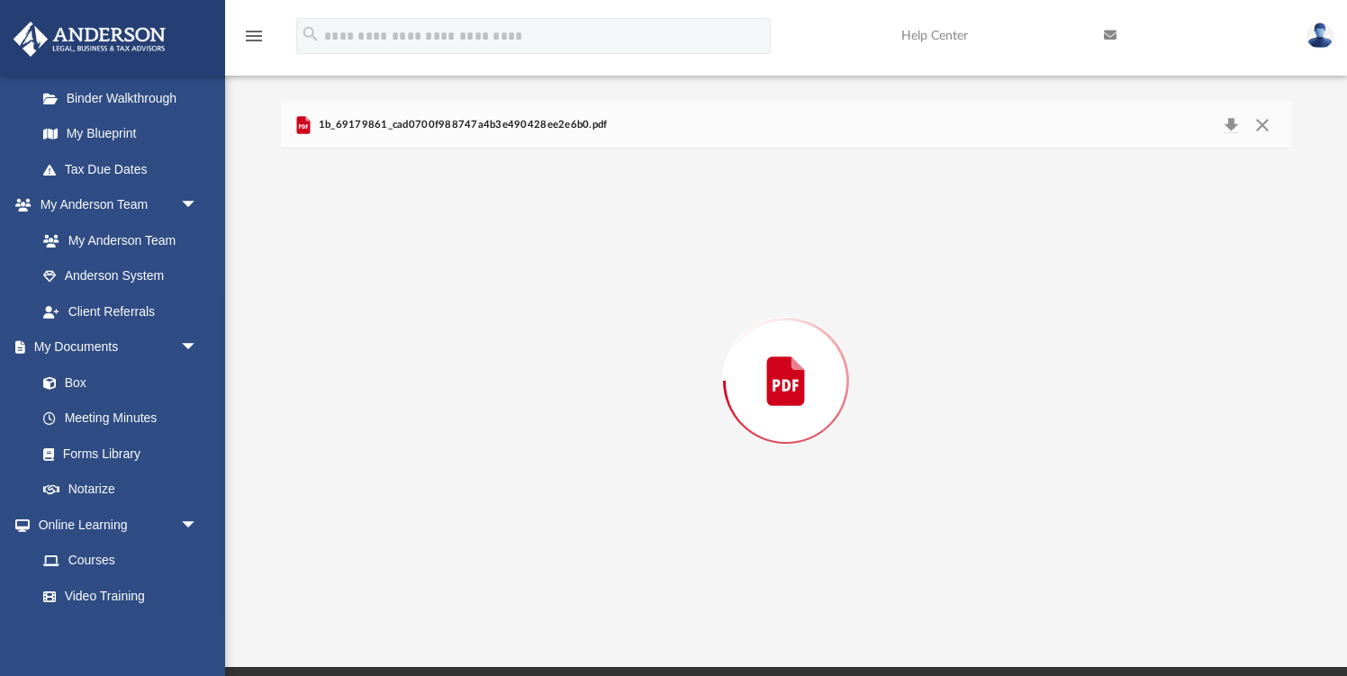
click at [694, 259] on div "Preview" at bounding box center [786, 381] width 1010 height 465
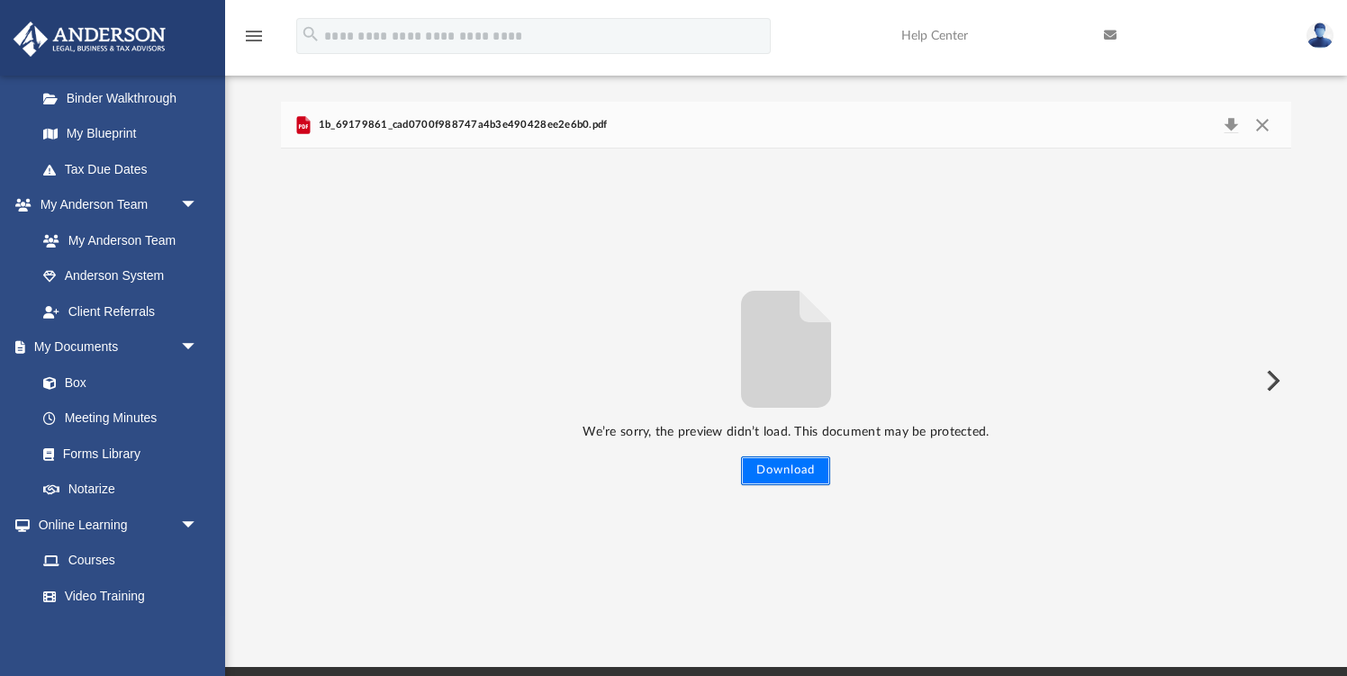
click at [792, 482] on button "Download" at bounding box center [785, 471] width 89 height 29
click at [109, 385] on link "Box" at bounding box center [125, 383] width 200 height 36
click at [75, 376] on link "Box" at bounding box center [125, 383] width 200 height 36
click at [53, 387] on span at bounding box center [59, 383] width 12 height 13
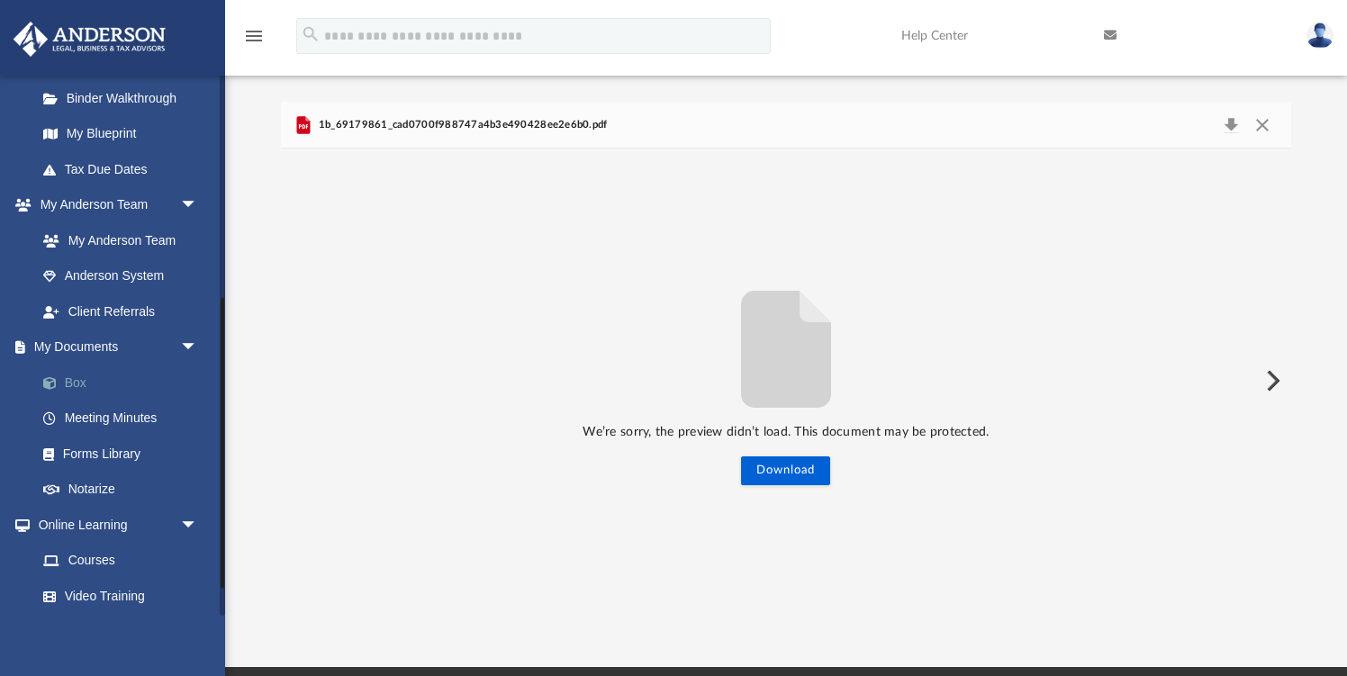
click at [53, 387] on span at bounding box center [59, 383] width 12 height 13
click at [47, 375] on link "Box" at bounding box center [125, 383] width 200 height 36
click at [1261, 129] on button "Close" at bounding box center [1263, 125] width 32 height 25
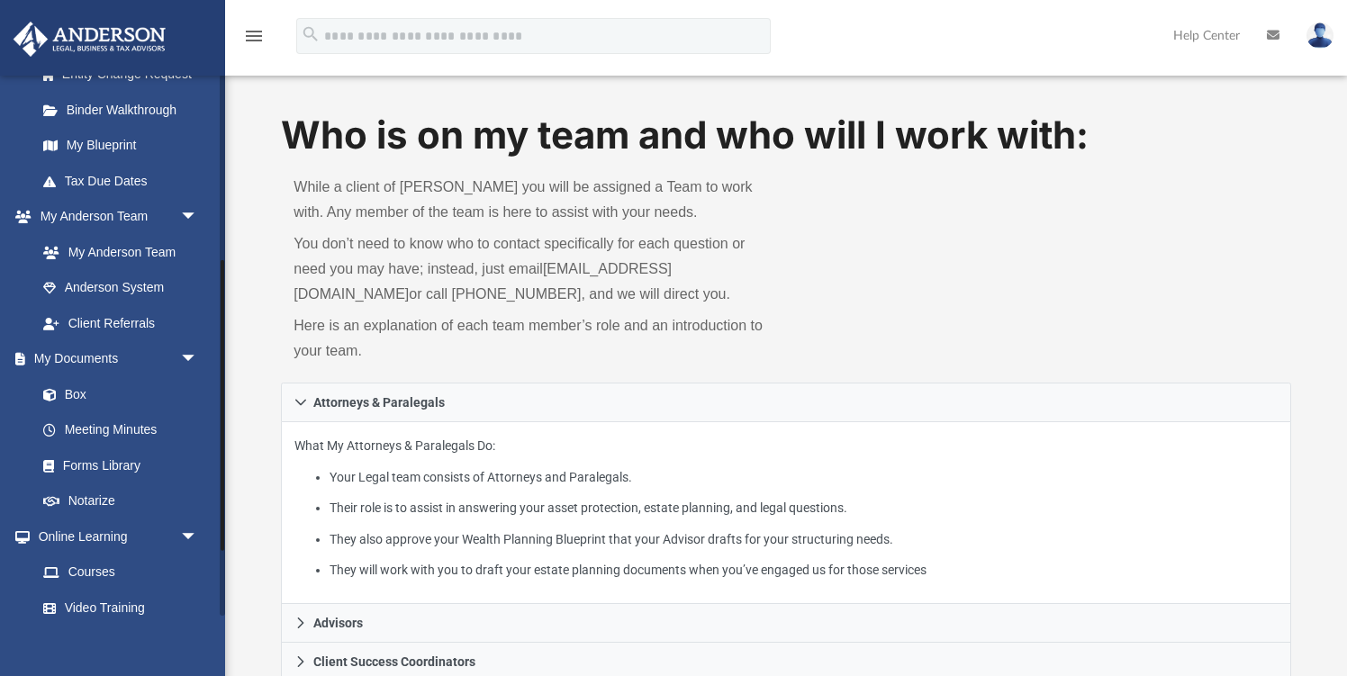
scroll to position [356, 0]
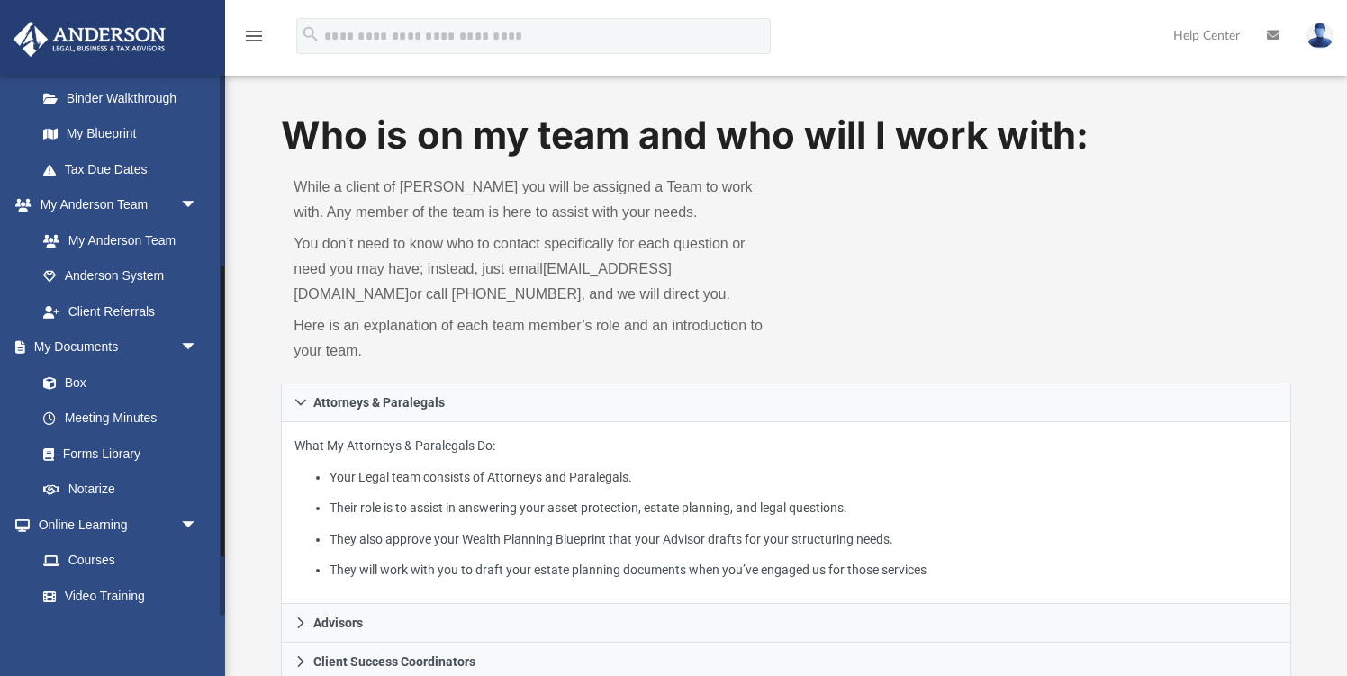
click at [68, 379] on link "Box" at bounding box center [116, 383] width 182 height 36
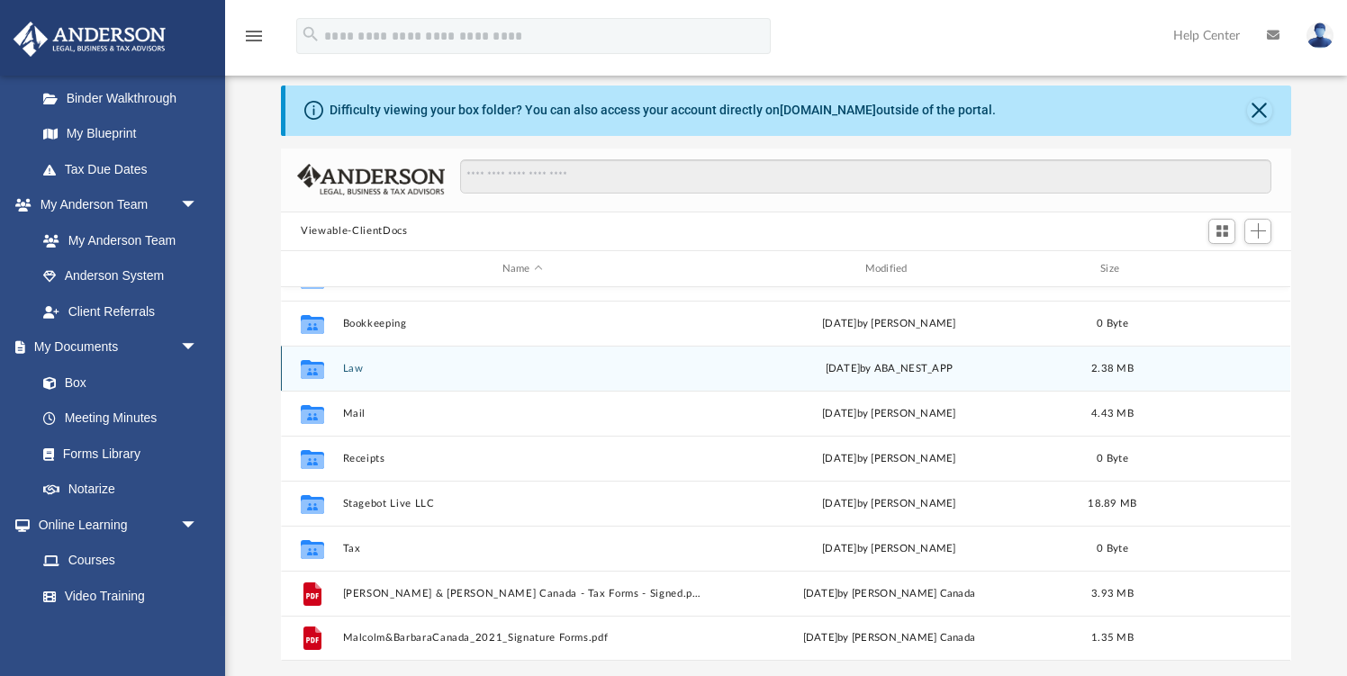
scroll to position [58, 0]
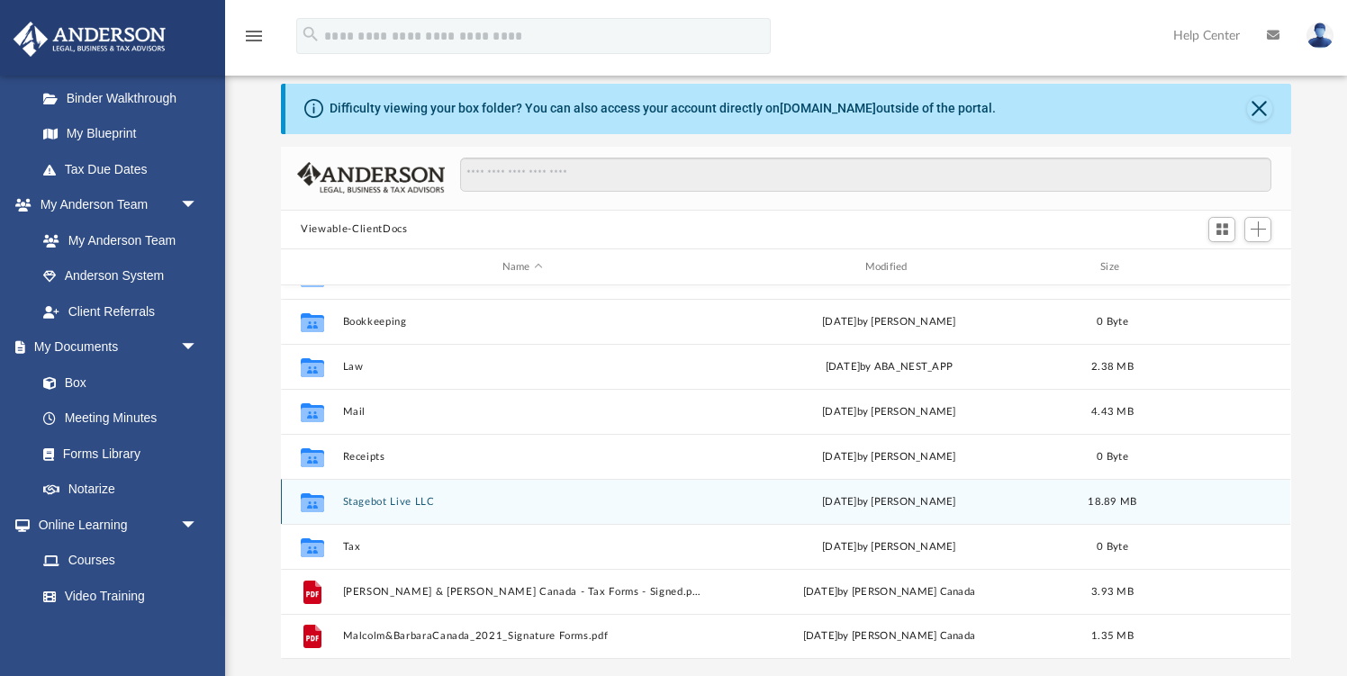
click at [599, 491] on div "Collaborated Folder Stagebot Live LLC [DATE] by [PERSON_NAME] 18.89 MB" at bounding box center [786, 501] width 1010 height 45
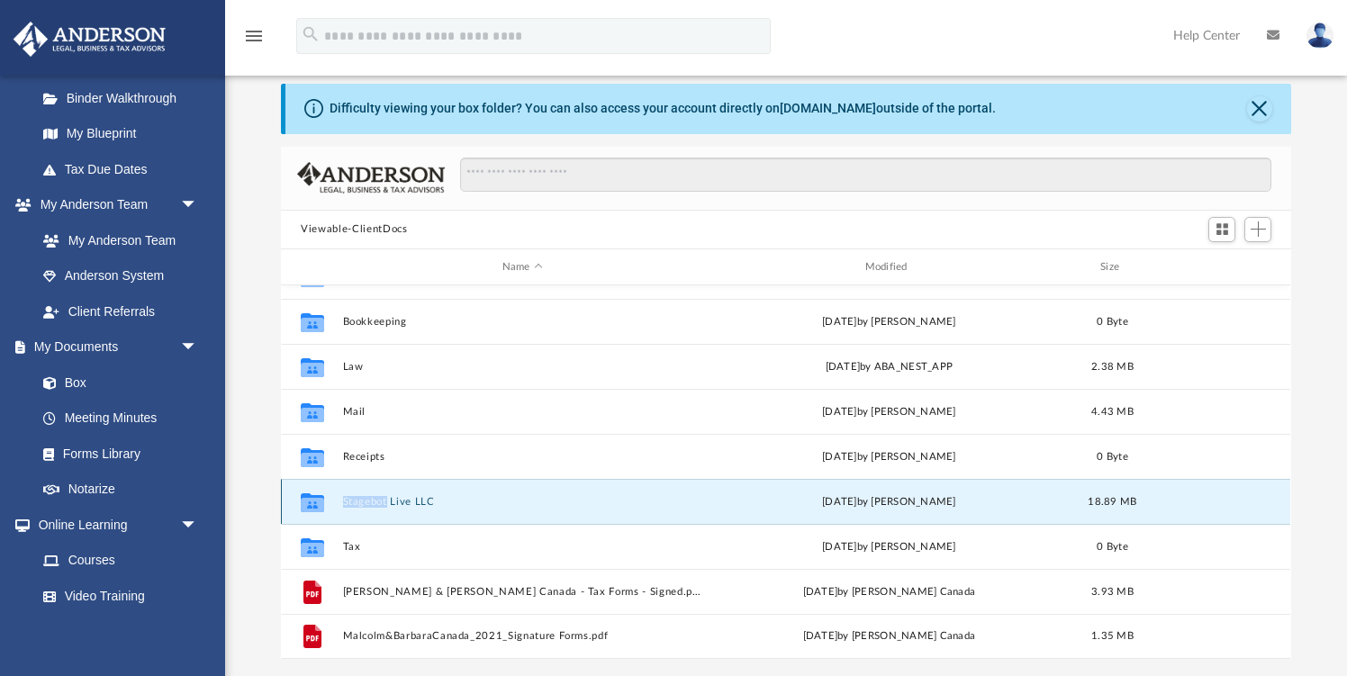
click at [599, 491] on div "Collaborated Folder Stagebot Live LLC [DATE] by [PERSON_NAME] 18.89 MB" at bounding box center [786, 501] width 1010 height 45
click at [393, 499] on button "Stagebot Live LLC" at bounding box center [522, 502] width 359 height 12
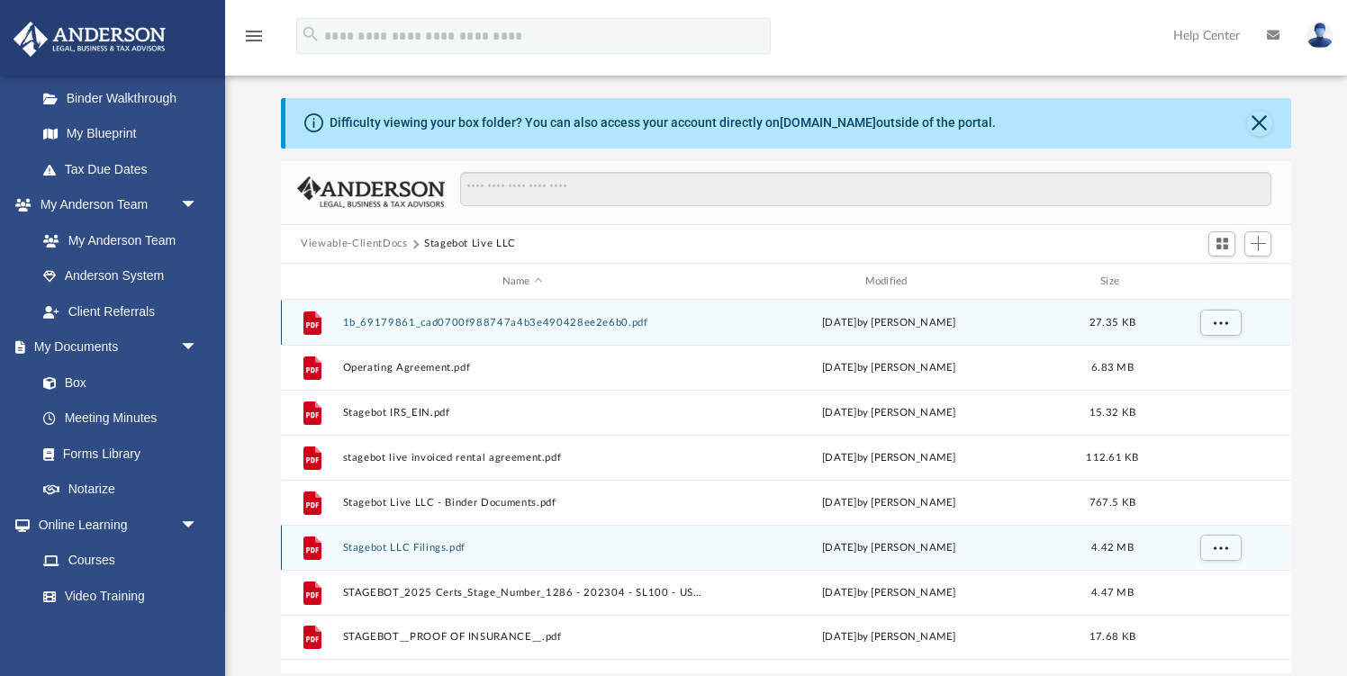
scroll to position [51, 0]
